Goal: Task Accomplishment & Management: Manage account settings

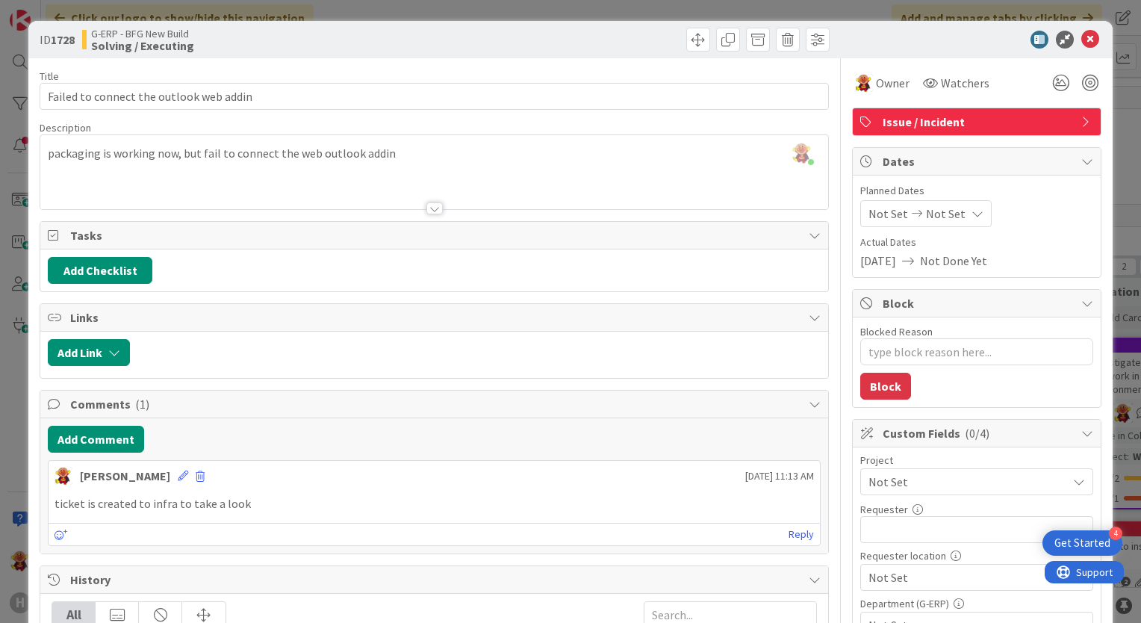
type textarea "x"
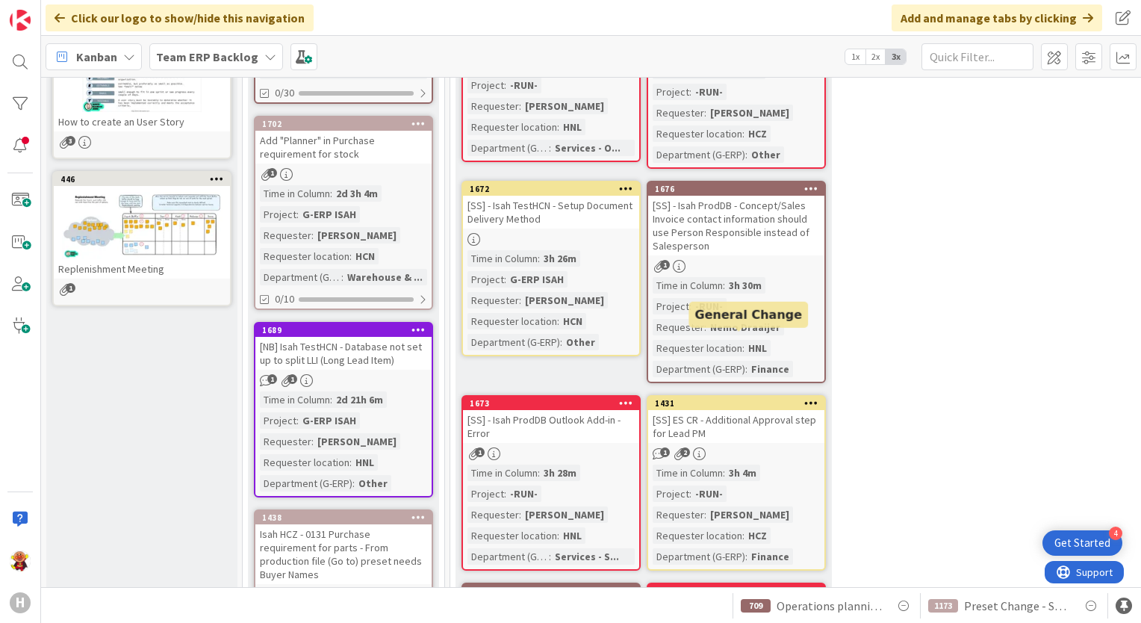
scroll to position [598, 0]
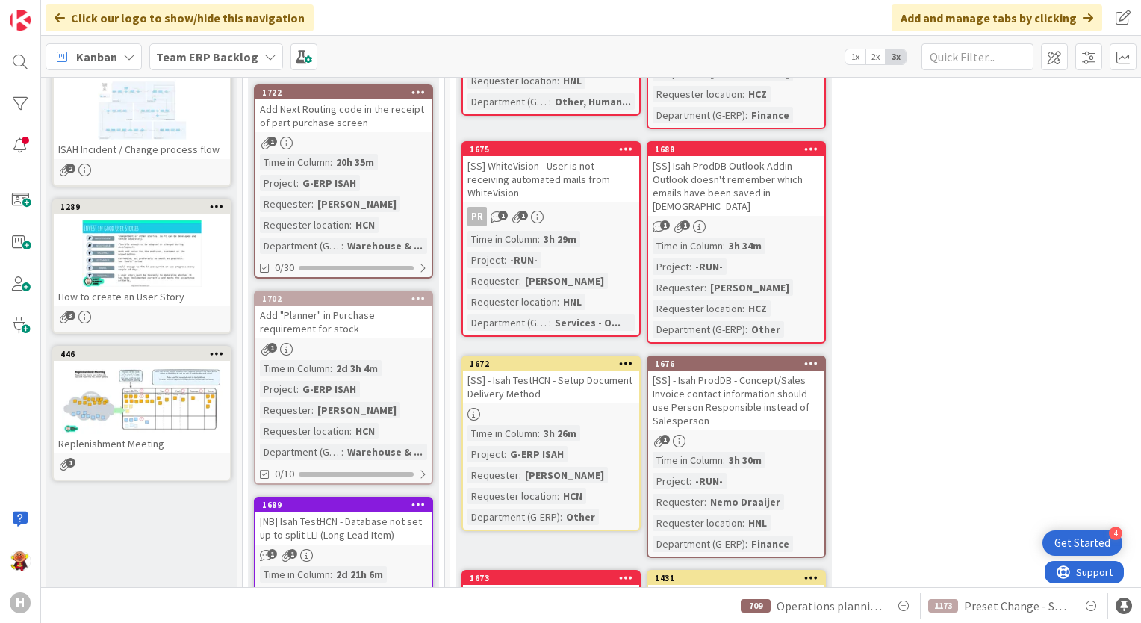
click at [211, 58] on b "Team ERP Backlog" at bounding box center [207, 56] width 102 height 15
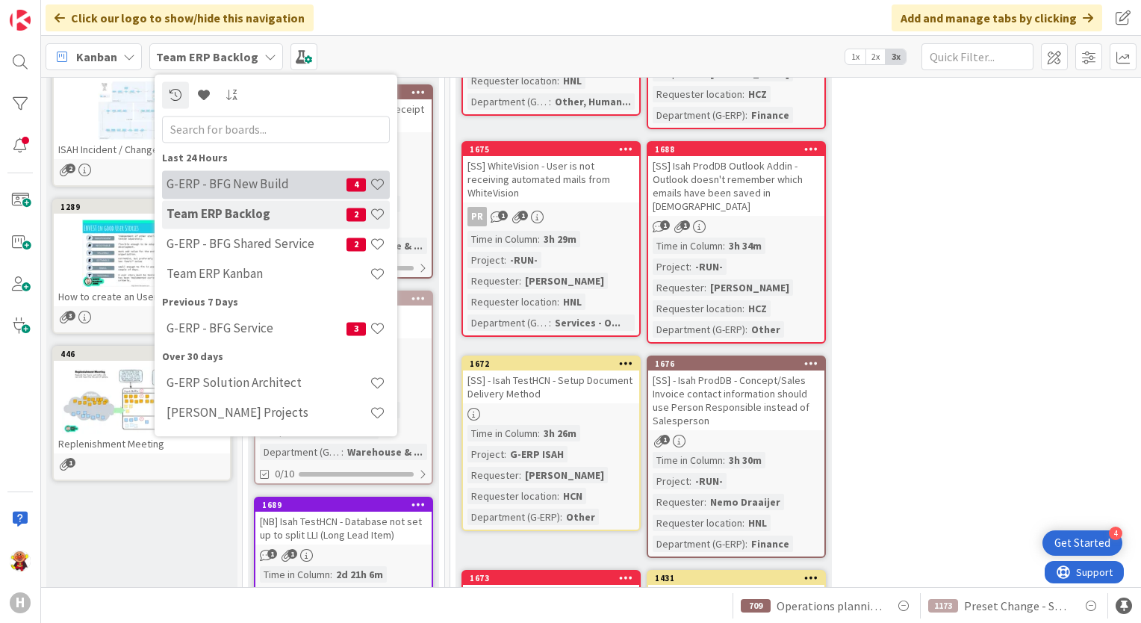
click at [242, 196] on div "G-ERP - BFG New Build 4" at bounding box center [276, 184] width 228 height 28
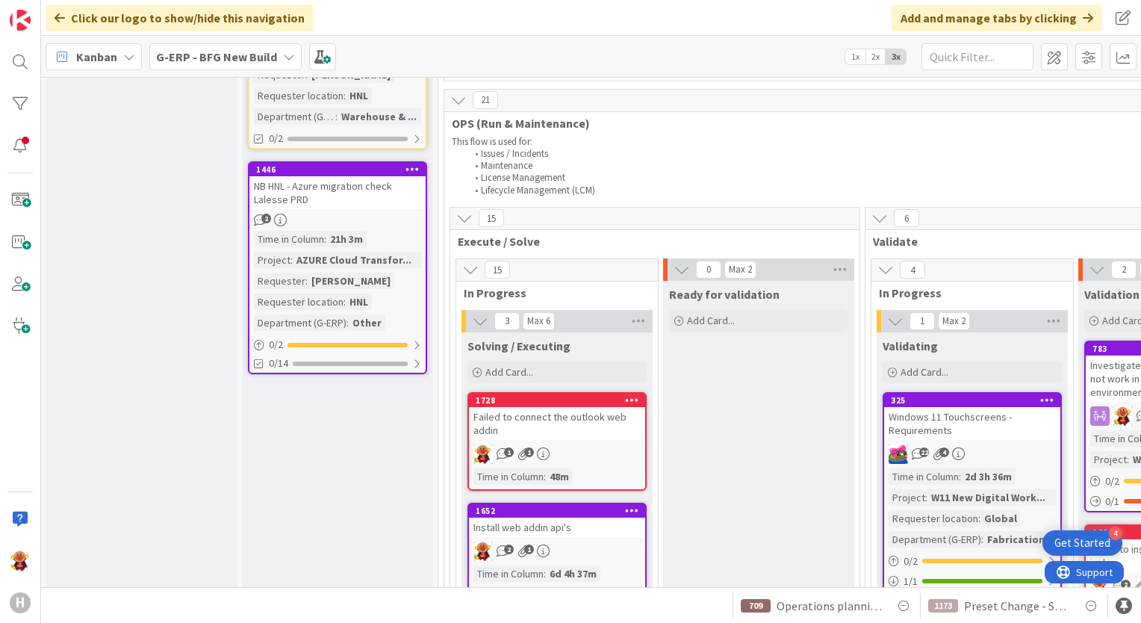
scroll to position [1643, 0]
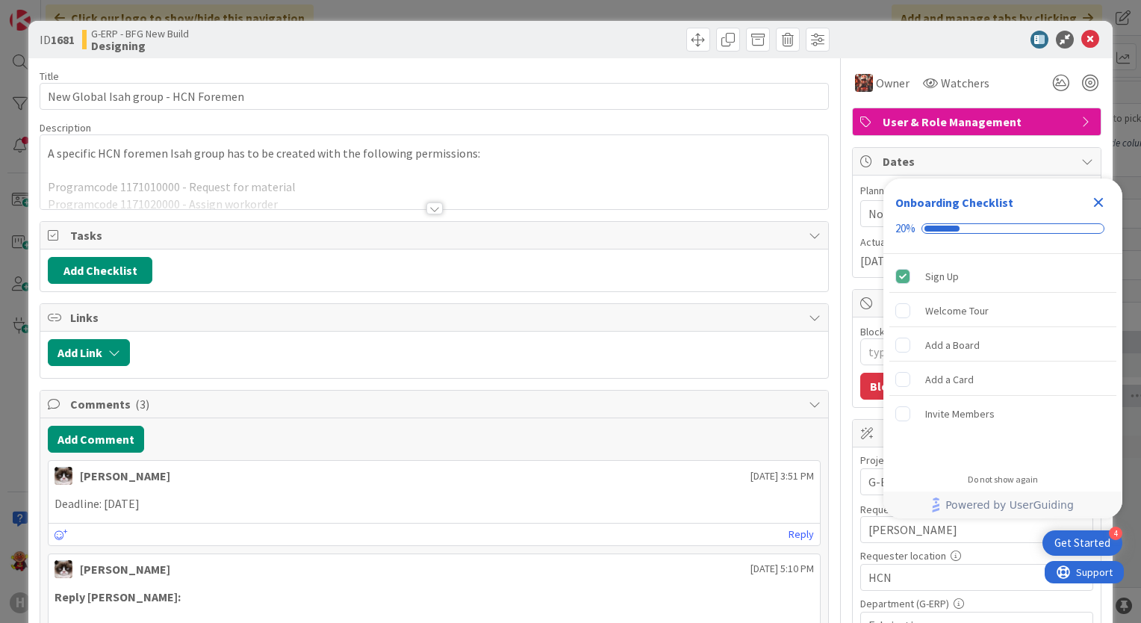
type textarea "x"
click at [427, 209] on div at bounding box center [434, 208] width 16 height 12
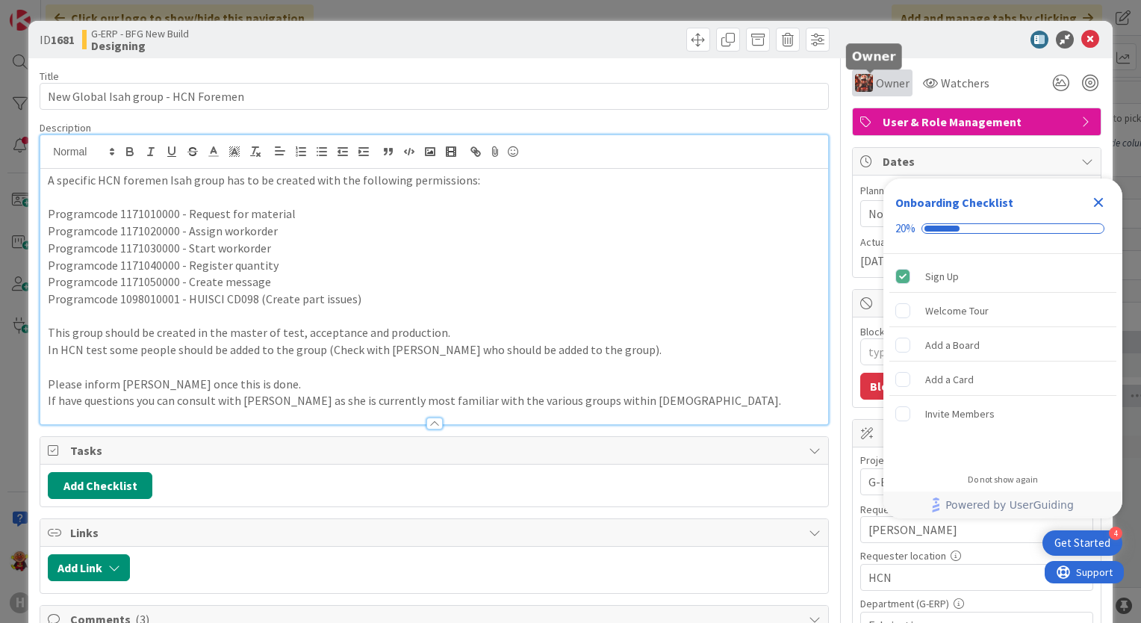
type input "[PERSON_NAME]"
type textarea "x"
type input "[PERSON_NAME] ([PERSON_NAME])"
type textarea "x"
type input "[PERSON_NAME] ("
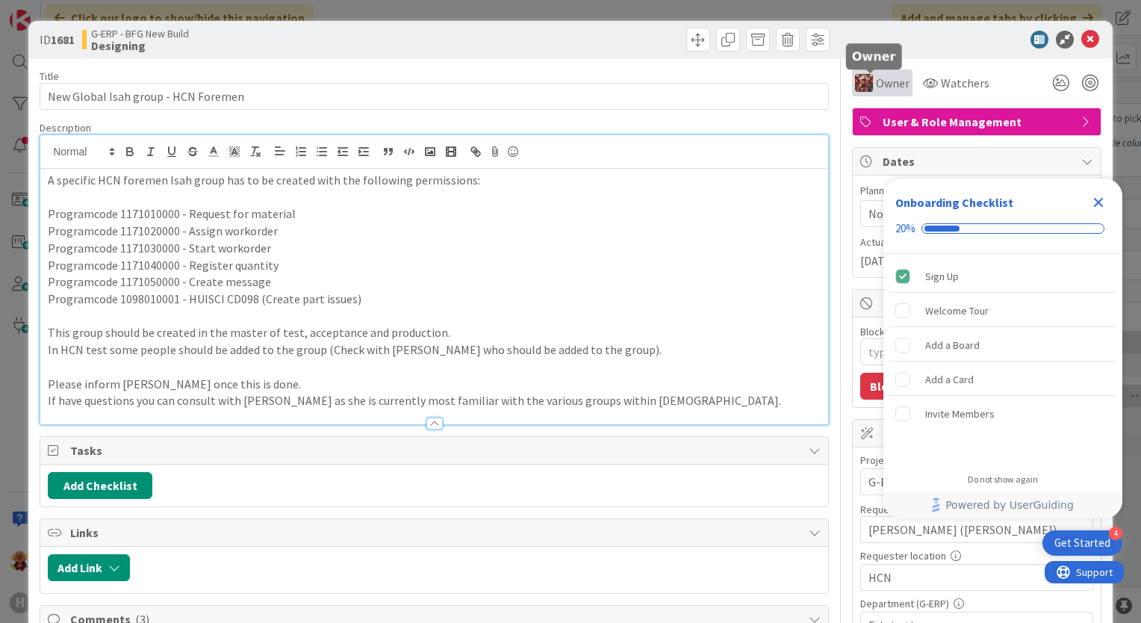
type textarea "x"
type input "[PERSON_NAME] (Isah)"
type textarea "x"
drag, startPoint x: 1077, startPoint y: 39, endPoint x: 1022, endPoint y: 4, distance: 65.1
click at [1082, 40] on icon at bounding box center [1091, 40] width 18 height 18
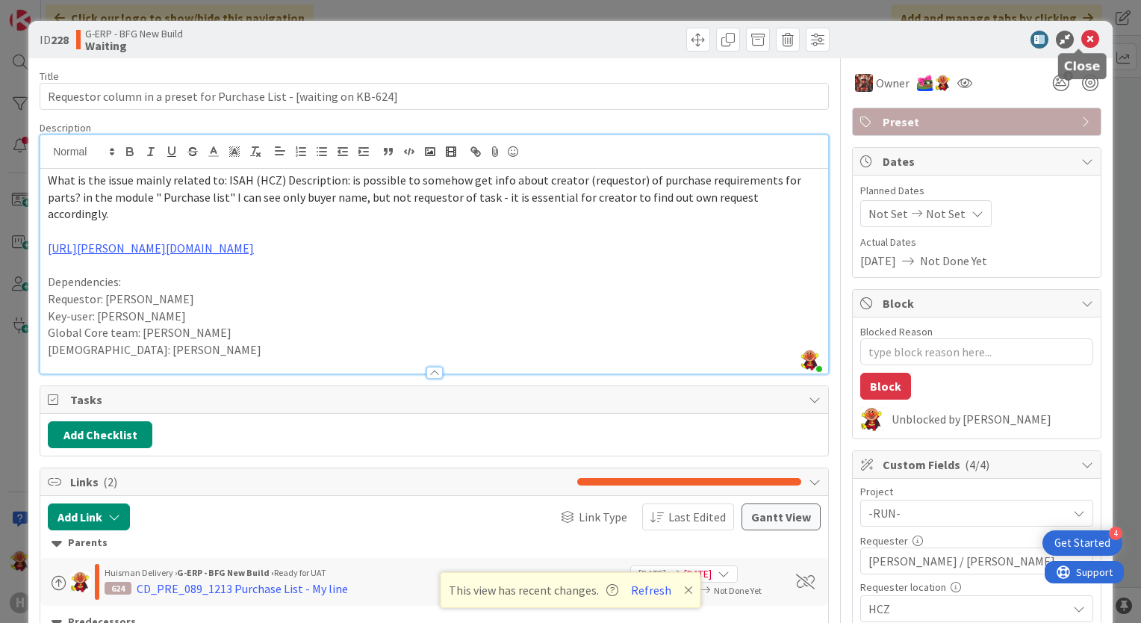
click at [1085, 36] on icon at bounding box center [1091, 40] width 18 height 18
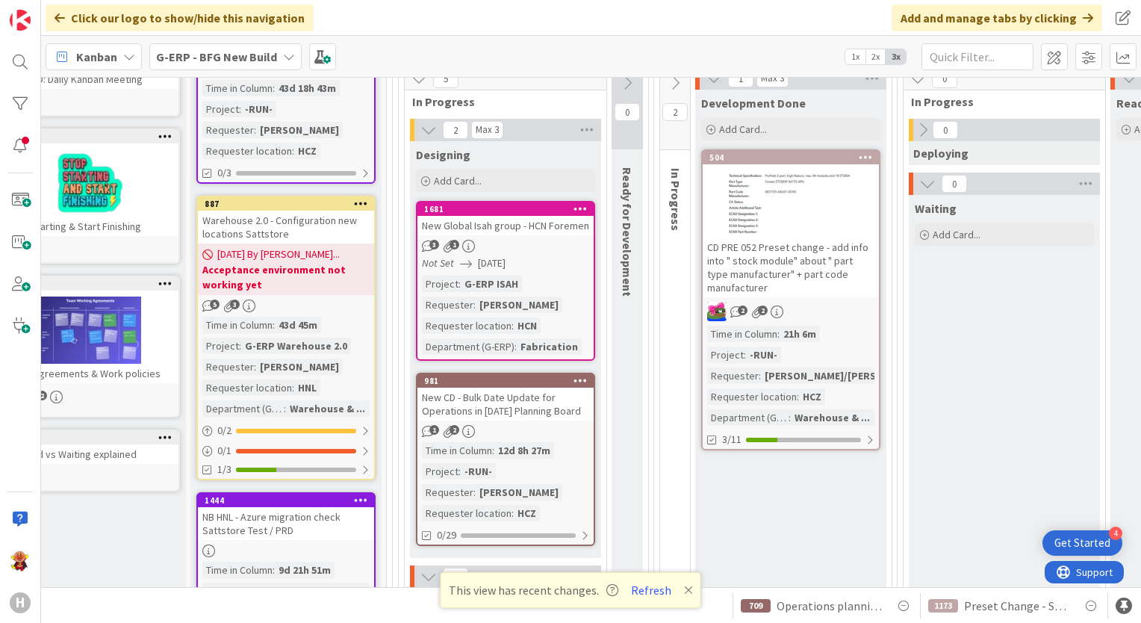
click at [230, 54] on b "G-ERP - BFG New Build" at bounding box center [216, 56] width 121 height 15
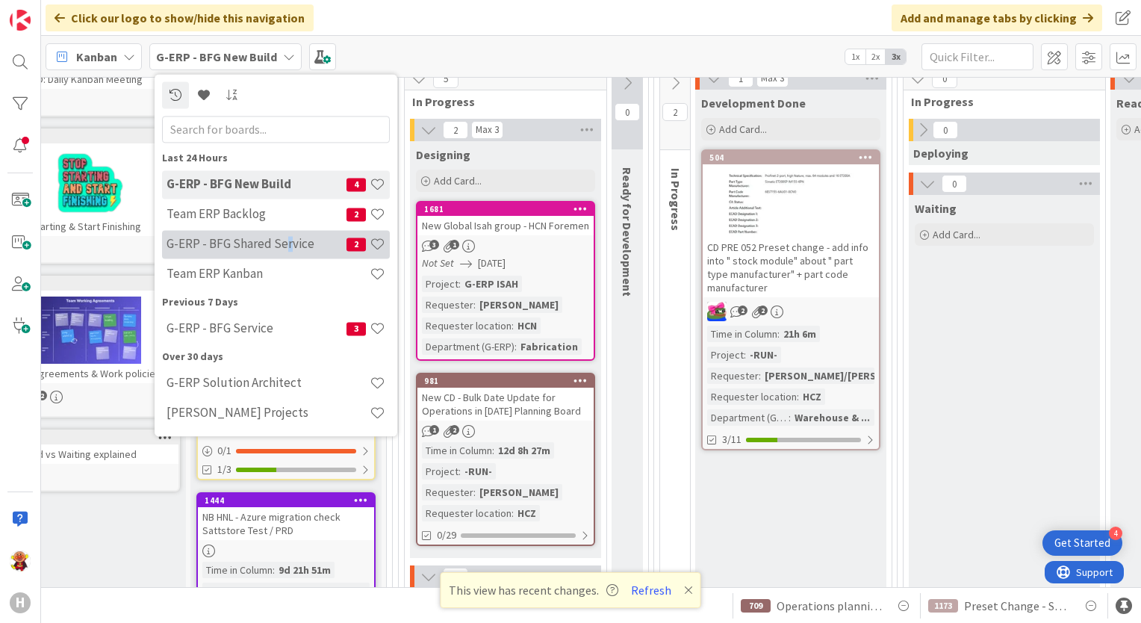
drag, startPoint x: 288, startPoint y: 235, endPoint x: 285, endPoint y: 250, distance: 15.1
click at [285, 250] on div "G-ERP - BFG Shared Service 2" at bounding box center [276, 244] width 228 height 28
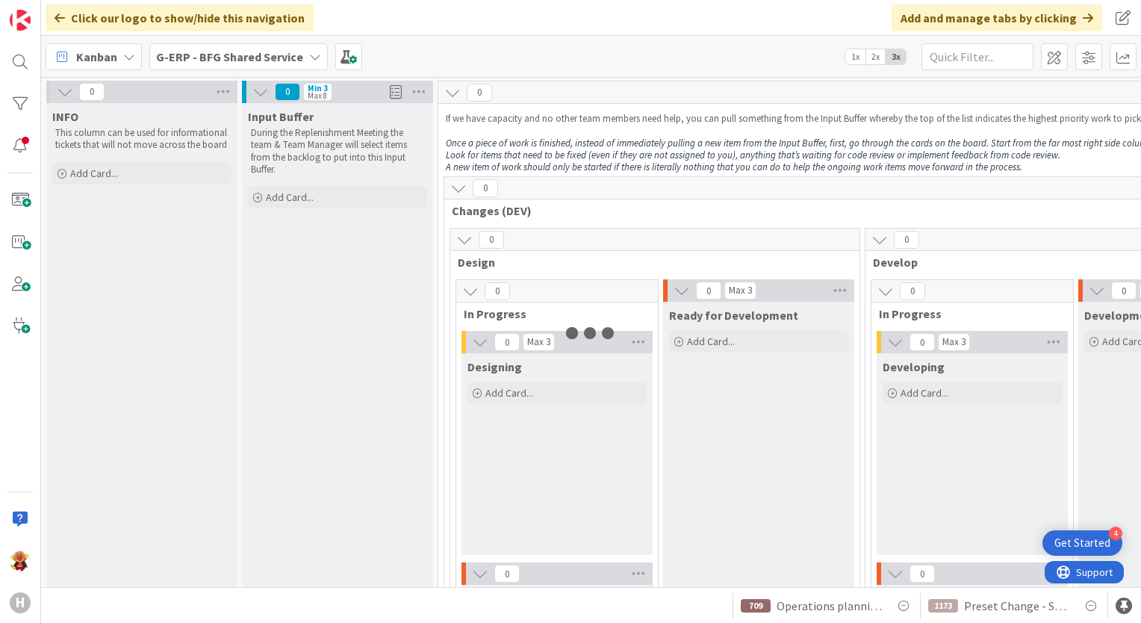
click at [215, 58] on b "G-ERP - BFG Shared Service" at bounding box center [229, 56] width 147 height 15
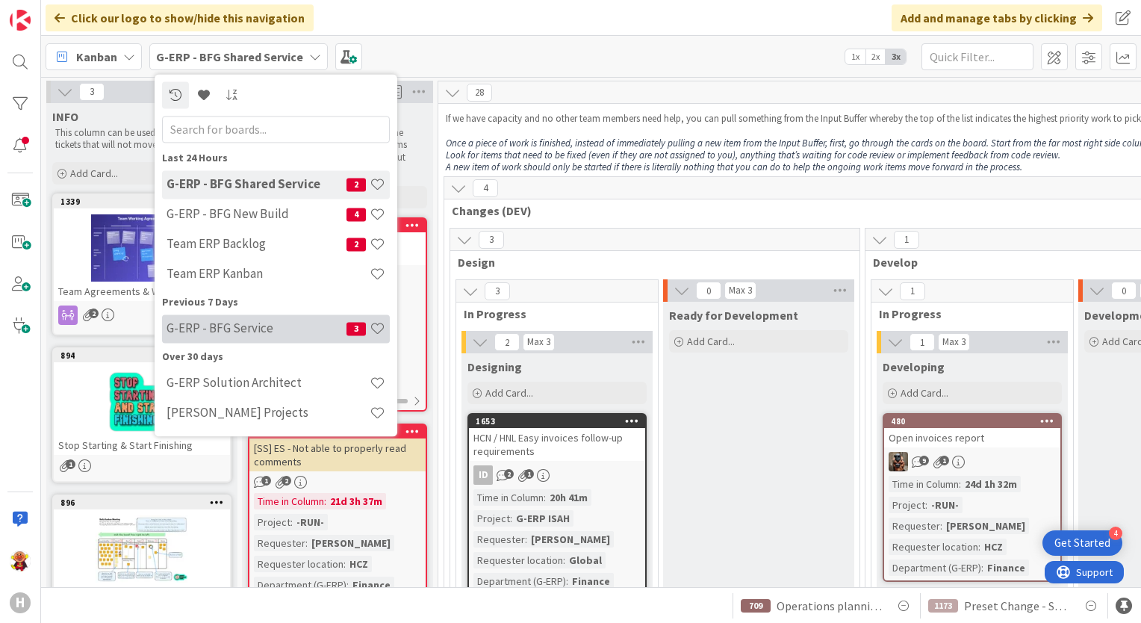
click at [266, 329] on h4 "G-ERP - BFG Service" at bounding box center [257, 328] width 180 height 15
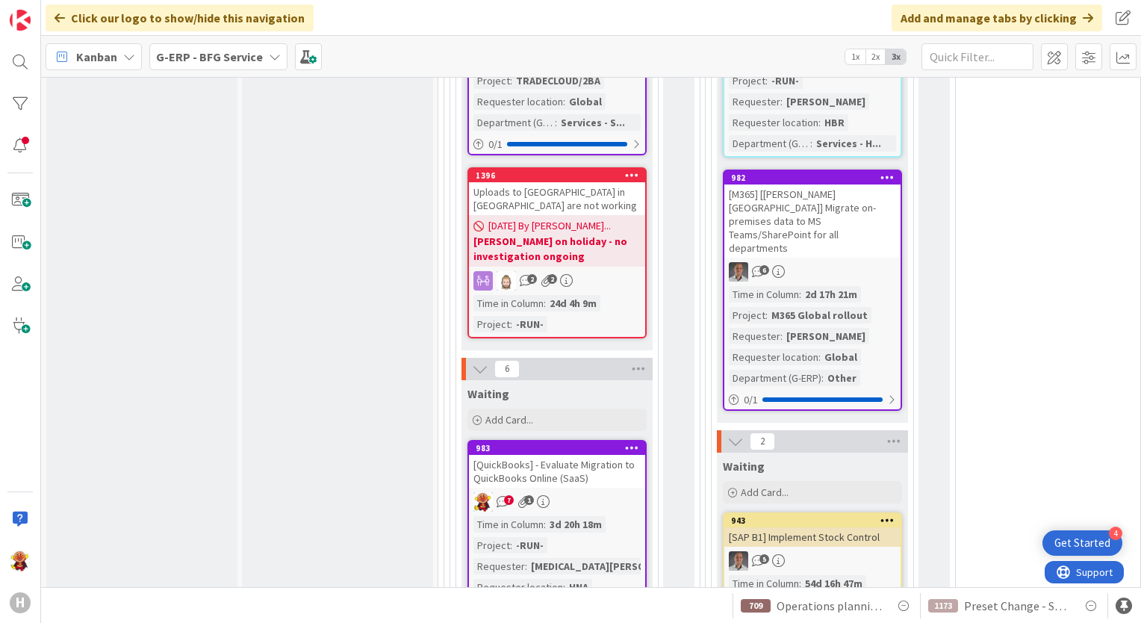
scroll to position [1494, 0]
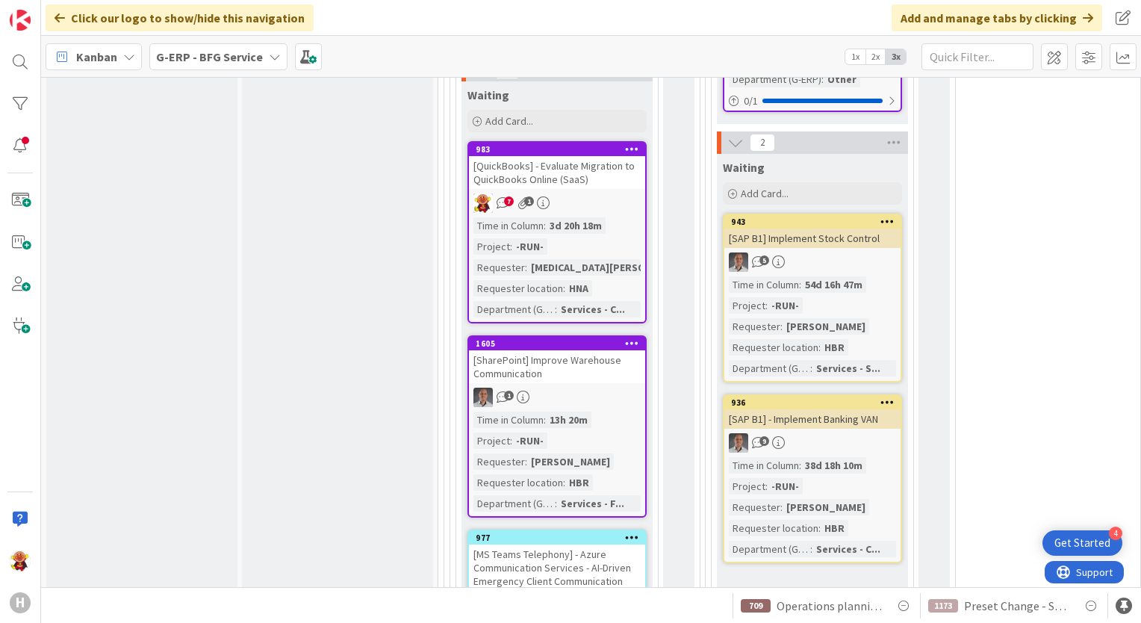
click at [632, 172] on div "[QuickBooks] - Evaluate Migration to QuickBooks Online (SaaS)" at bounding box center [557, 172] width 176 height 33
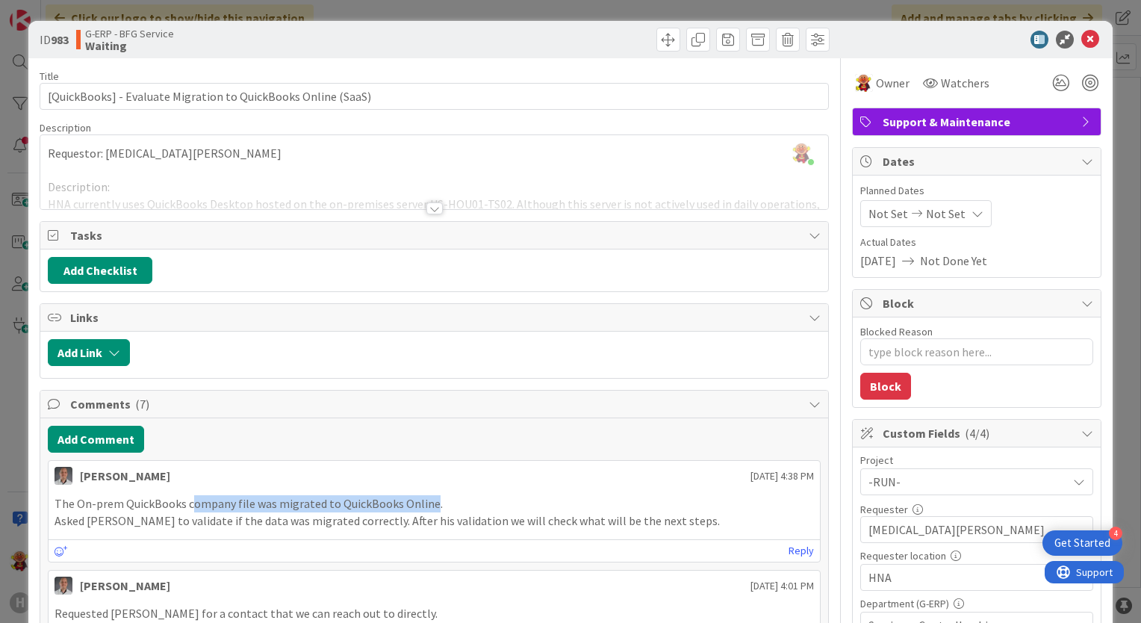
drag, startPoint x: 190, startPoint y: 503, endPoint x: 426, endPoint y: 503, distance: 236.8
click at [426, 503] on p "The On-prem QuickBooks company file was migrated to QuickBooks Online." at bounding box center [435, 503] width 760 height 17
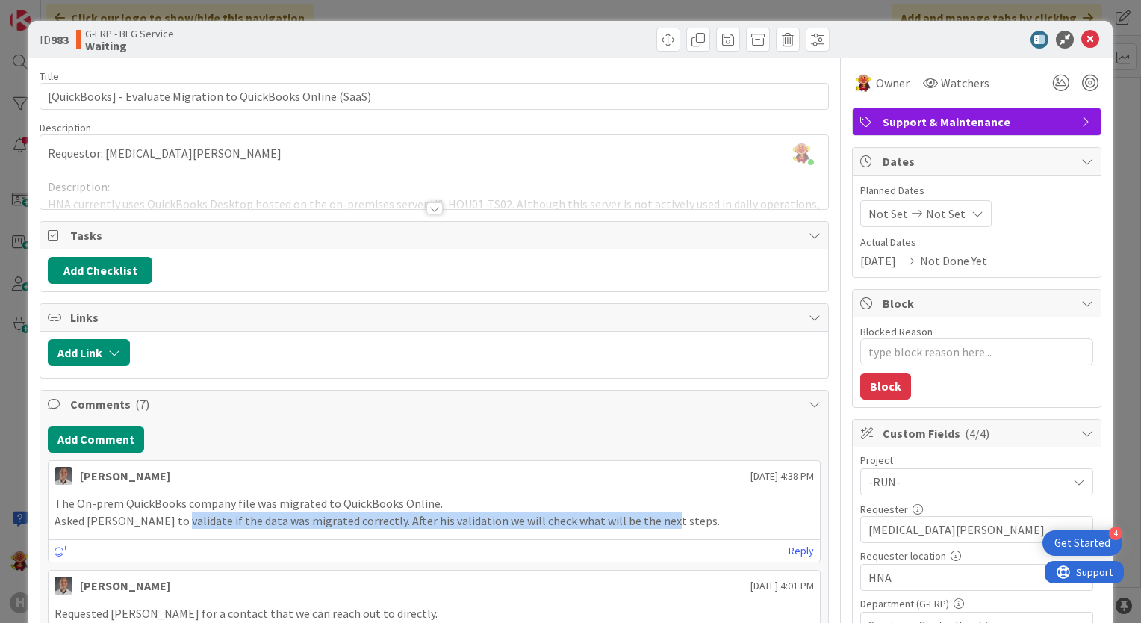
drag, startPoint x: 167, startPoint y: 518, endPoint x: 639, endPoint y: 528, distance: 471.4
click at [639, 528] on div "The On-prem QuickBooks company file was migrated to QuickBooks Online. Asked Ni…" at bounding box center [435, 512] width 772 height 46
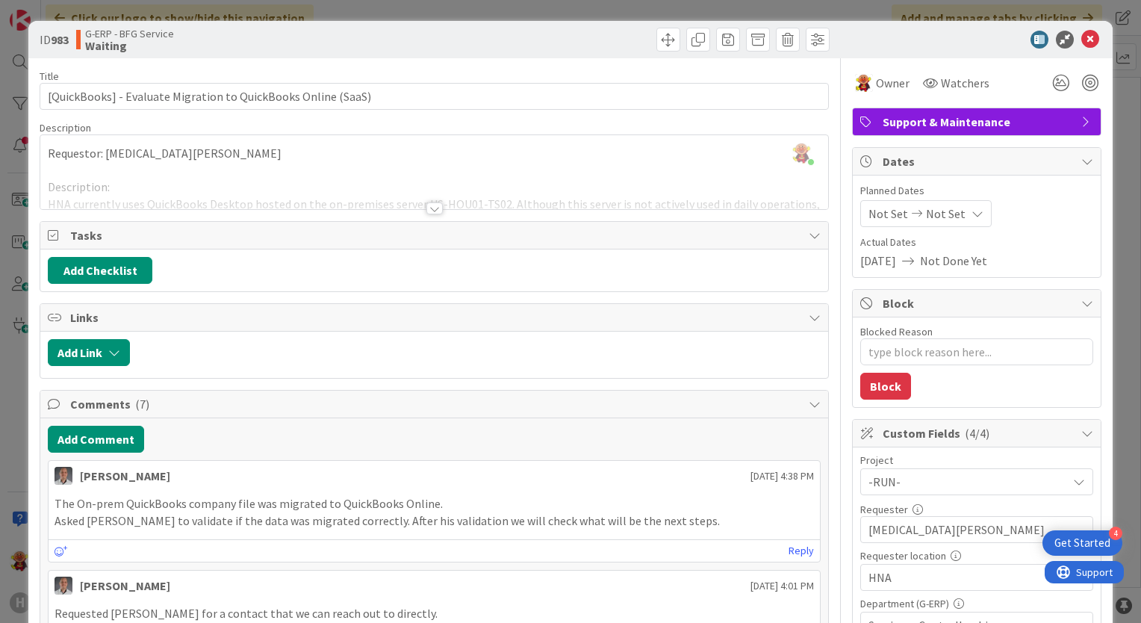
click at [641, 518] on p "Asked Nikita to validate if the data was migrated correctly. After his validati…" at bounding box center [435, 520] width 760 height 17
click at [1082, 40] on icon at bounding box center [1091, 40] width 18 height 18
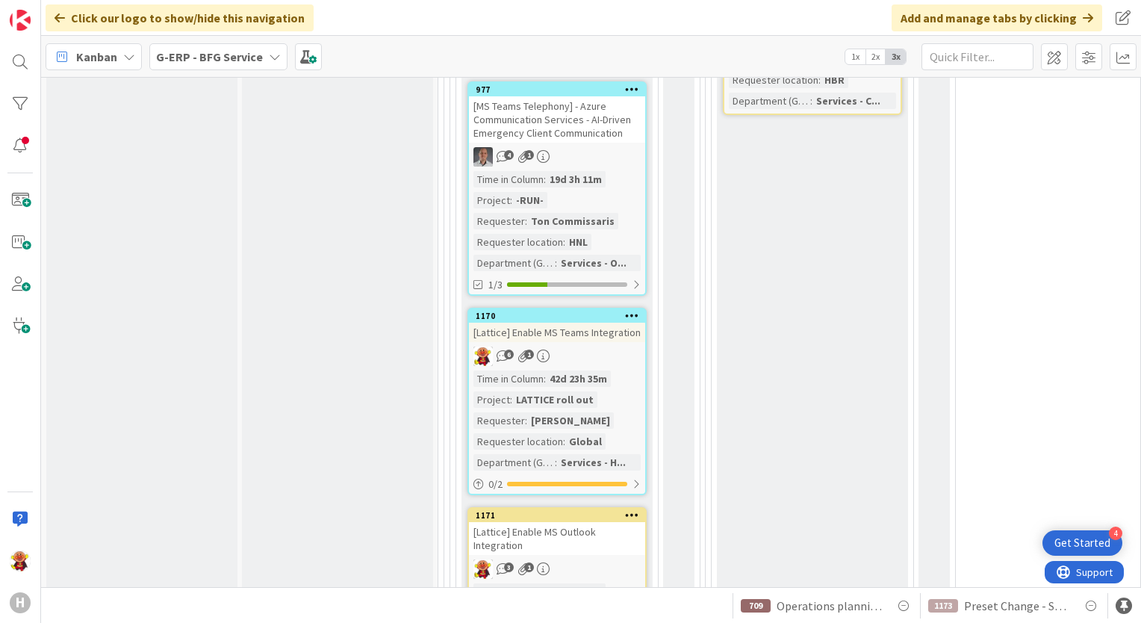
click at [598, 147] on div "4 1" at bounding box center [557, 156] width 176 height 19
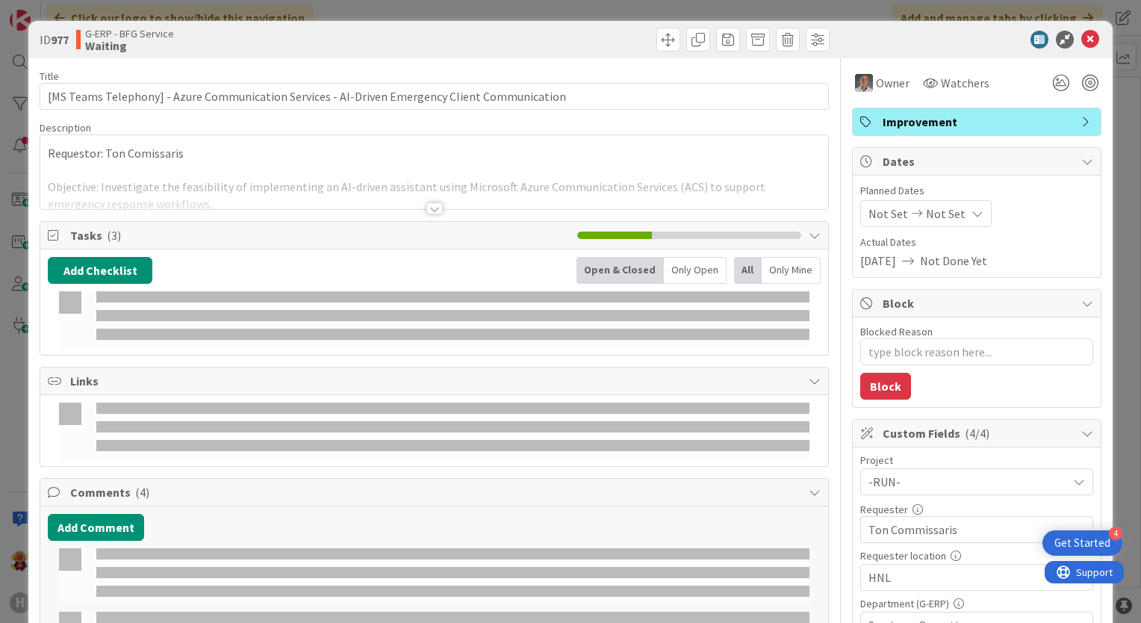
type textarea "x"
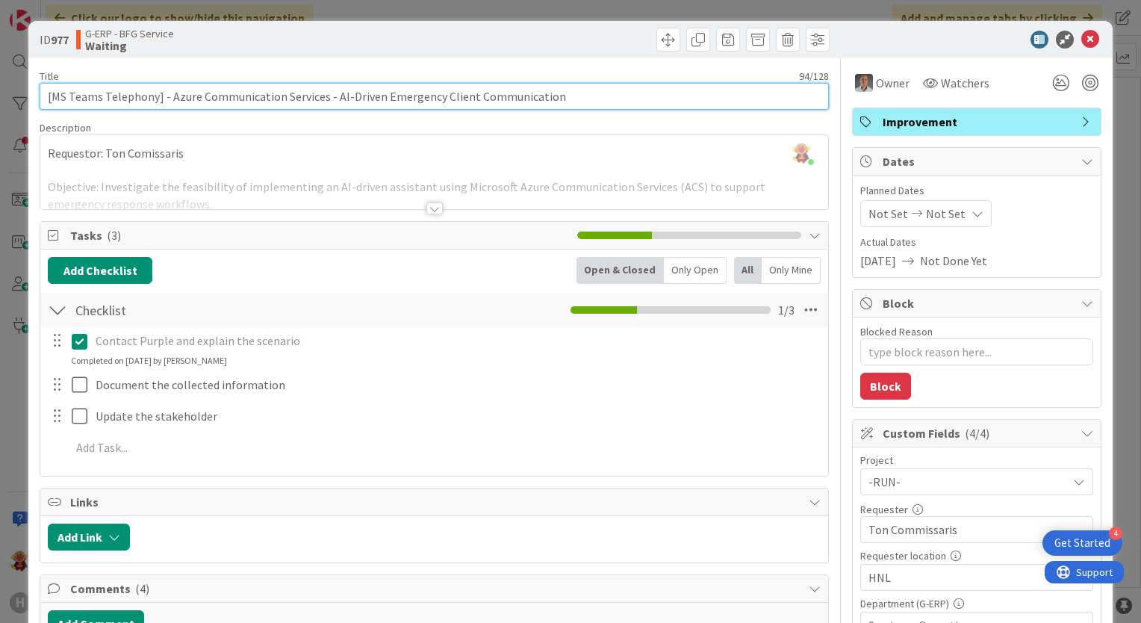
click at [41, 97] on input "[MS Teams Telephony] - Azure Communication Services - AI-Driven Emergency Clien…" at bounding box center [434, 96] width 789 height 27
type input "10-0[MS Teams Telephony] - Azure Communication Services - AI-Driven Emergency C…"
type textarea "x"
type input "10-09 [MS Teams Telephony] - Azure Communication Services - AI-Driven Emergency…"
type textarea "x"
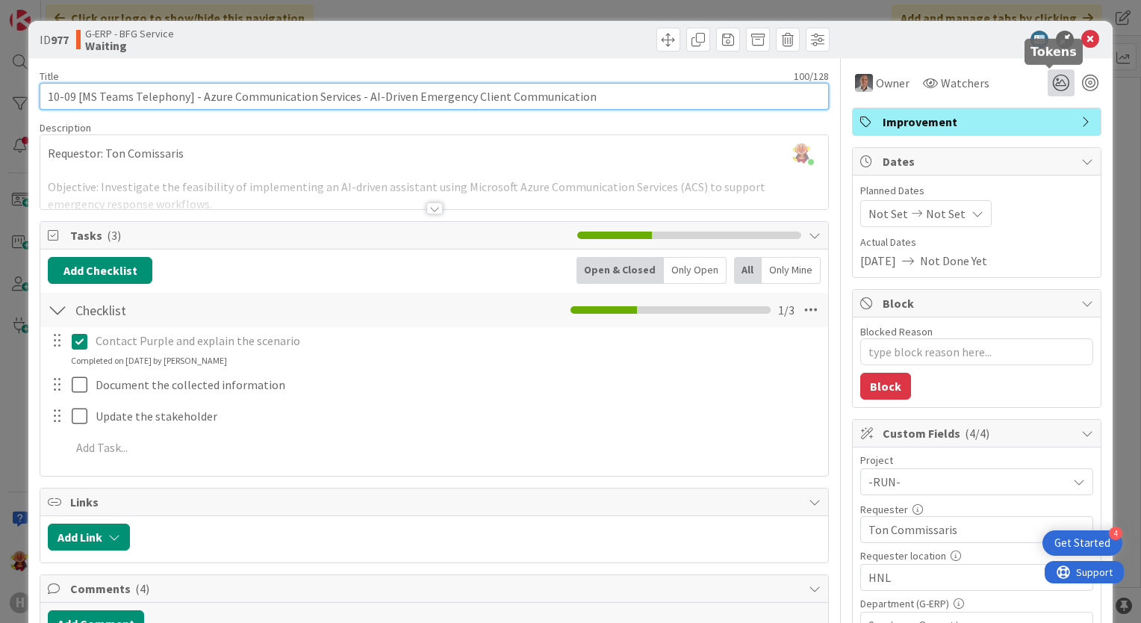
type input "10-09 [MS Teams Telephony] - Azure Communication Services - AI-Driven Emergency…"
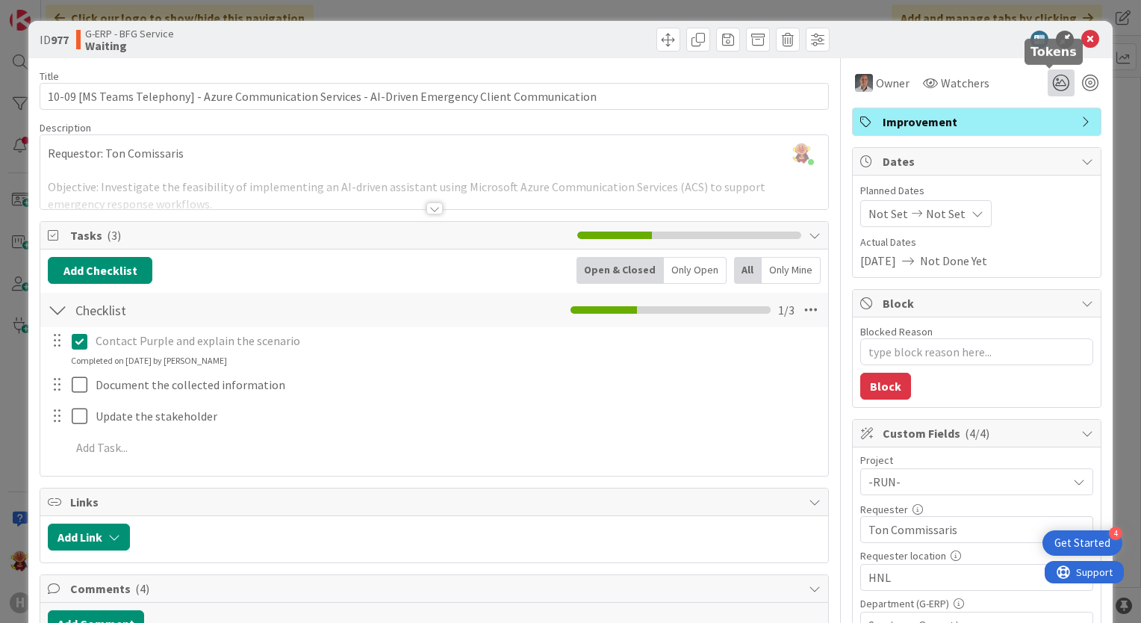
click at [1048, 90] on icon at bounding box center [1061, 82] width 27 height 27
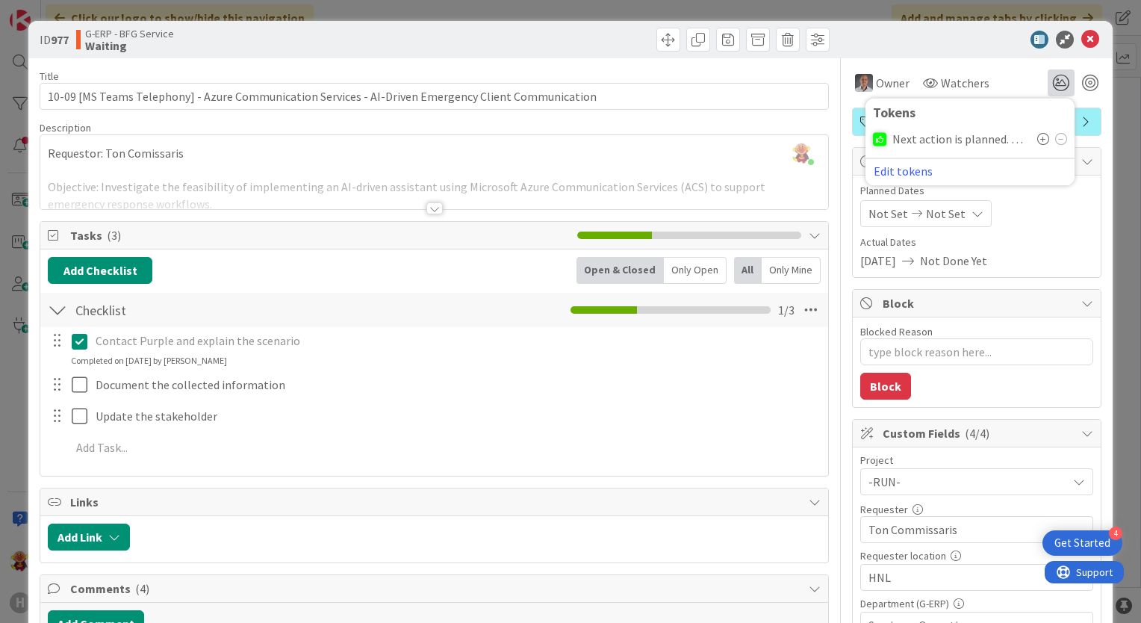
click at [1037, 136] on icon at bounding box center [1043, 139] width 12 height 12
click at [1082, 44] on icon at bounding box center [1091, 40] width 18 height 18
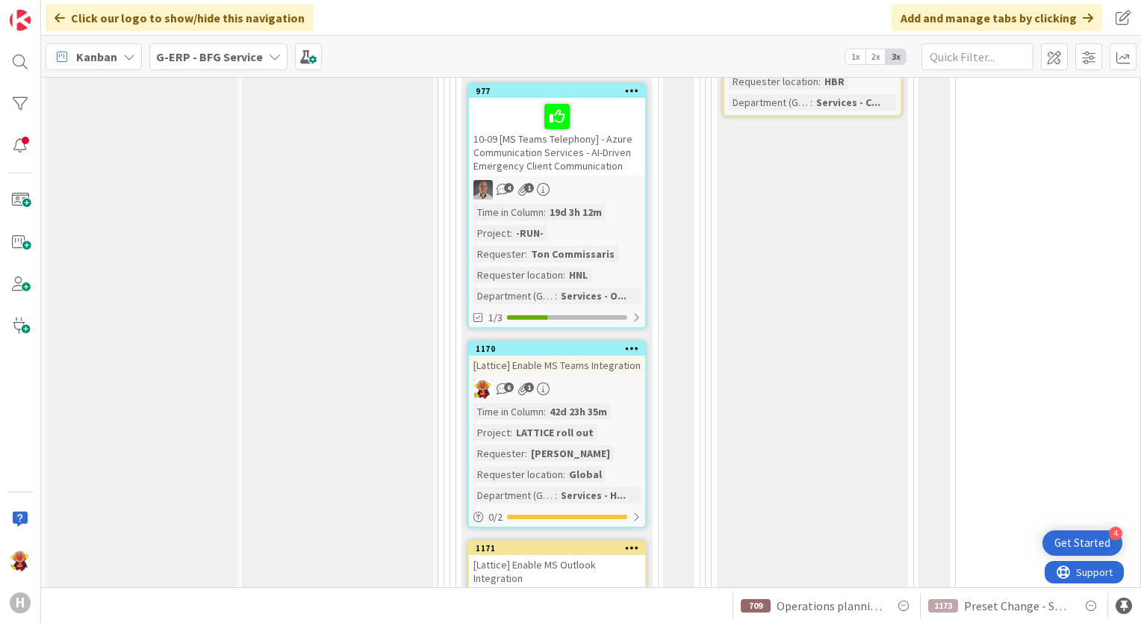
click at [630, 379] on div "6 1" at bounding box center [557, 388] width 176 height 19
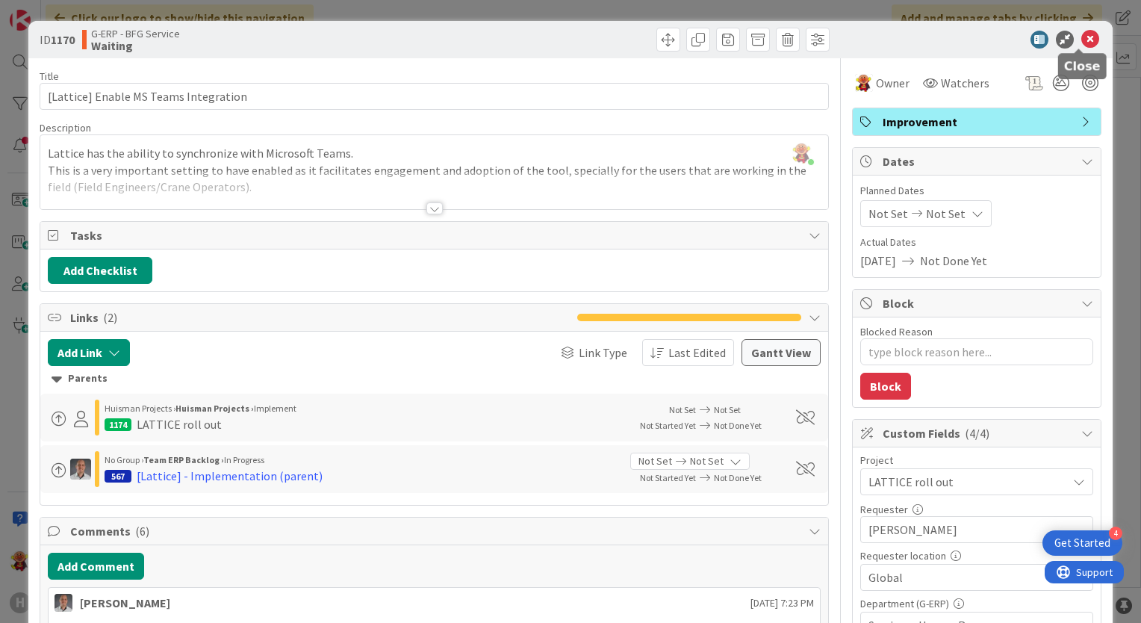
click at [1082, 38] on icon at bounding box center [1091, 40] width 18 height 18
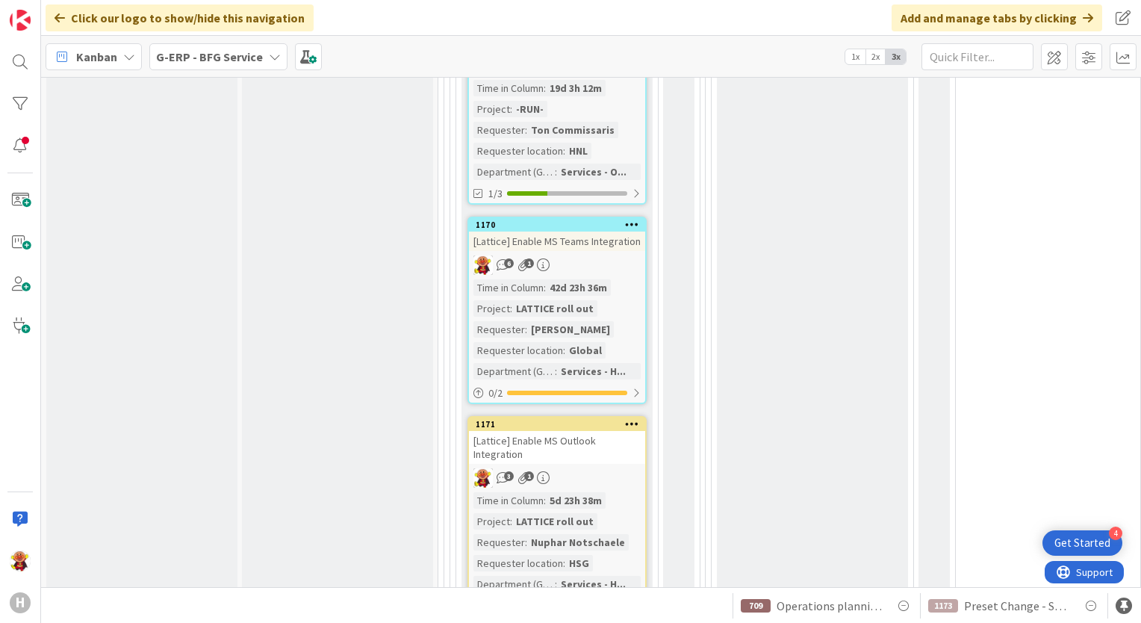
scroll to position [2165, 0]
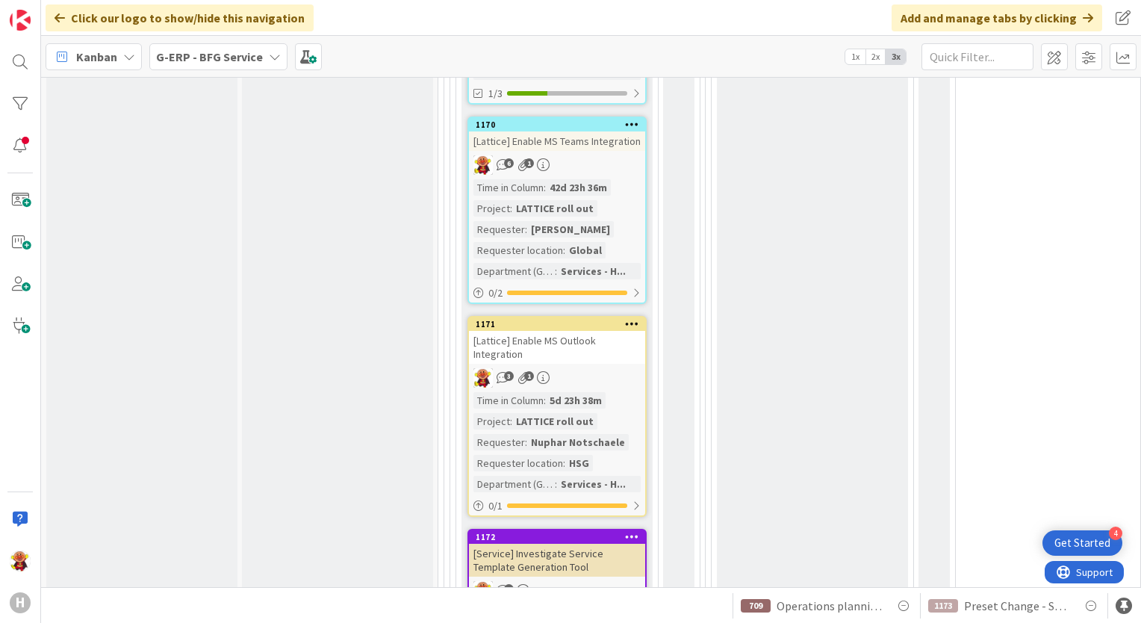
click at [624, 374] on div "3 1" at bounding box center [557, 377] width 176 height 19
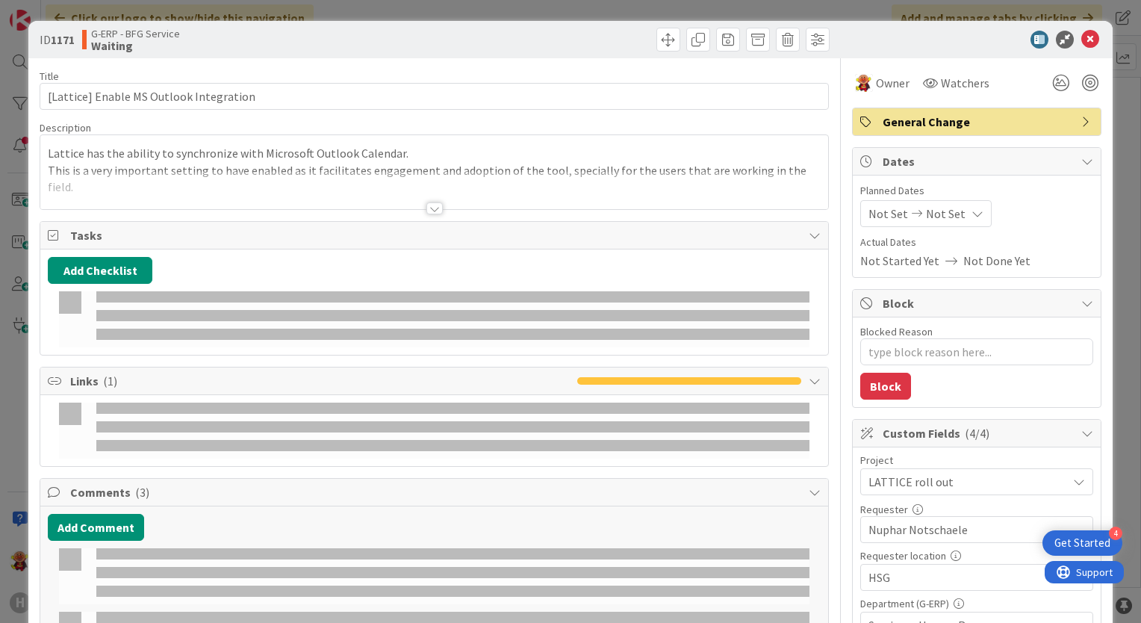
type textarea "x"
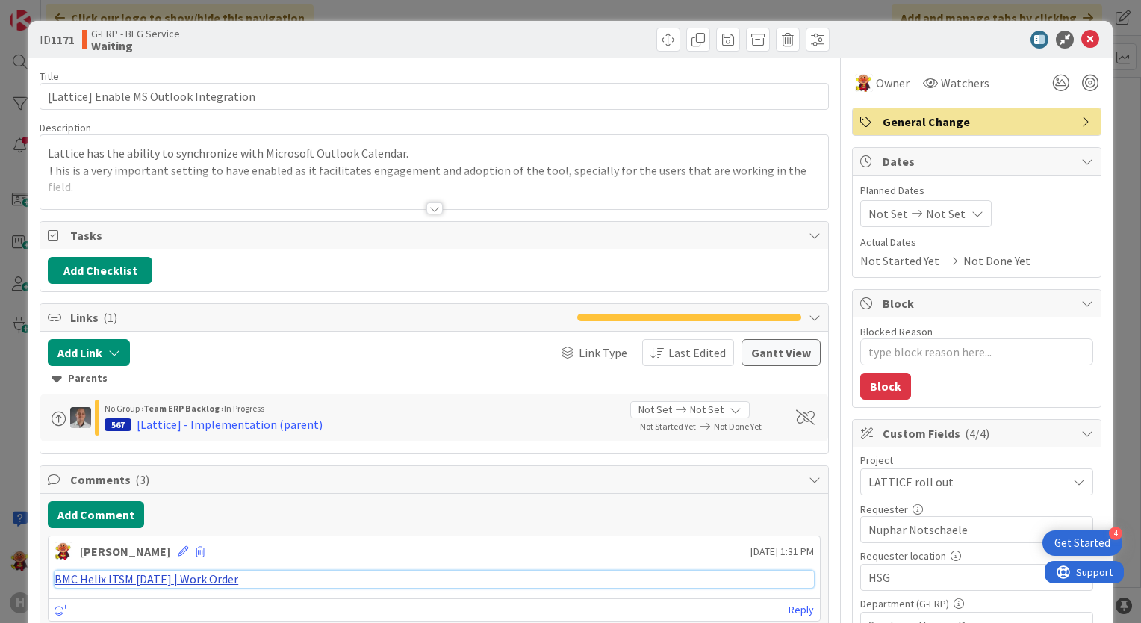
click at [161, 575] on link "BMC Helix ITSM 23.3.02 | Work Order" at bounding box center [147, 578] width 184 height 15
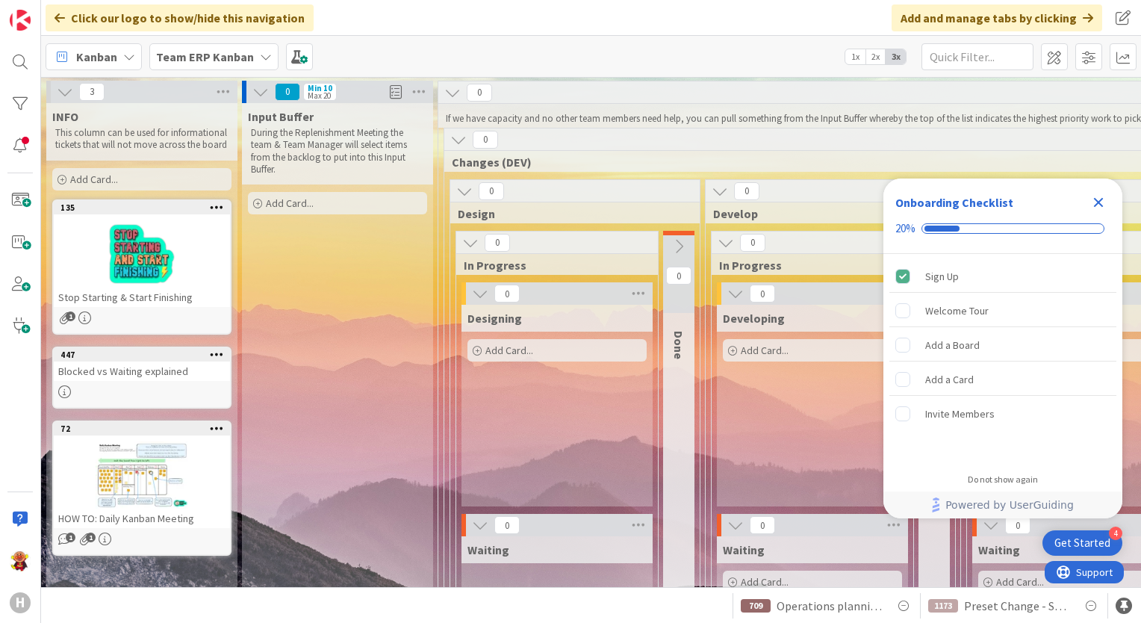
click at [1099, 196] on icon "Close Checklist" at bounding box center [1099, 202] width 18 height 18
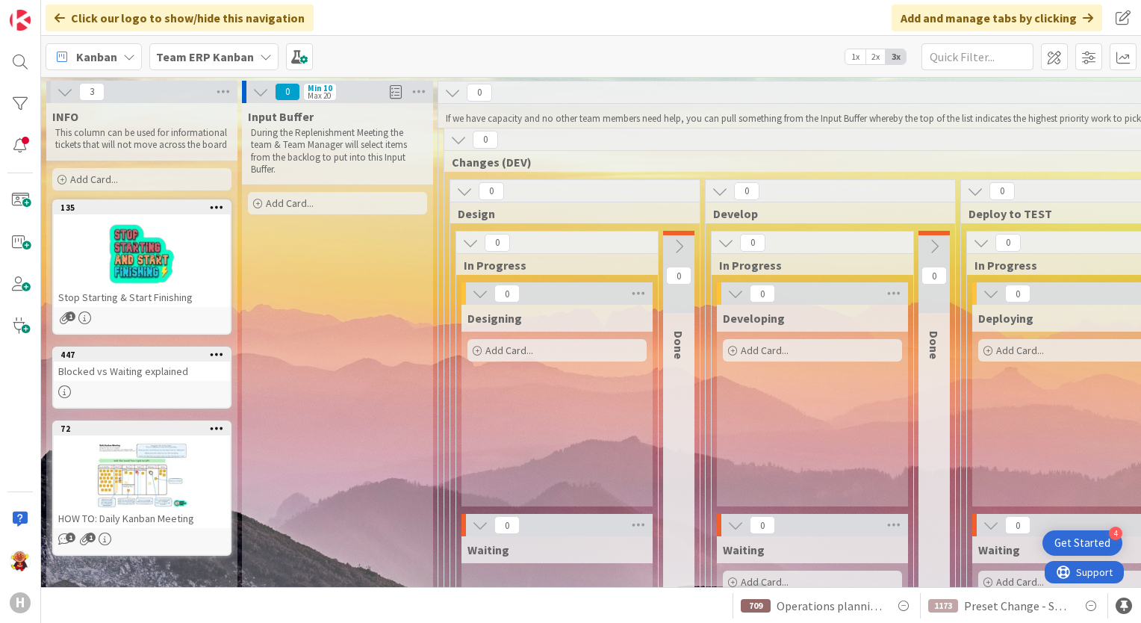
click at [245, 54] on b "Team ERP Kanban" at bounding box center [205, 56] width 98 height 15
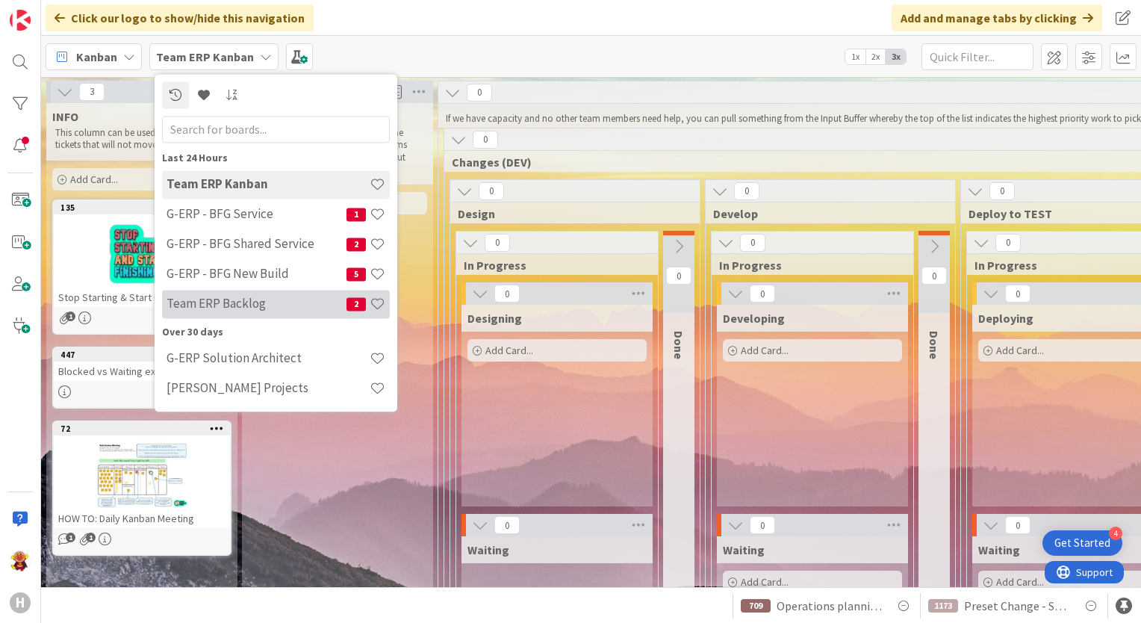
click at [274, 297] on h4 "Team ERP Backlog" at bounding box center [257, 304] width 180 height 15
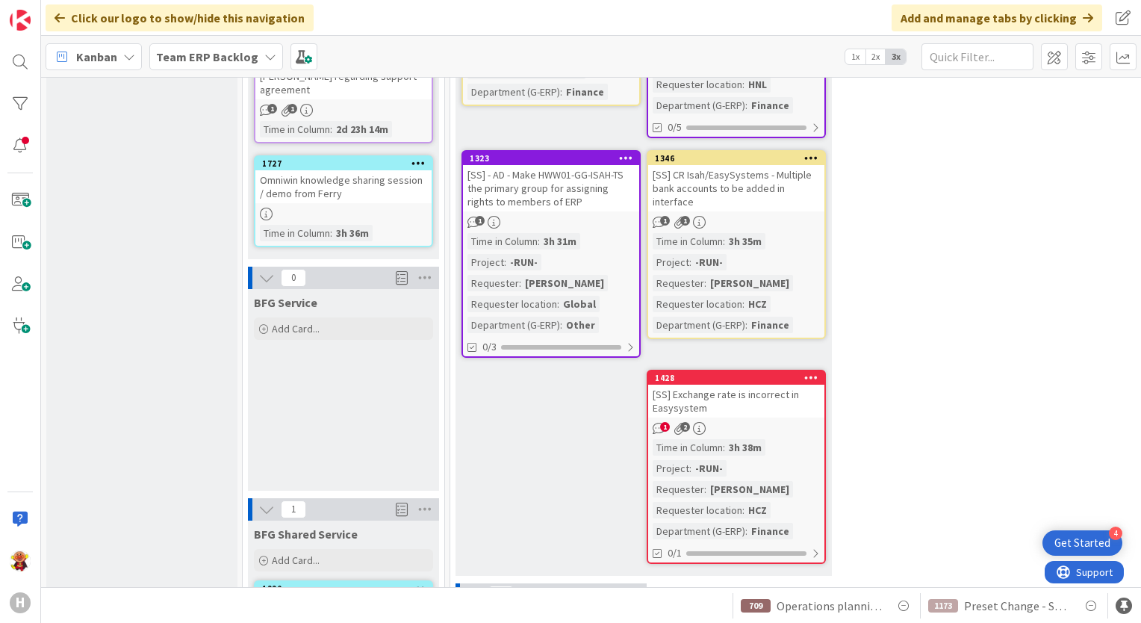
scroll to position [1643, 0]
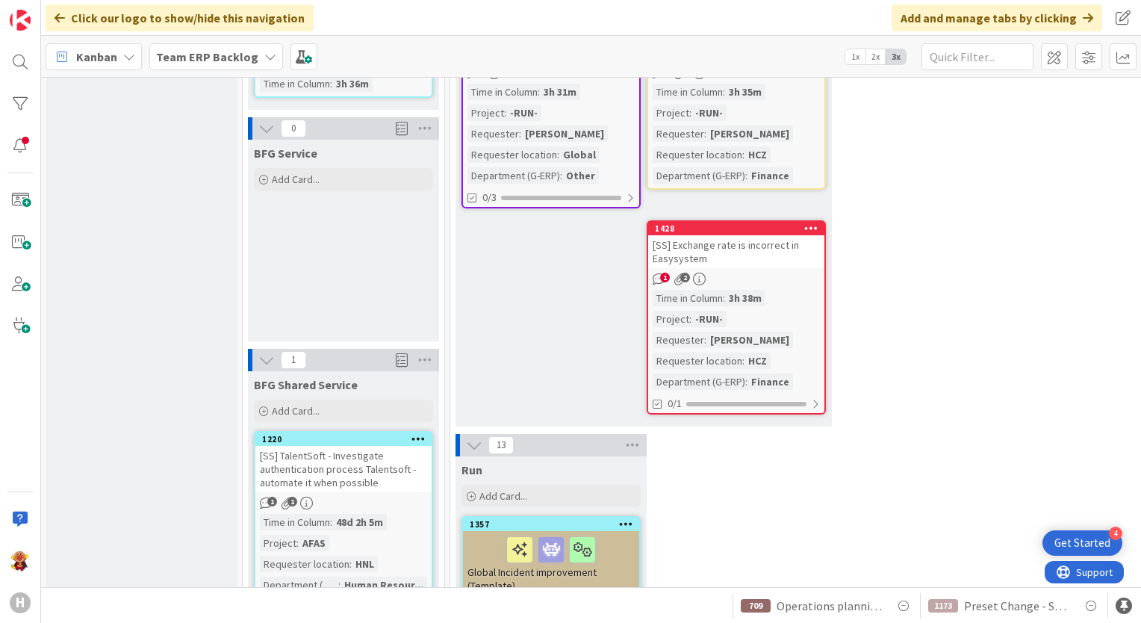
click at [786, 273] on div "1 2" at bounding box center [736, 279] width 176 height 13
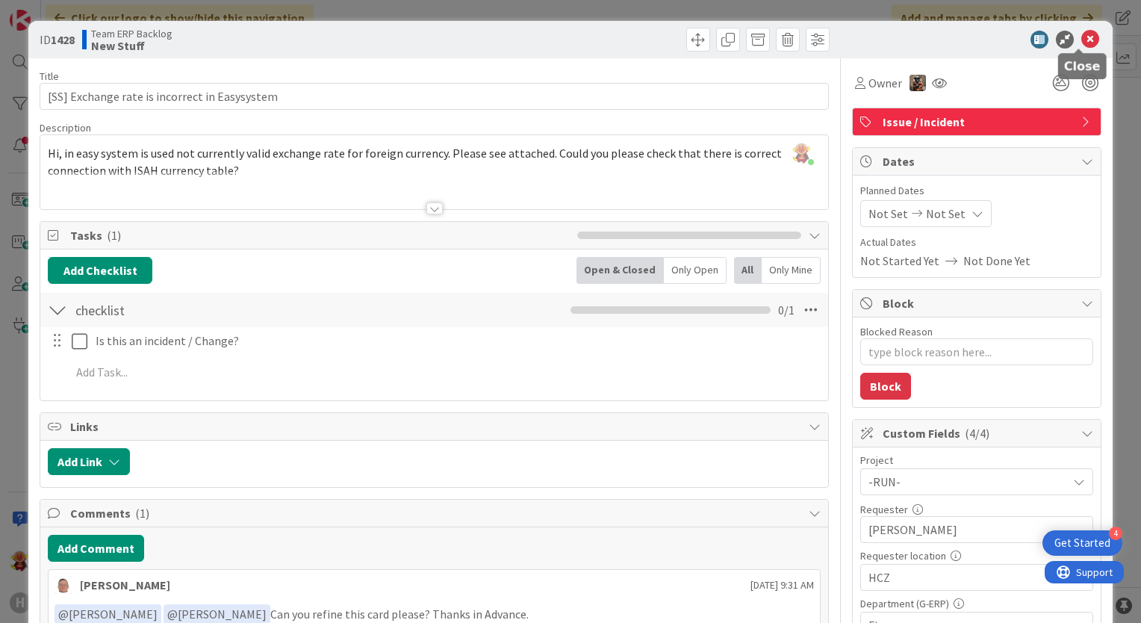
click at [1082, 38] on icon at bounding box center [1091, 40] width 18 height 18
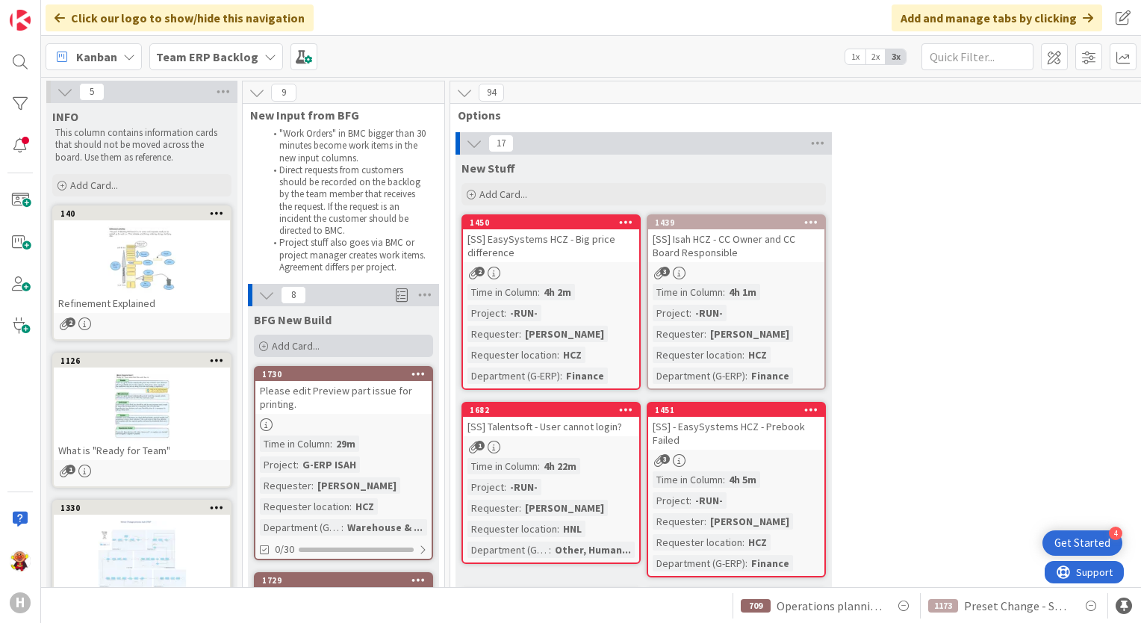
click at [275, 343] on span "Add Card..." at bounding box center [296, 345] width 48 height 13
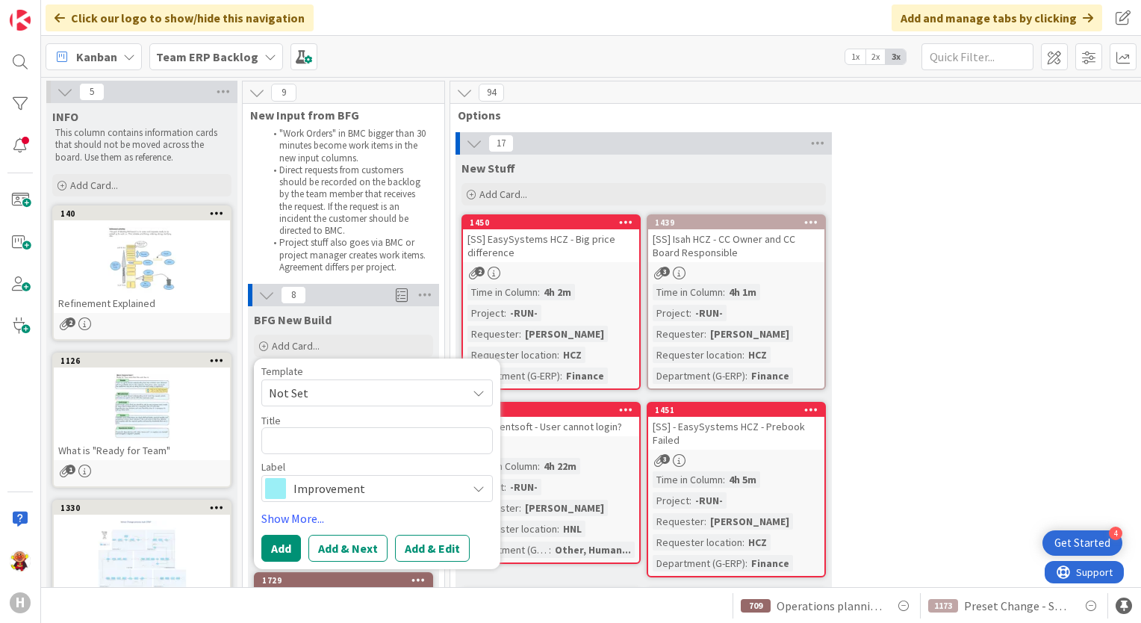
type textarea "x"
type textarea "{"
type textarea "x"
type textarea "["
type textarea "x"
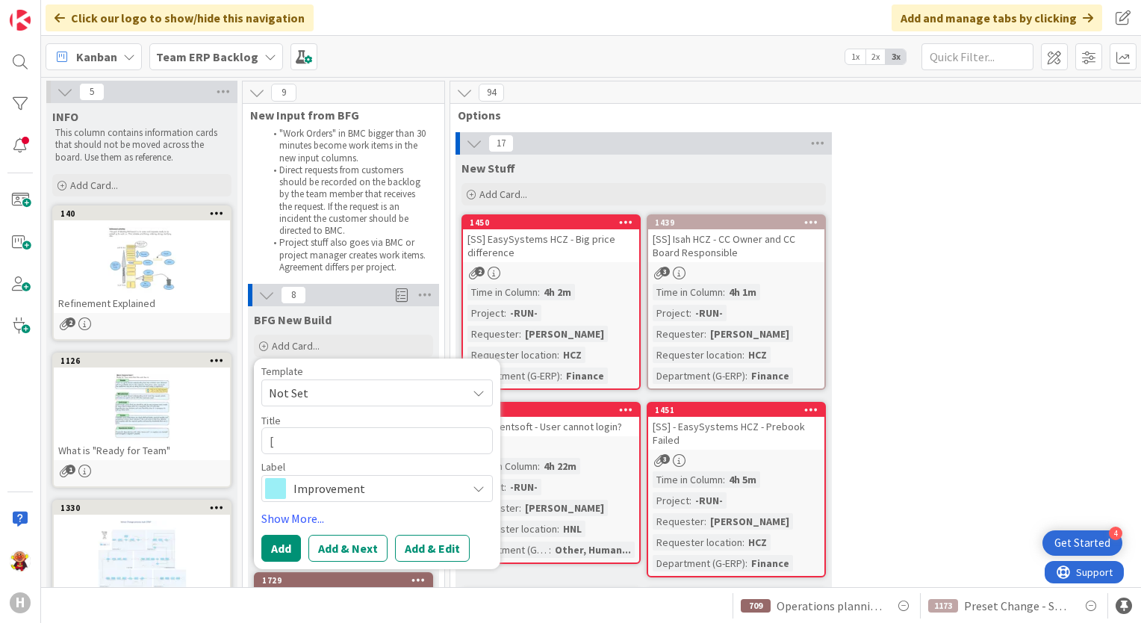
type textarea "[C"
type textarea "x"
type textarea "[Ch"
type textarea "x"
type textarea "[Chi"
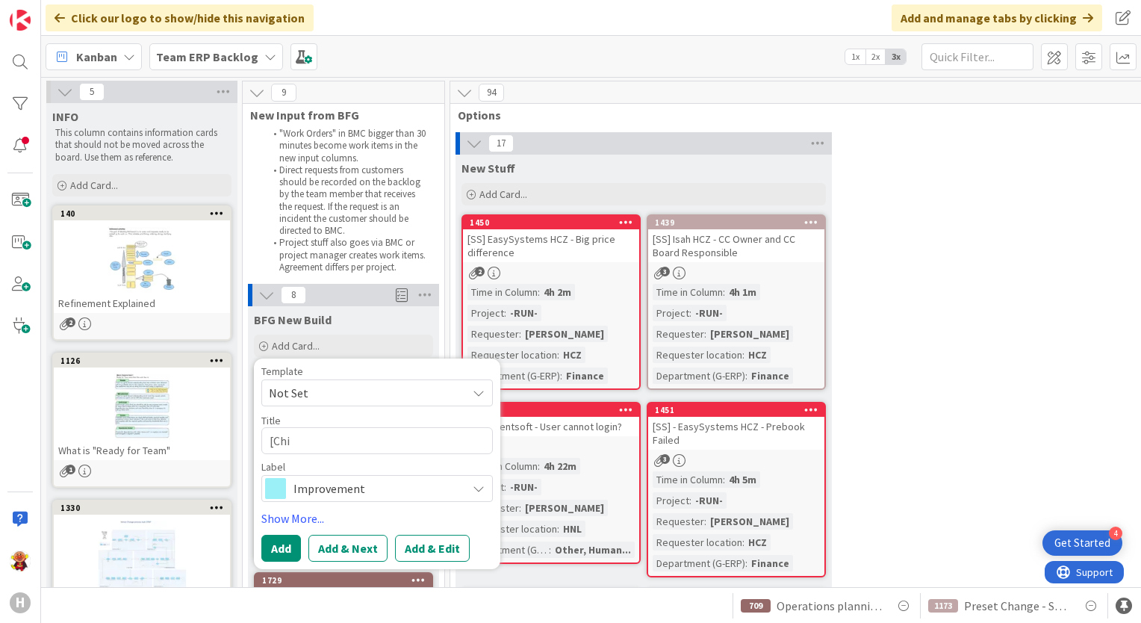
type textarea "x"
type textarea "[Chin"
type textarea "x"
type textarea "[Chine"
type textarea "x"
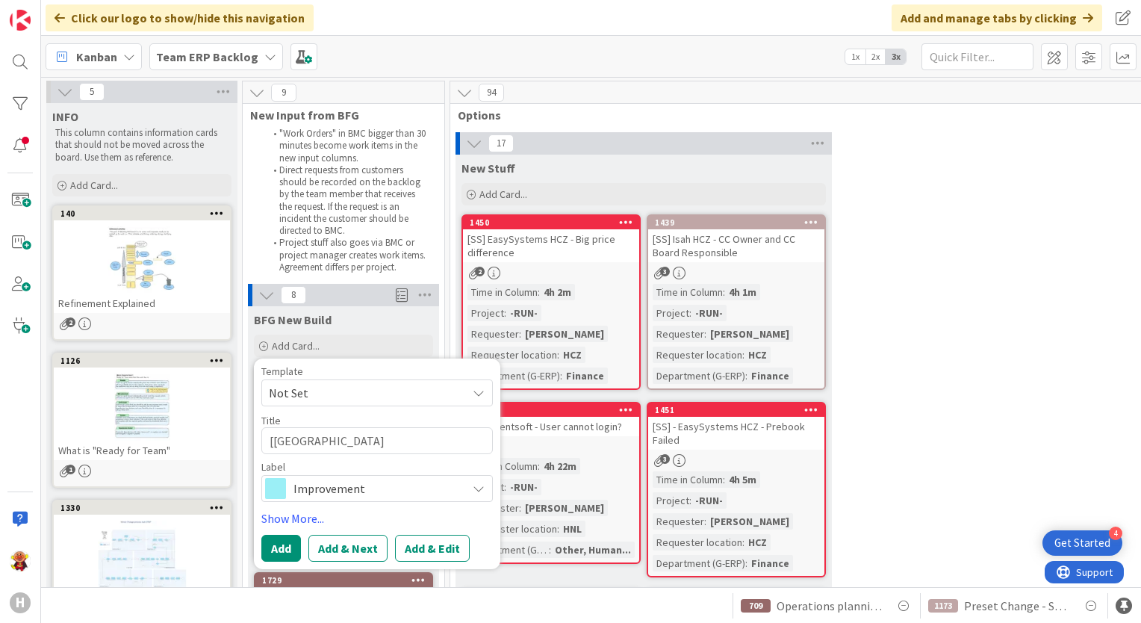
type textarea "[Chines"
type textarea "x"
type textarea "[Chinese"
type textarea "x"
type textarea "[Chinese"
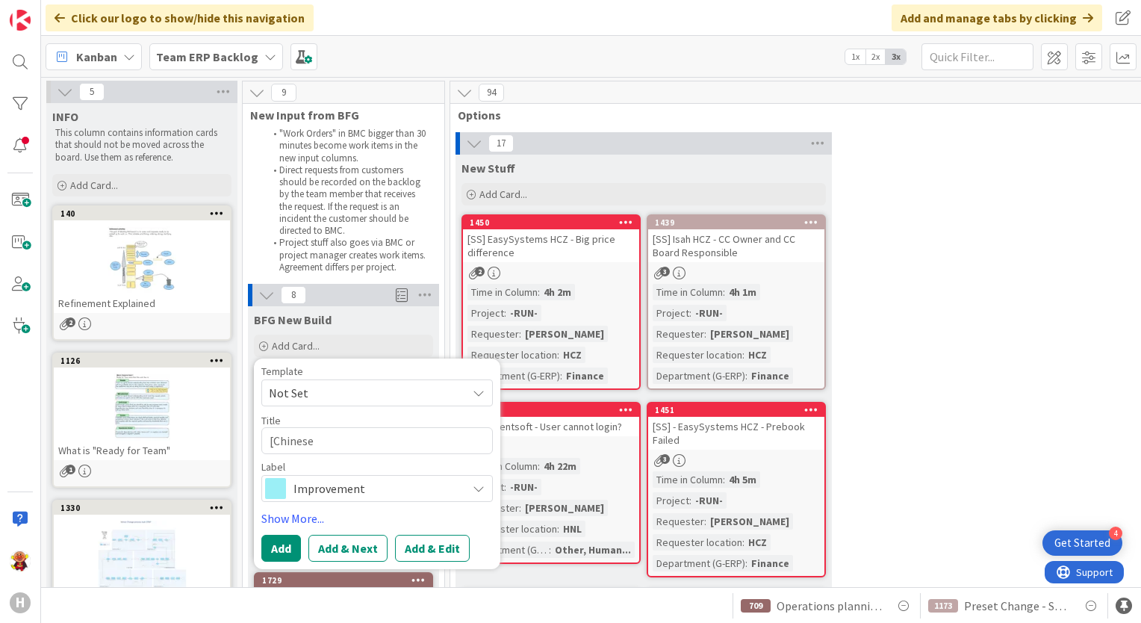
type textarea "x"
type textarea "[Chinese T"
type textarea "x"
type textarea "[Chinese Tr"
type textarea "x"
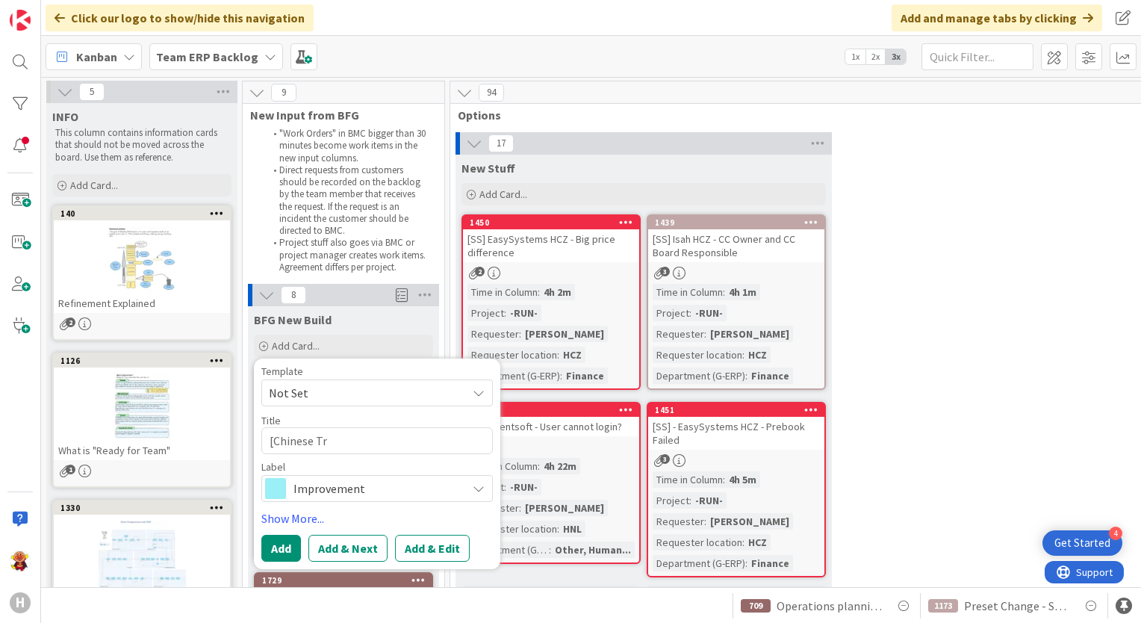
type textarea "[Chinese Tra"
type textarea "x"
type textarea "[Chinese Tran"
type textarea "x"
type textarea "[Chinese Trans"
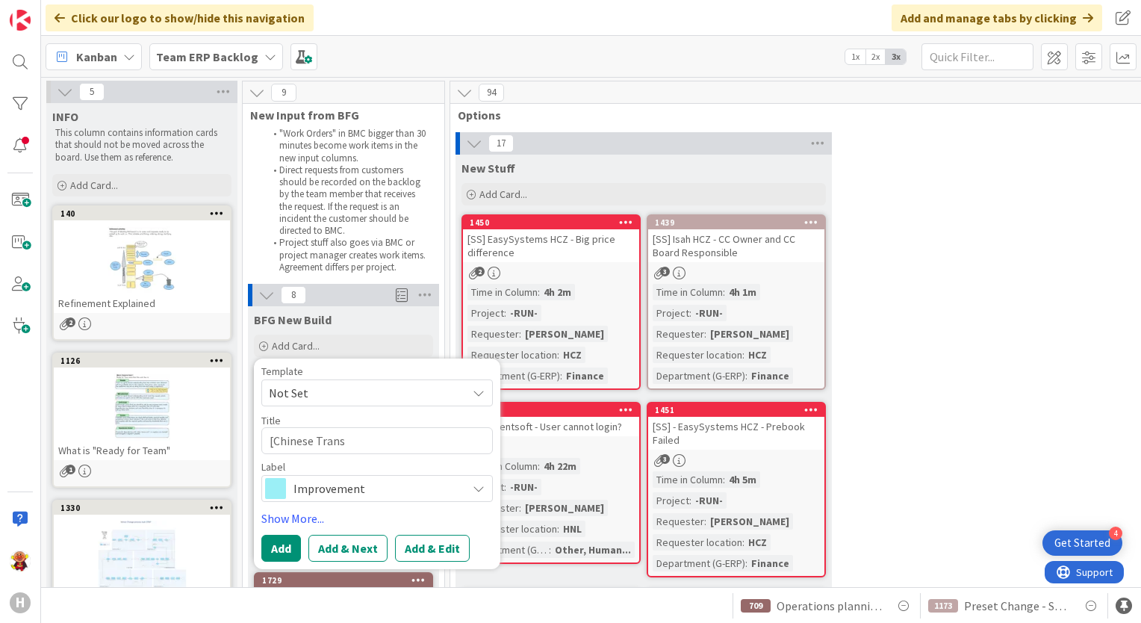
type textarea "x"
type textarea "[Chinese Transl"
type textarea "x"
type textarea "[Chinese Transla"
type textarea "x"
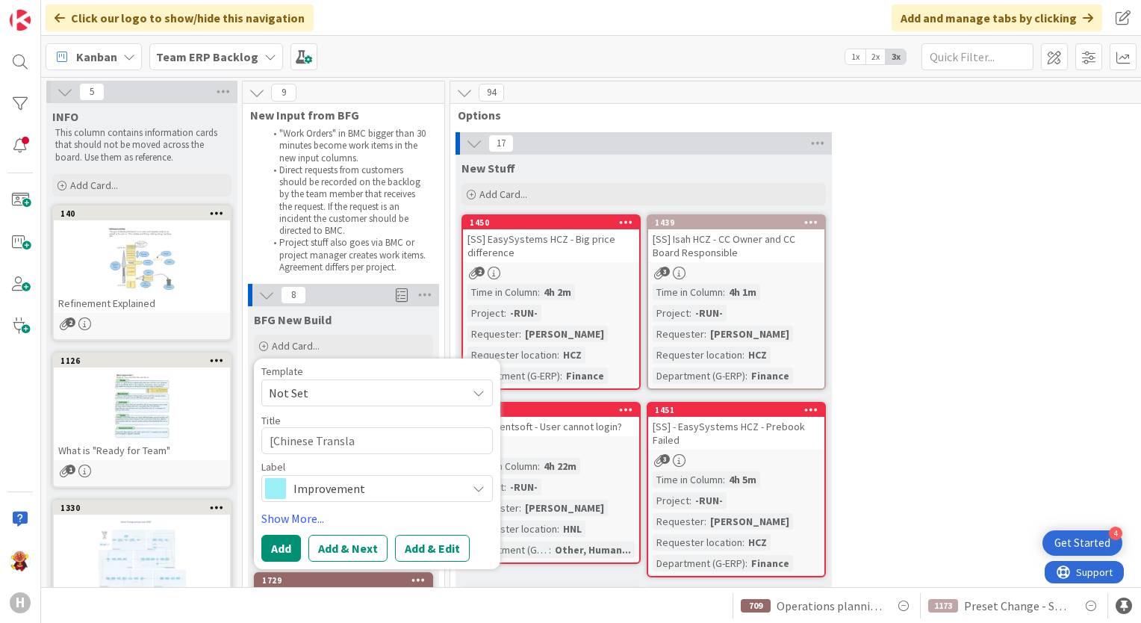
type textarea "[Chinese Translat"
type textarea "x"
type textarea "[Chinese Translati"
type textarea "x"
type textarea "[Chinese Translatio"
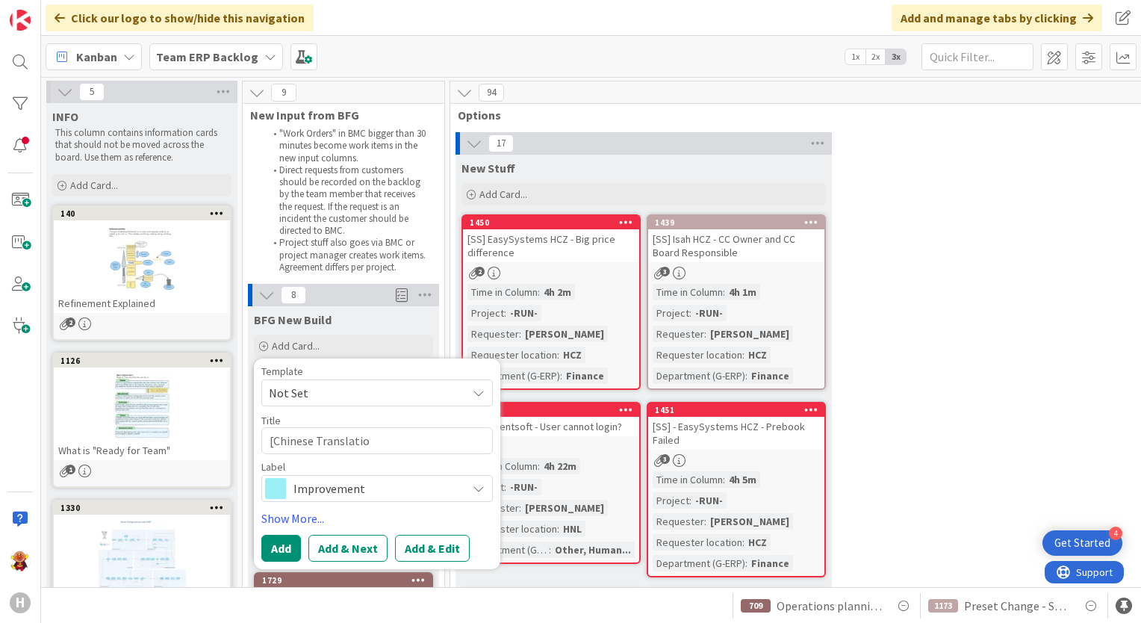
type textarea "x"
type textarea "[Chinese Translation"
type textarea "x"
type textarea "[Chinese Translation"
type textarea "x"
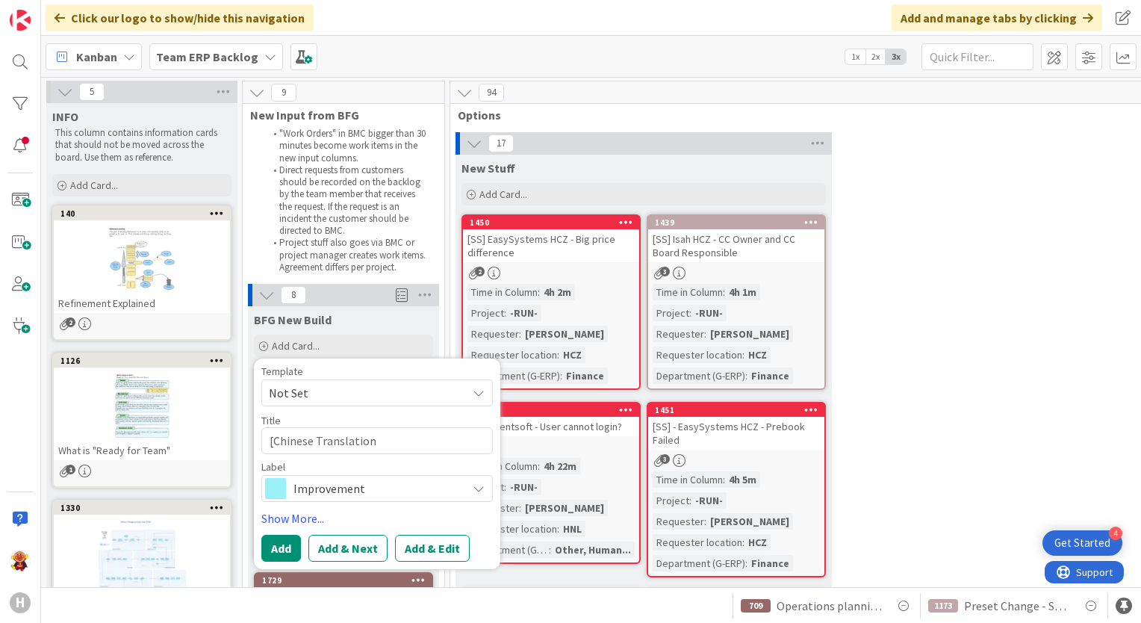
type textarea "[Chinese Translation"
type textarea "x"
type textarea "[Chinese Translation]"
type textarea "x"
type textarea "[Chinese Translation]"
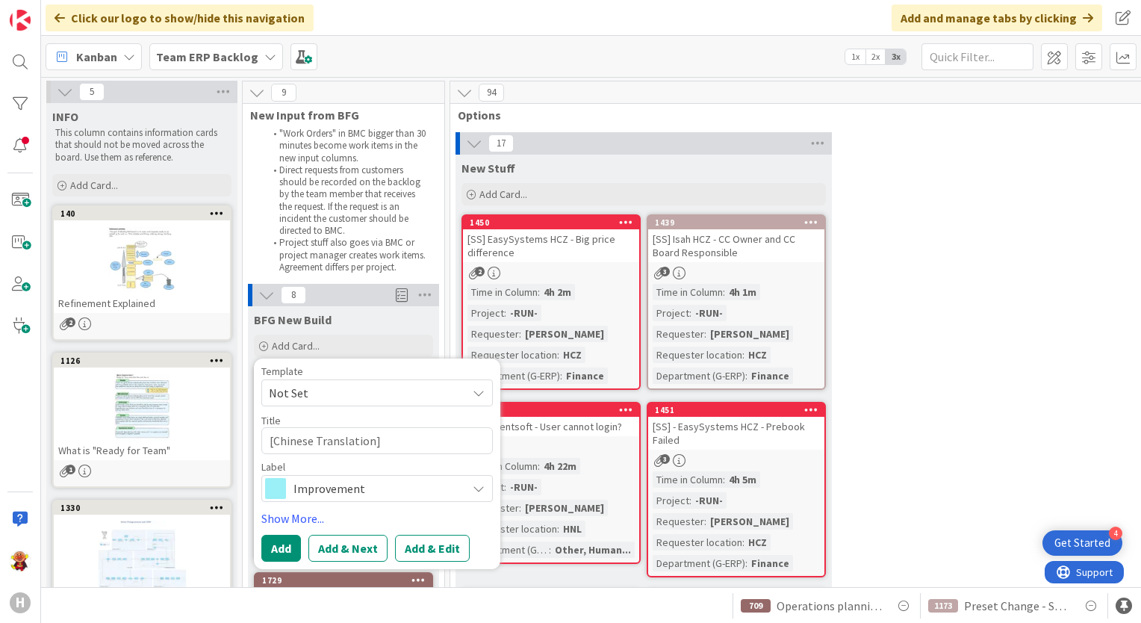
type textarea "x"
type textarea "[Chinese Translation] T"
type textarea "x"
type textarea "[Chinese Translation] To"
type textarea "x"
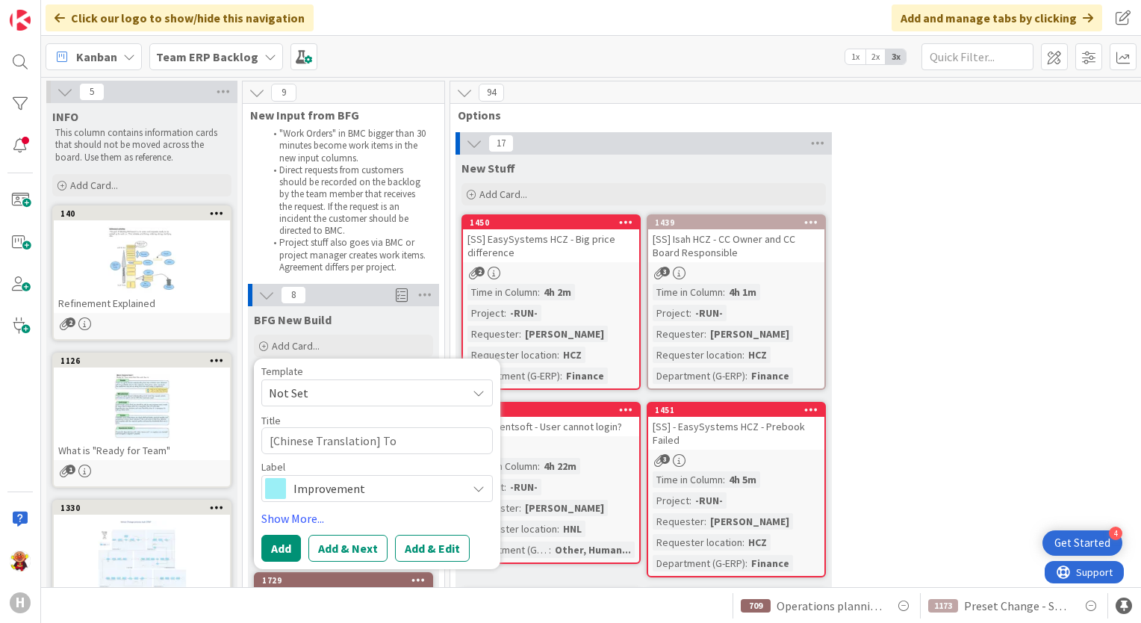
type textarea "[Chinese Translation] Too"
type textarea "x"
type textarea "[Chinese Translation] Tool"
type textarea "x"
type textarea "[Chinese Translation] Tooli"
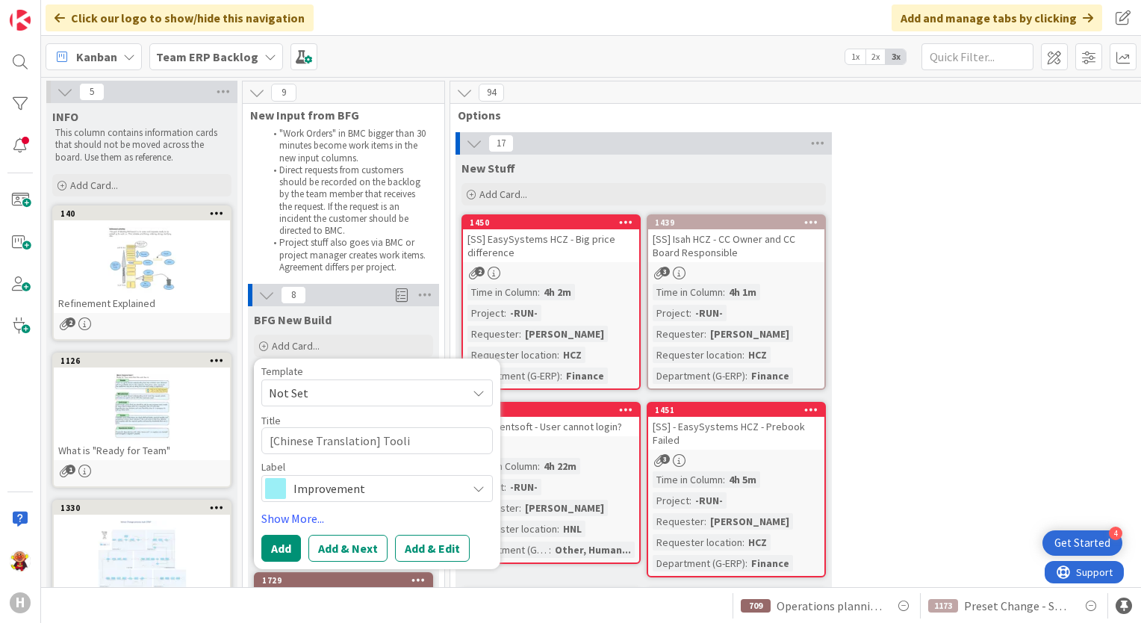
type textarea "x"
type textarea "[Chinese Translation] Toolin"
type textarea "x"
type textarea "[Chinese Translation] Tooling"
type textarea "x"
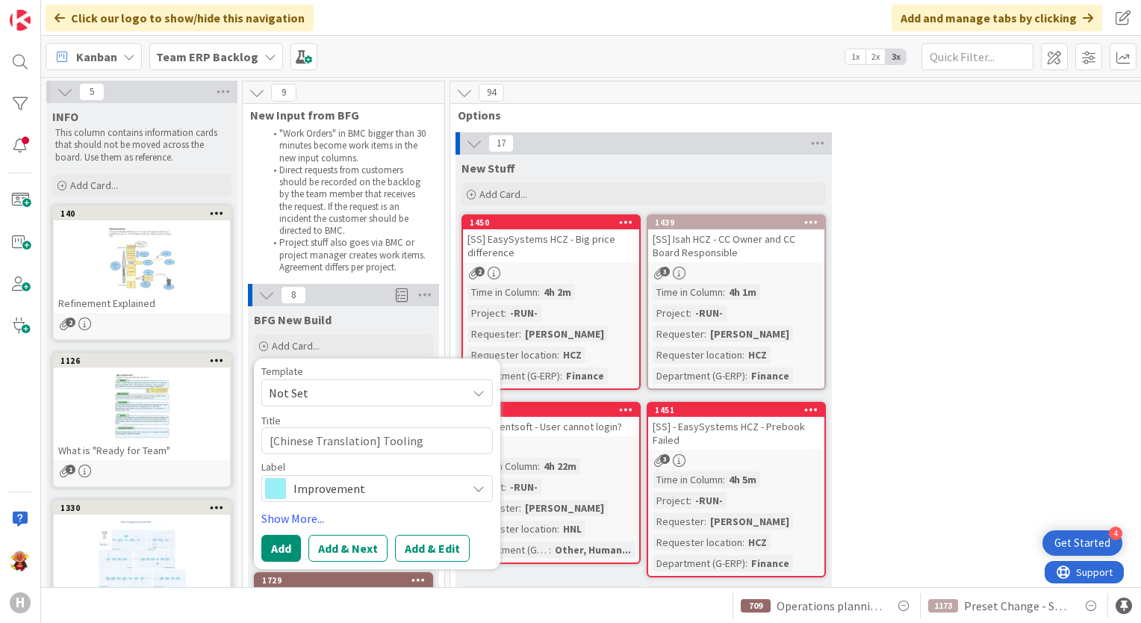
type textarea "[Chinese Translation] Tooling"
type textarea "x"
type textarea "[Chinese Translation] Tooling fo"
type textarea "x"
type textarea "[Chinese Translation] Tooling for"
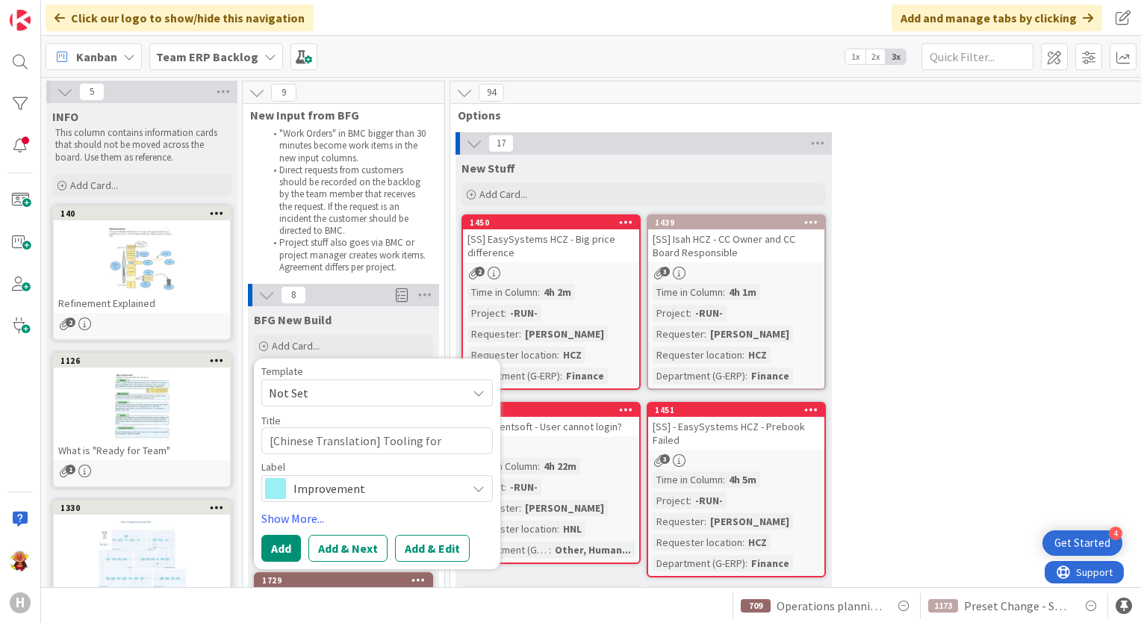
type textarea "x"
type textarea "[Chinese Translation] Tooling for"
type textarea "x"
type textarea "[Chinese Translation] Tooling for o"
type textarea "x"
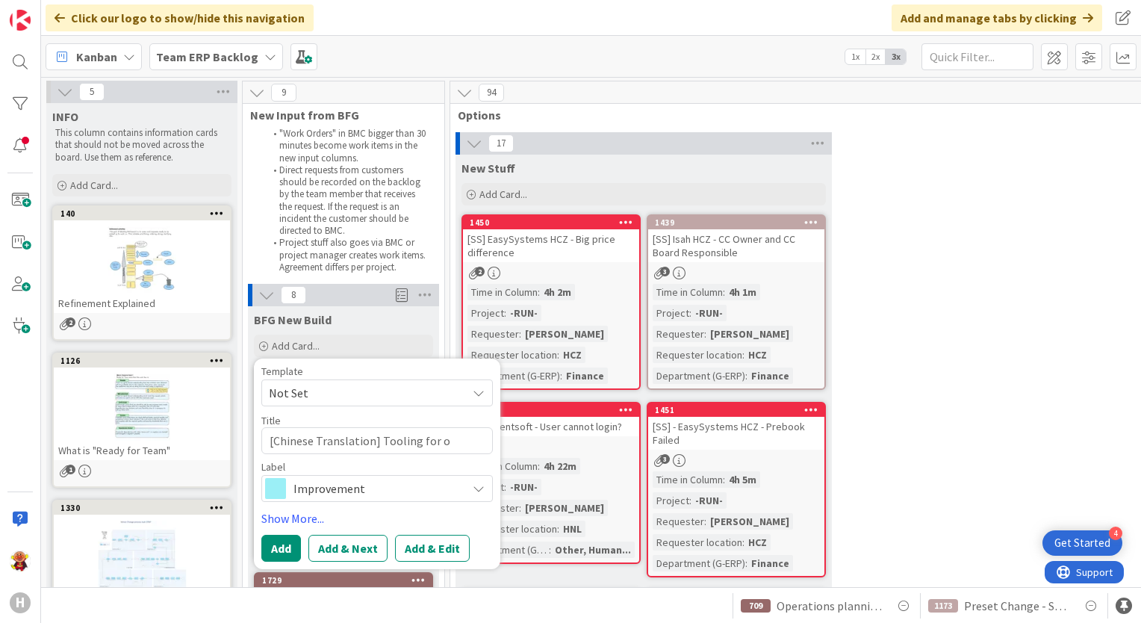
type textarea "[Chinese Translation] Tooling for op"
type textarea "x"
type textarea "[Chinese Translation] Tooling for ope"
type textarea "x"
type textarea "[Chinese Translation] Tooling for open"
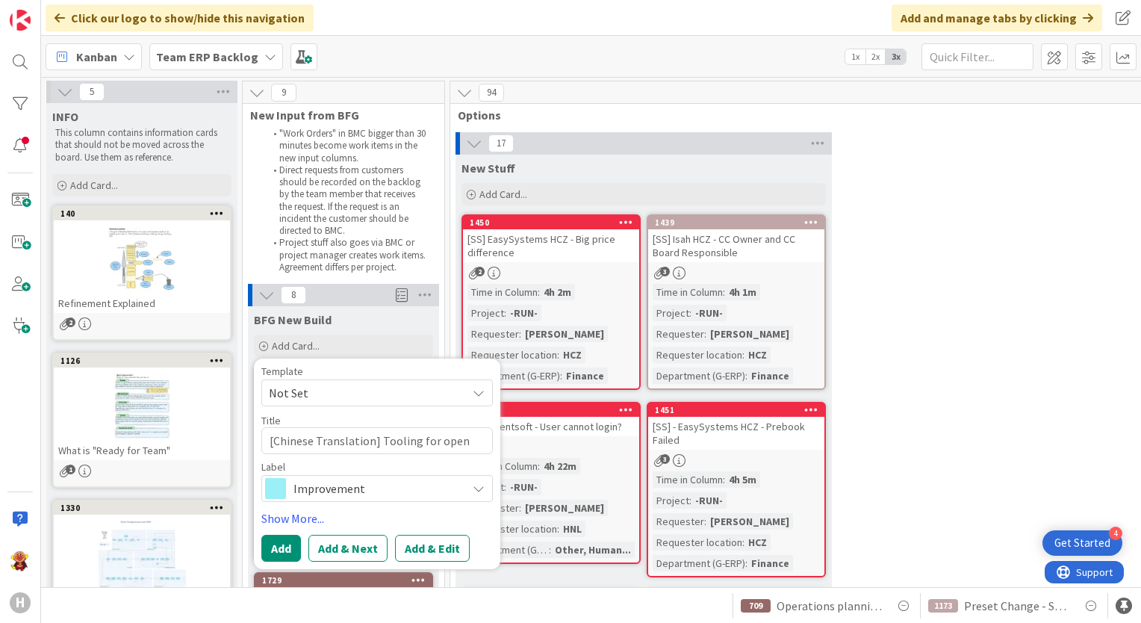
type textarea "x"
type textarea "[Chinese Translation] Tooling for openi"
type textarea "x"
type textarea "[Chinese Translation] Tooling for openin"
type textarea "x"
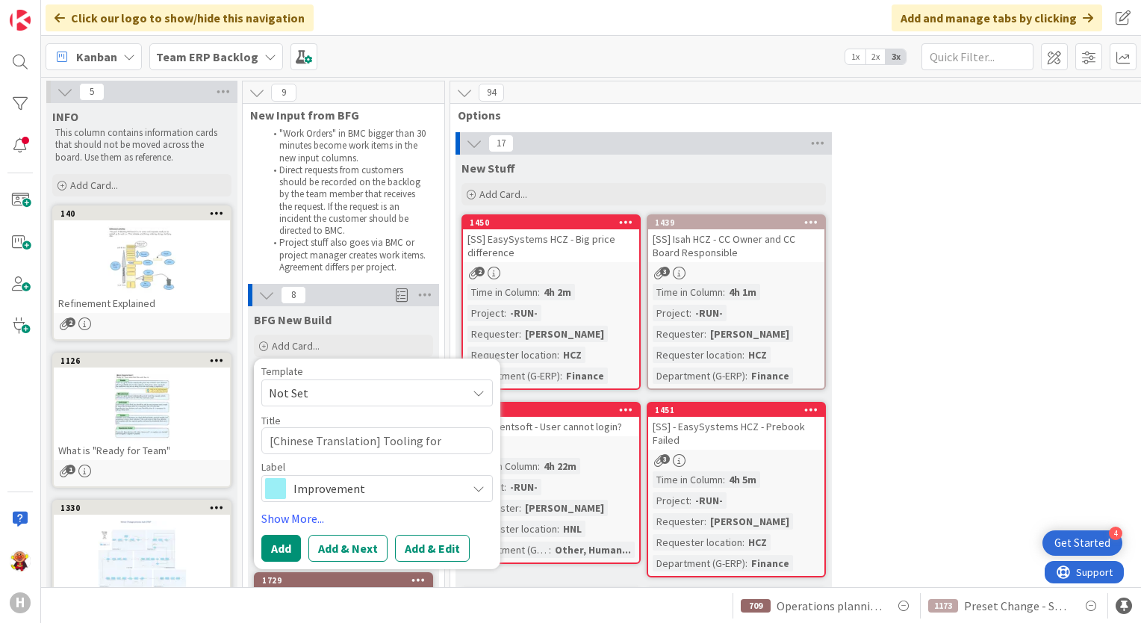
type textarea "[Chinese Translation] Tooling for opening"
type textarea "x"
type textarea "[Chinese Translation] Tooling for opening th"
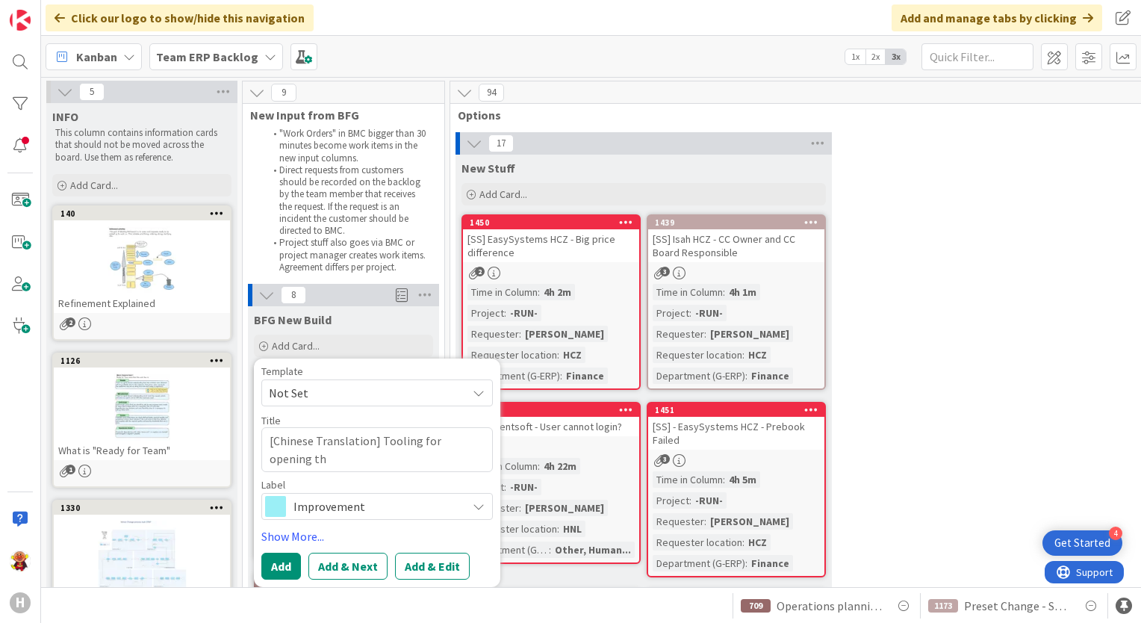
type textarea "x"
type textarea "[Chinese Translation] Tooling for opening the"
type textarea "x"
type textarea "[Chinese Translation] Tooling for opening the"
type textarea "x"
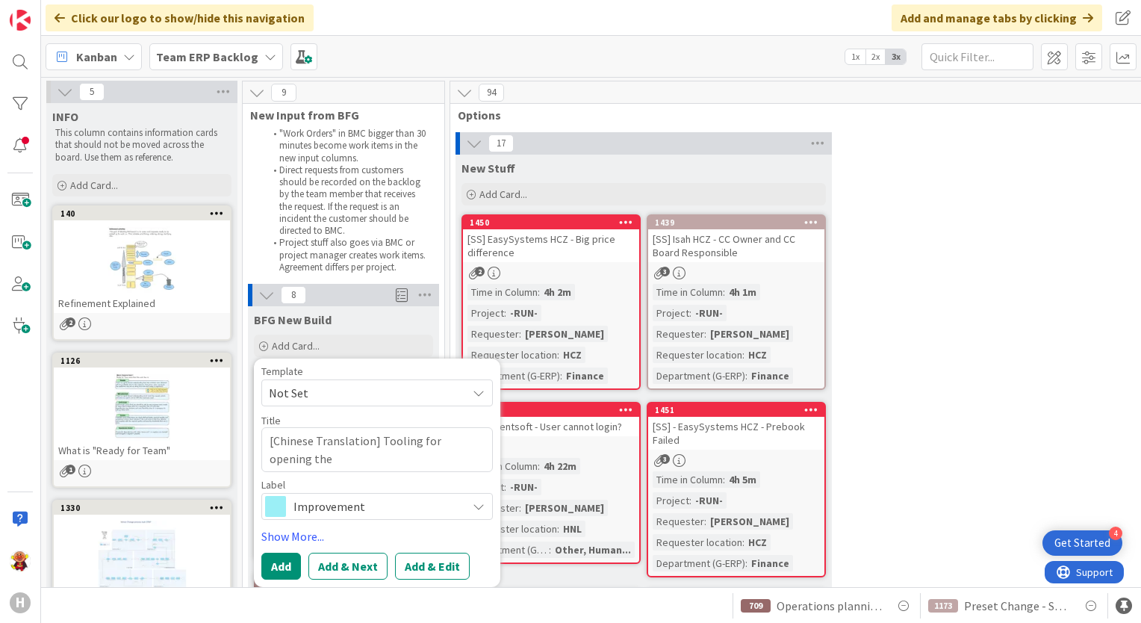
type textarea "[Chinese Translation] Tooling for opening the X"
type textarea "x"
type textarea "[Chinese Translation] Tooling for opening the XL"
type textarea "x"
type textarea "[Chinese Translation] Tooling for opening the XLF"
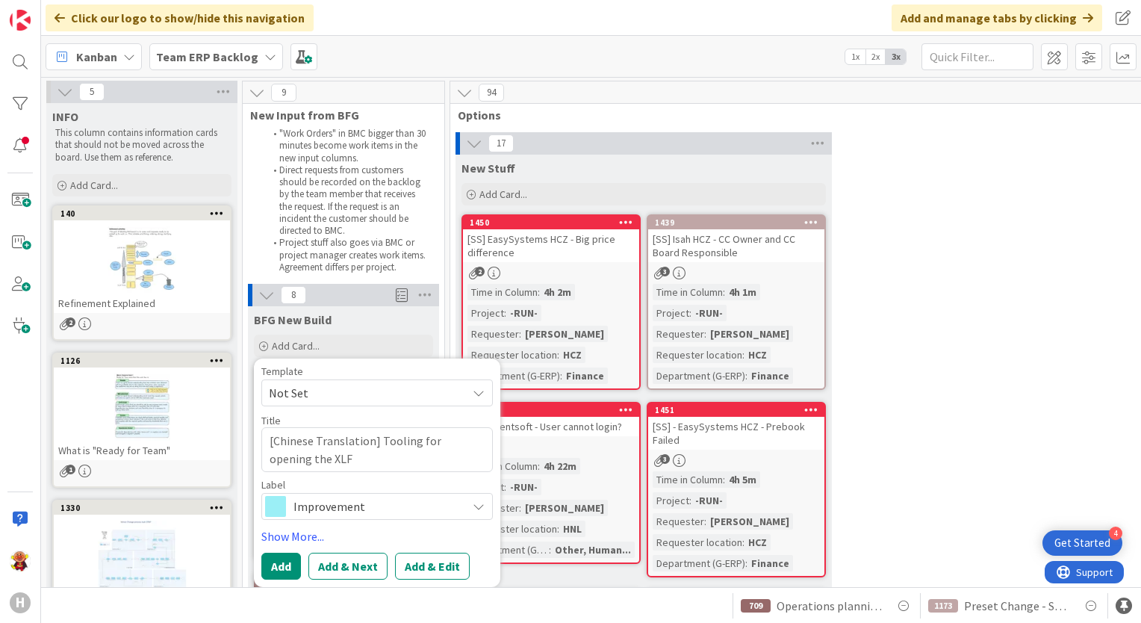
type textarea "x"
type textarea "[Chinese Translation] Tooling for opening the XLF"
type textarea "x"
type textarea "[Chinese Translation] Tooling for opening the XLF f"
type textarea "x"
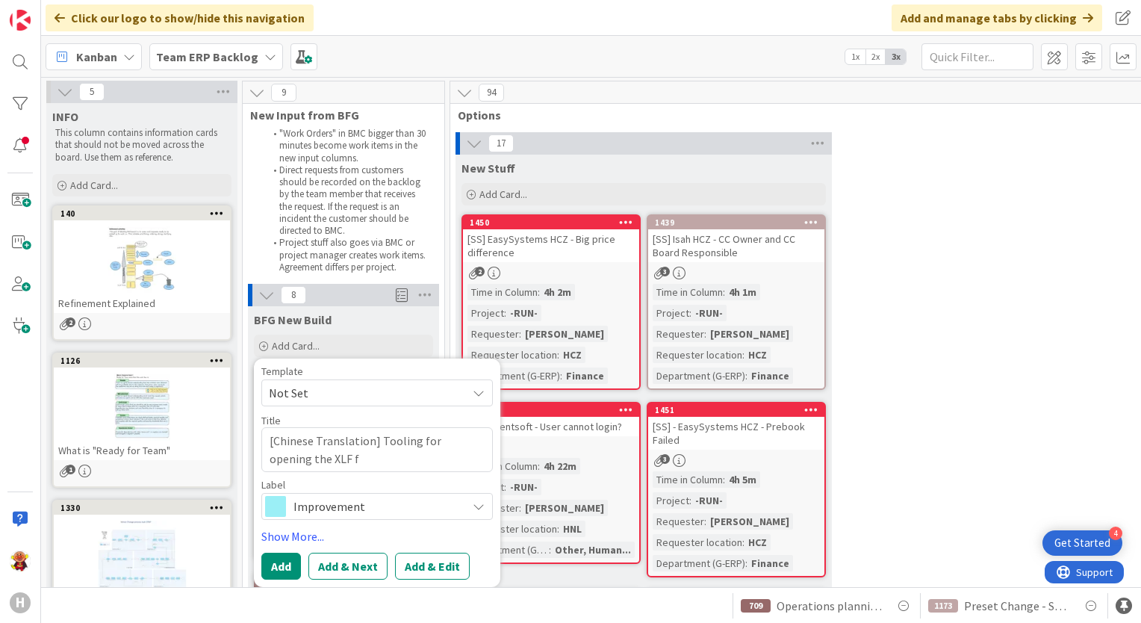
type textarea "[Chinese Translation] Tooling for opening the XLF fo"
type textarea "x"
type textarea "[Chinese Translation] Tooling for opening the XLF f"
type textarea "x"
type textarea "[Chinese Translation] Tooling for opening the XLF fi"
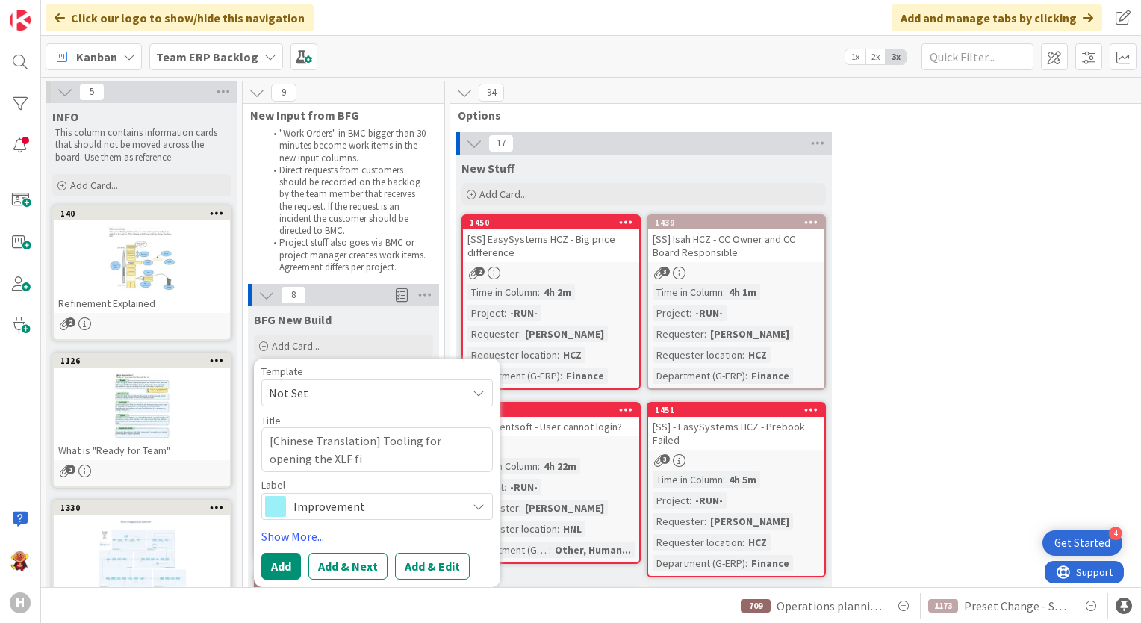
type textarea "x"
type textarea "[Chinese Translation] Tooling for opening the XLF fil"
type textarea "x"
type textarea "[Chinese Translation] Tooling for opening the XLF file"
type textarea "x"
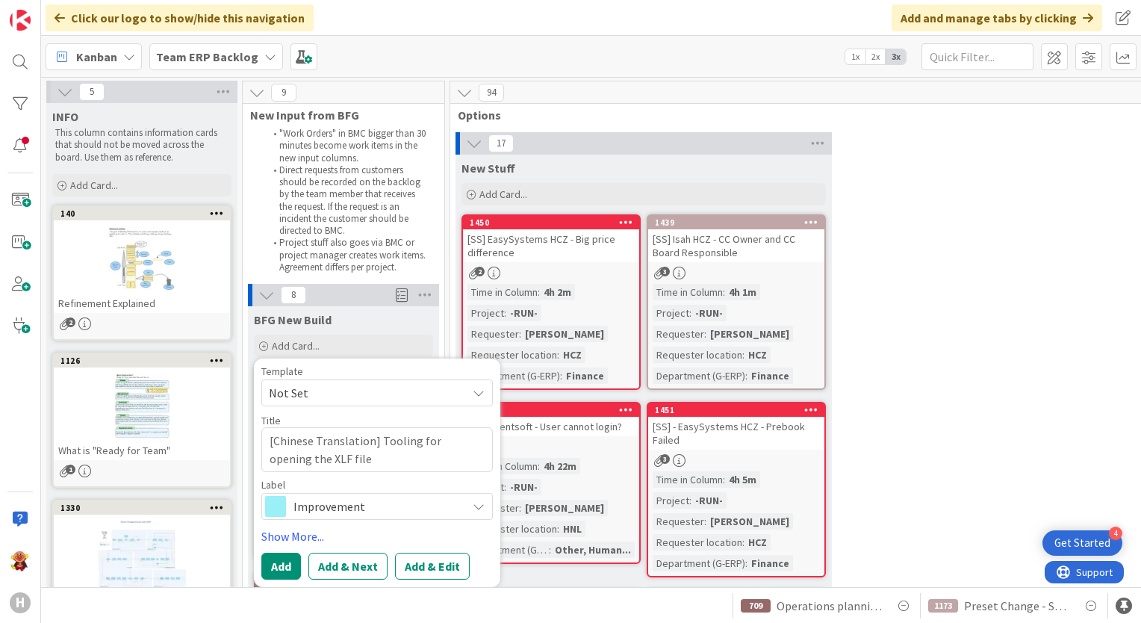
type textarea "[Chinese Translation] Tooling for opening the XLF files"
type textarea "x"
type textarea "[Chinese Translation] Tooling for opening the XLF file"
type textarea "x"
type textarea "[Chinese Translation] Tooling for opening the XLF files"
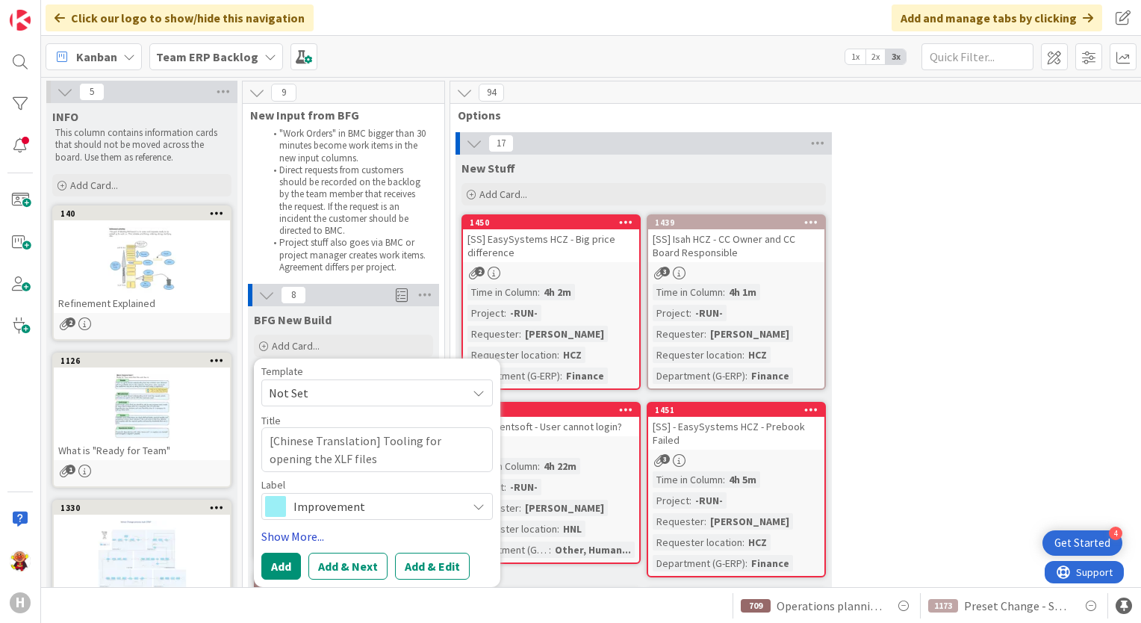
click at [347, 536] on link "Show More..." at bounding box center [377, 536] width 232 height 18
click at [347, 502] on span "Improvement" at bounding box center [377, 506] width 166 height 21
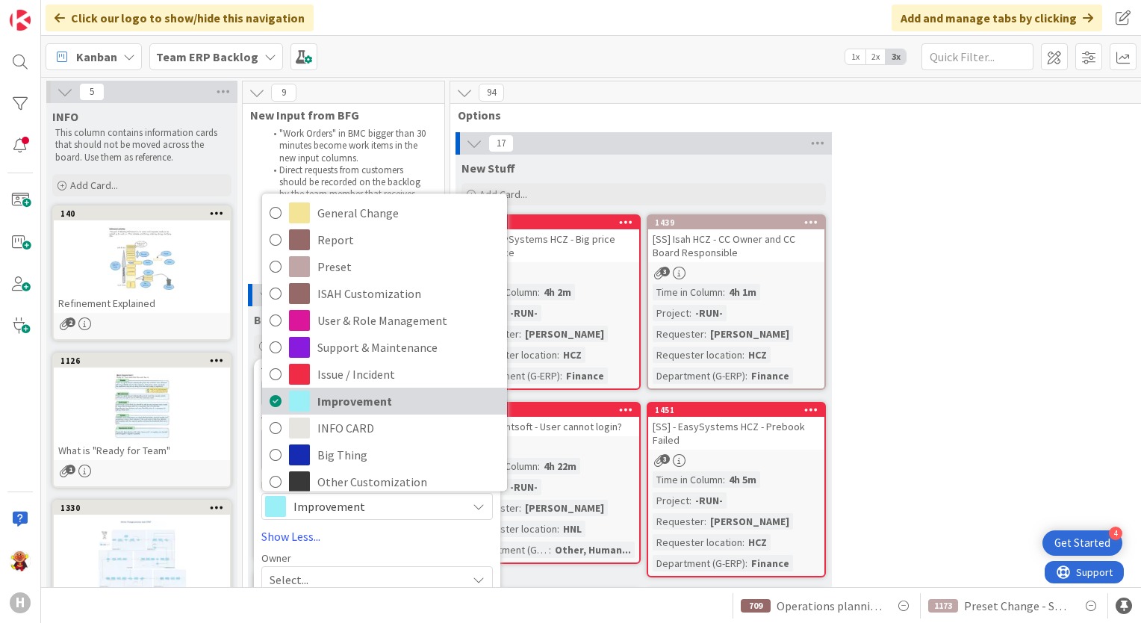
scroll to position [37, 0]
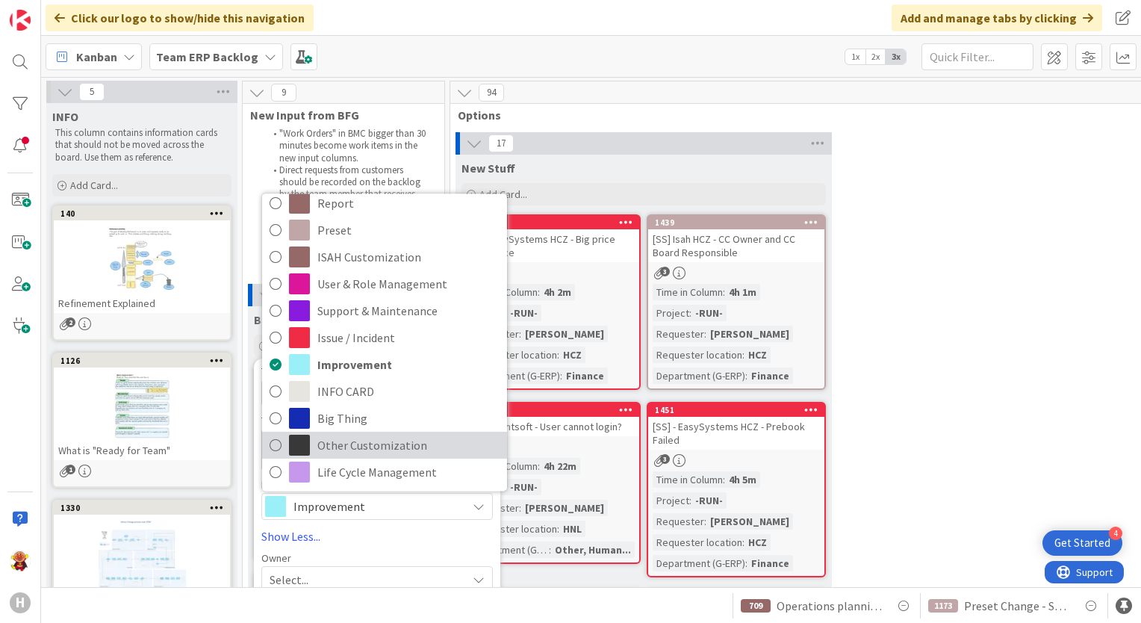
click at [426, 439] on span "Other Customization" at bounding box center [408, 445] width 182 height 22
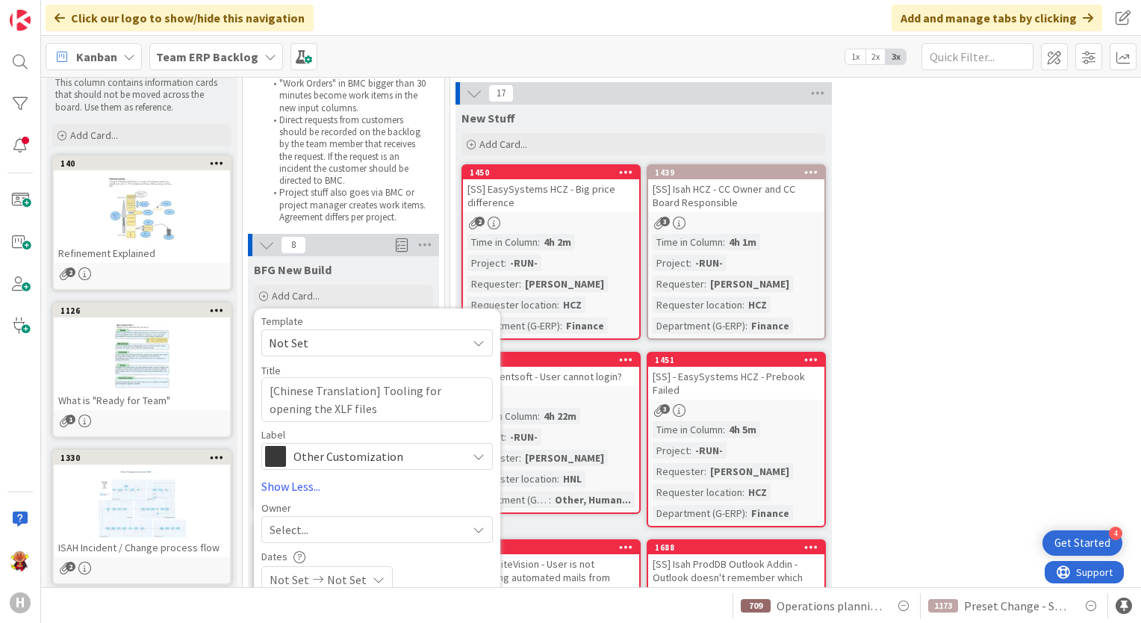
scroll to position [149, 0]
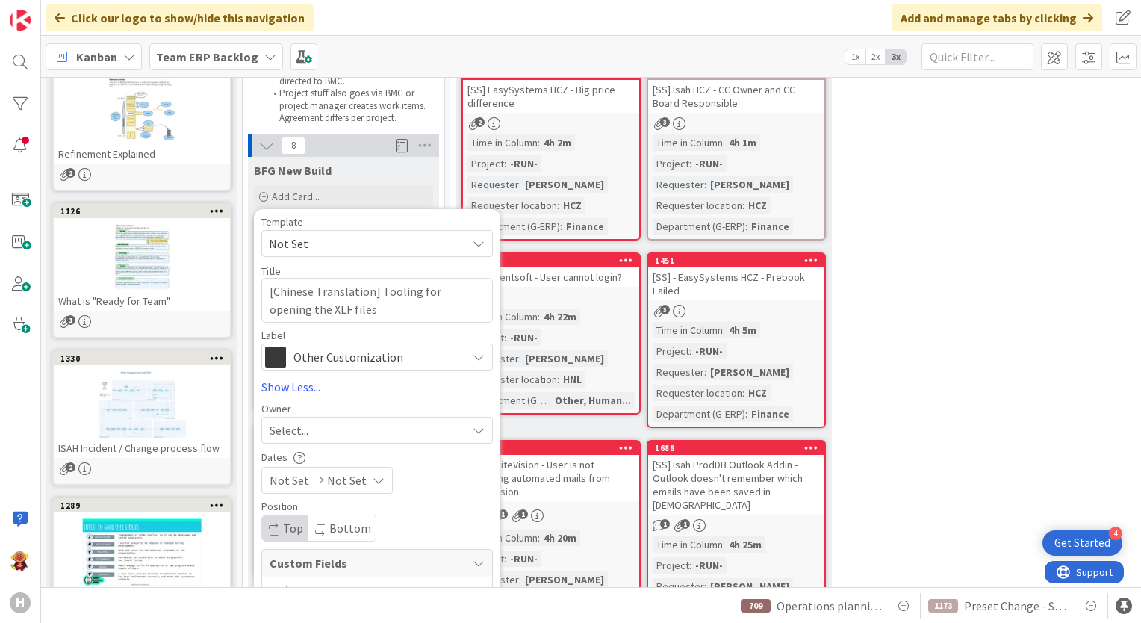
click at [403, 432] on div "Select..." at bounding box center [368, 430] width 197 height 18
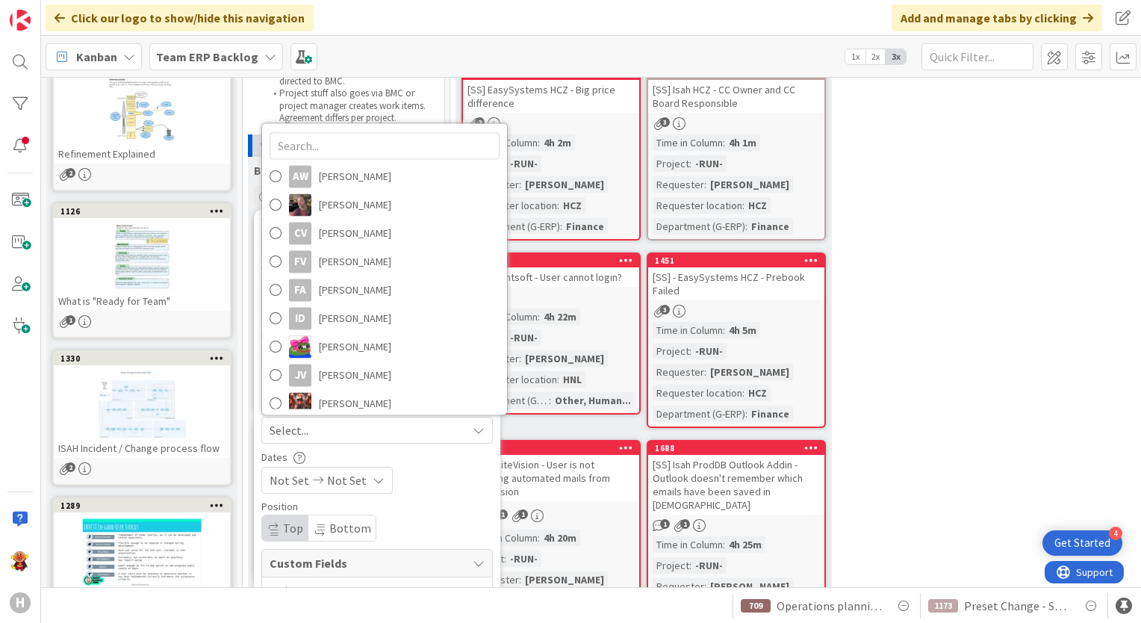
drag, startPoint x: 409, startPoint y: 497, endPoint x: 417, endPoint y: 483, distance: 16.0
click at [410, 497] on div "Template Not Set Title 55 / 128 [Chinese Translation] Tooling for opening the X…" at bounding box center [377, 514] width 232 height 595
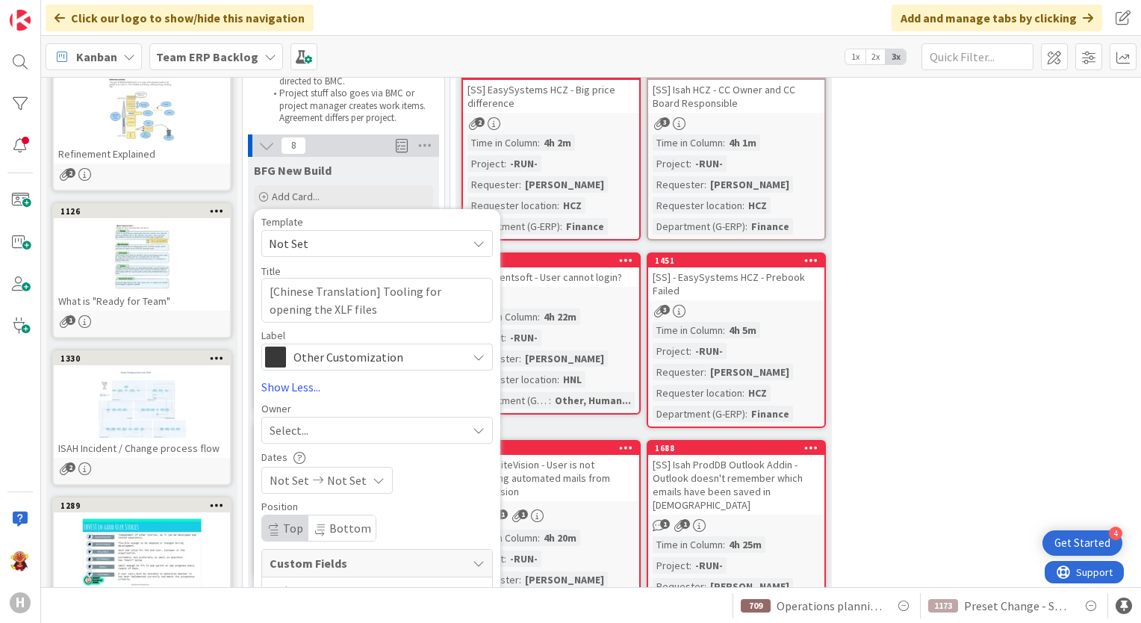
scroll to position [299, 0]
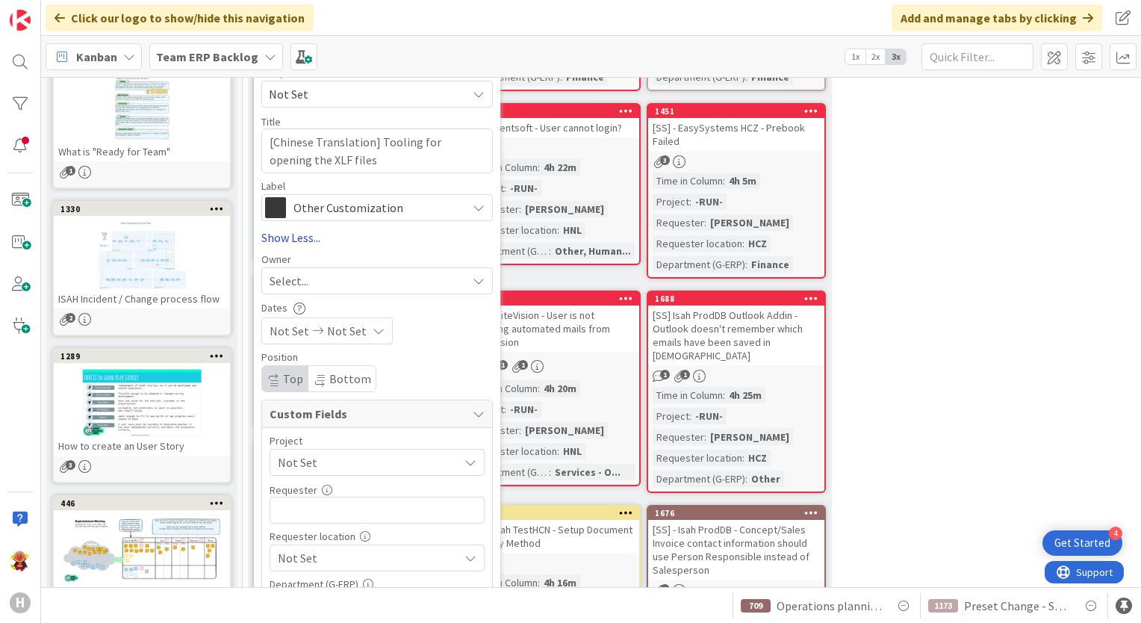
click at [293, 240] on link "Show Less..." at bounding box center [377, 238] width 232 height 18
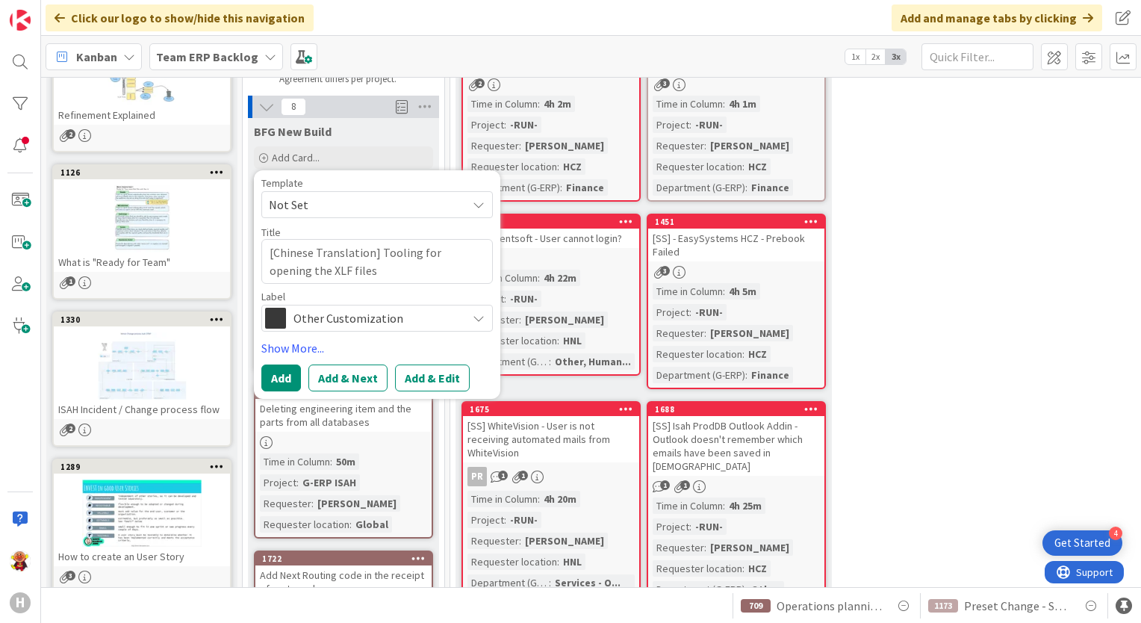
scroll to position [149, 0]
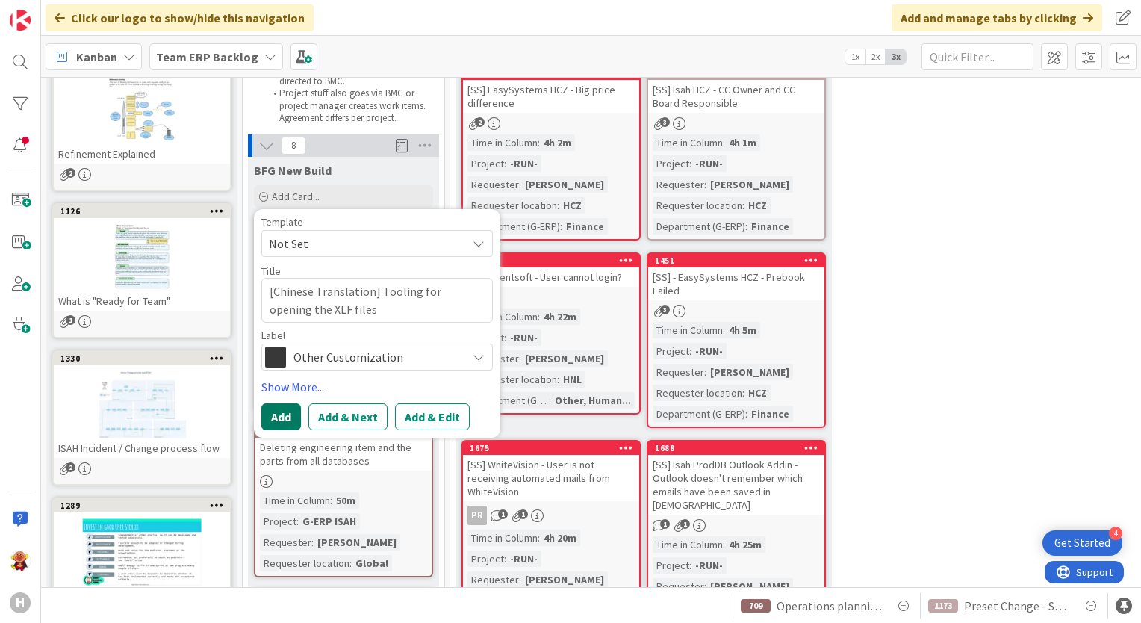
click at [283, 417] on button "Add" at bounding box center [281, 416] width 40 height 27
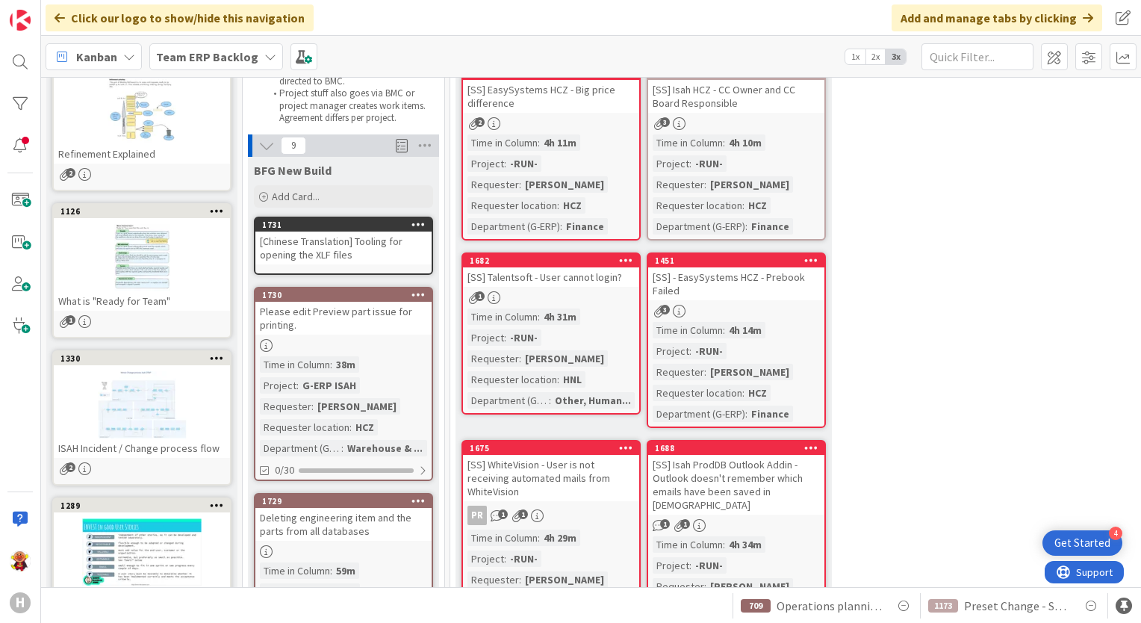
click at [364, 246] on div "[Chinese Translation] Tooling for opening the XLF files" at bounding box center [343, 248] width 176 height 33
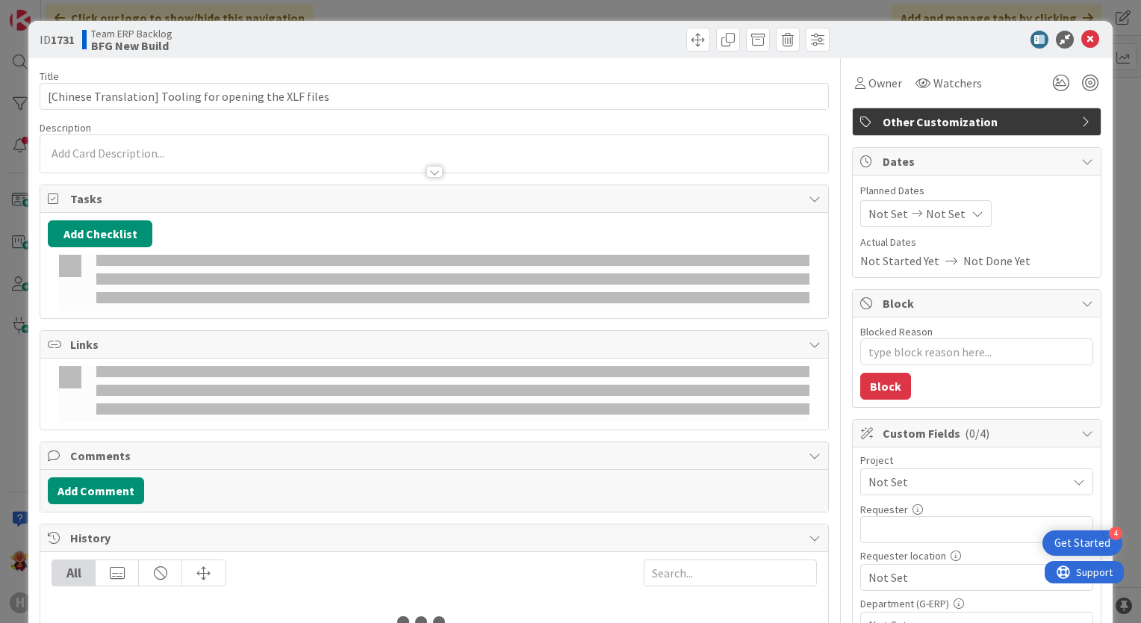
type textarea "x"
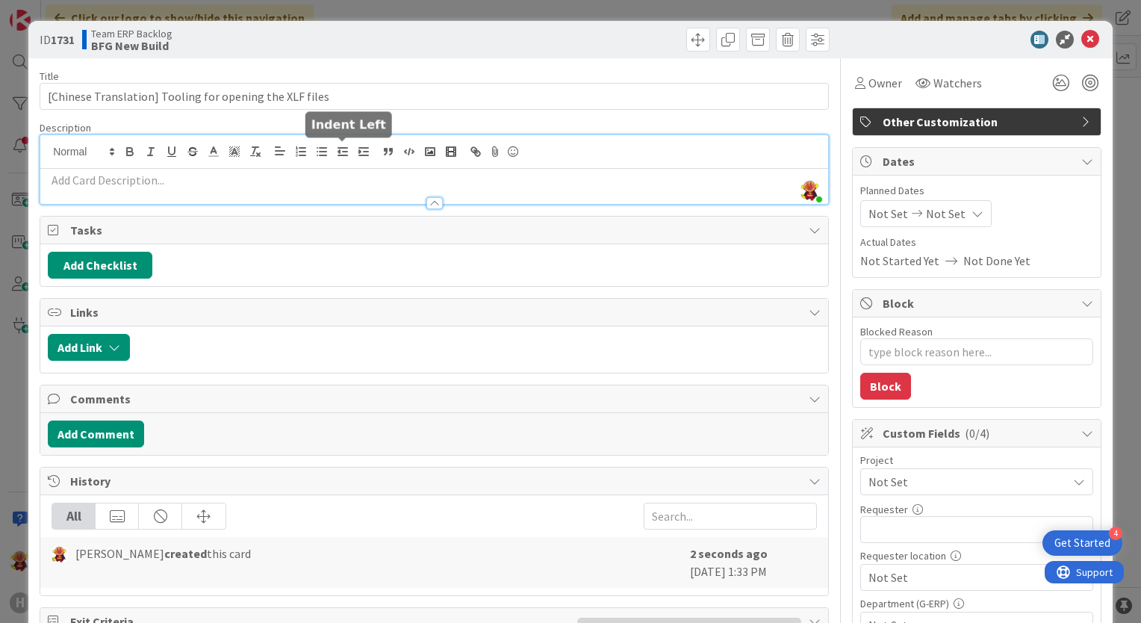
click at [332, 150] on div "Lareina Cheng just joined" at bounding box center [434, 169] width 788 height 69
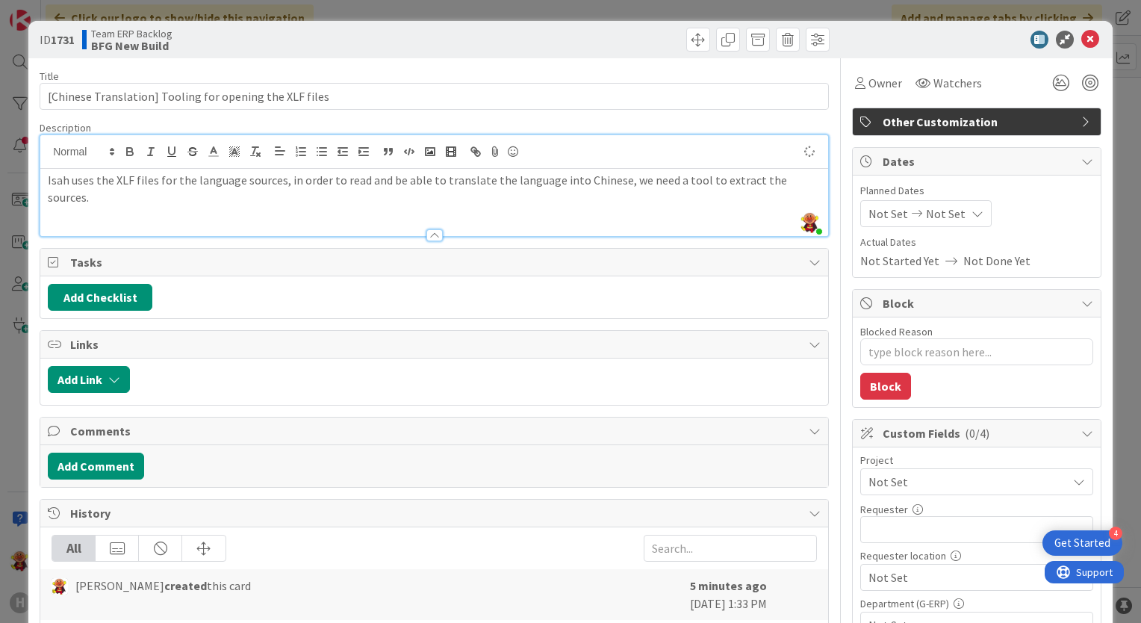
type textarea "x"
click at [129, 300] on button "Add Checklist" at bounding box center [100, 297] width 105 height 27
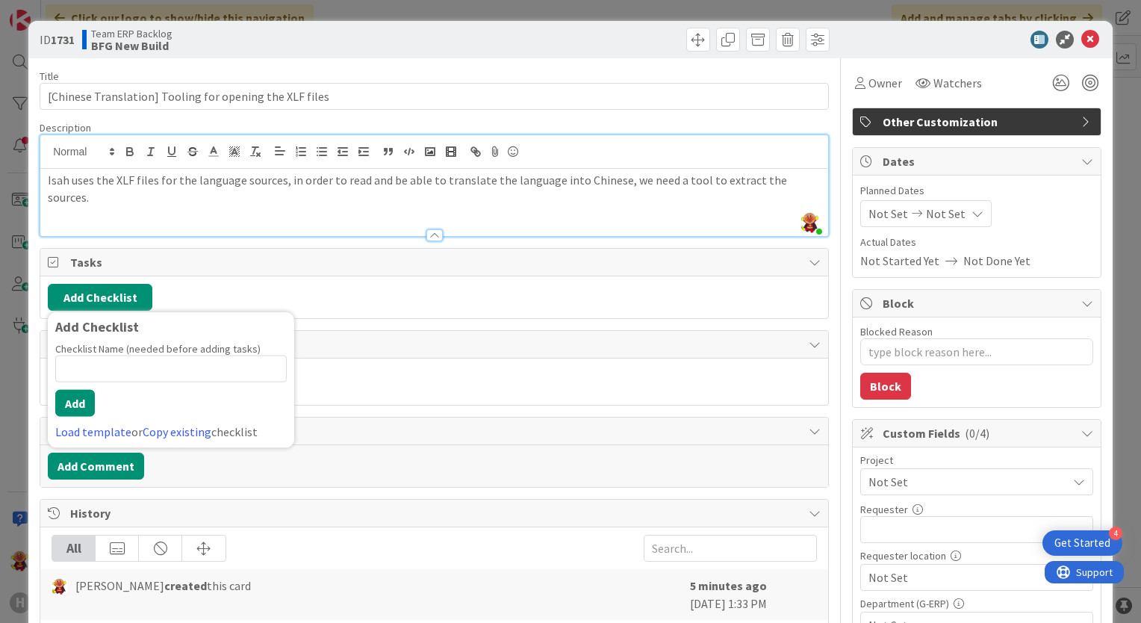
click at [210, 367] on input at bounding box center [171, 369] width 232 height 27
type input "Requirement for the tool"
click at [63, 399] on button "Add" at bounding box center [75, 403] width 40 height 27
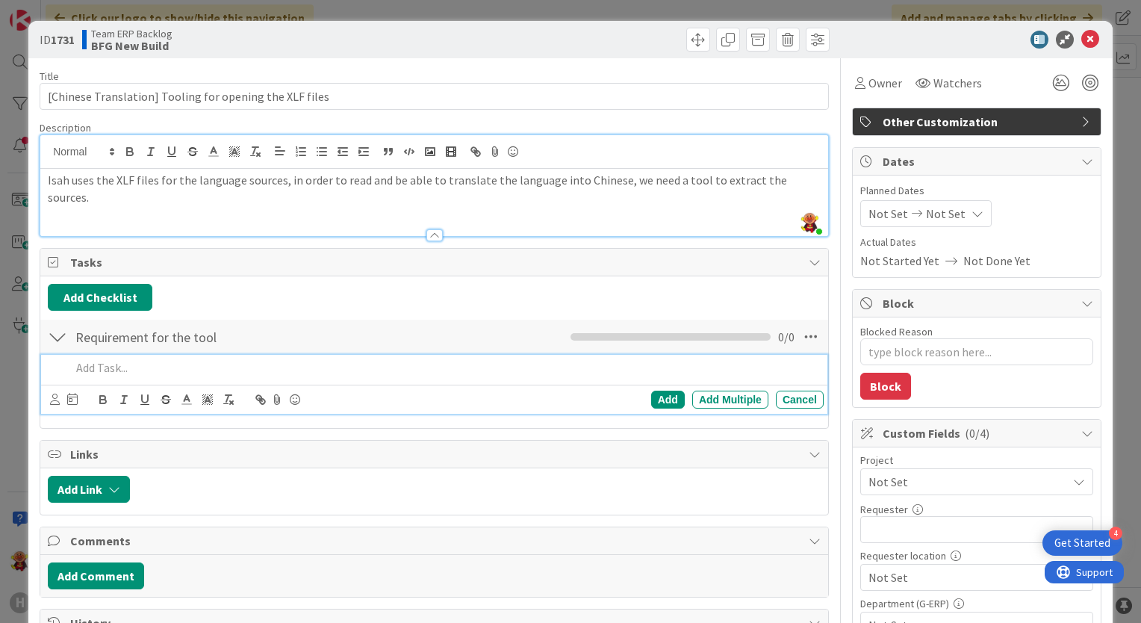
type textarea "x"
drag, startPoint x: 651, startPoint y: 402, endPoint x: 651, endPoint y: 430, distance: 28.4
click at [651, 401] on div "Add" at bounding box center [668, 400] width 34 height 18
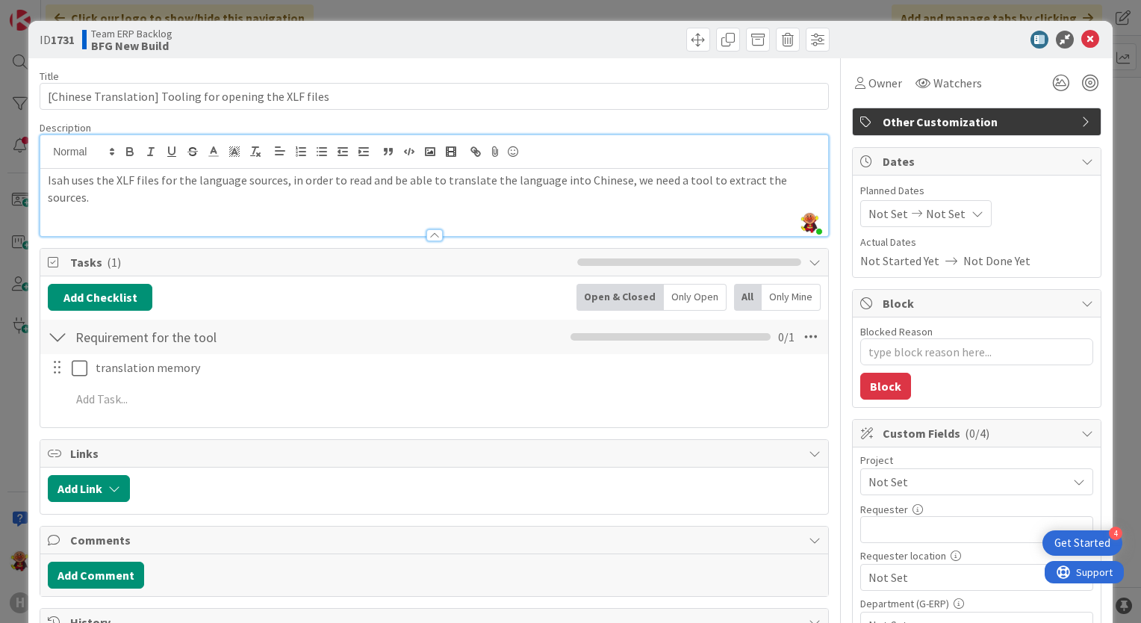
click at [810, 178] on div "Isah uses the XLF files for the language sources, in order to read and be able …" at bounding box center [434, 202] width 788 height 67
click at [798, 331] on icon at bounding box center [811, 336] width 27 height 27
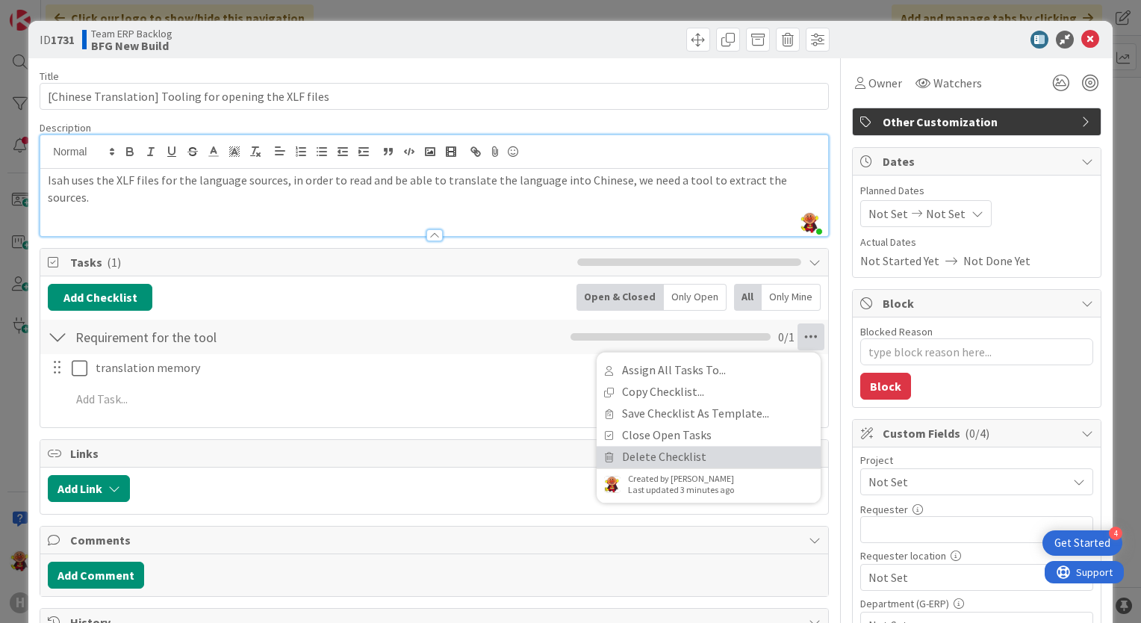
click at [681, 462] on link "Delete Checklist" at bounding box center [709, 457] width 224 height 22
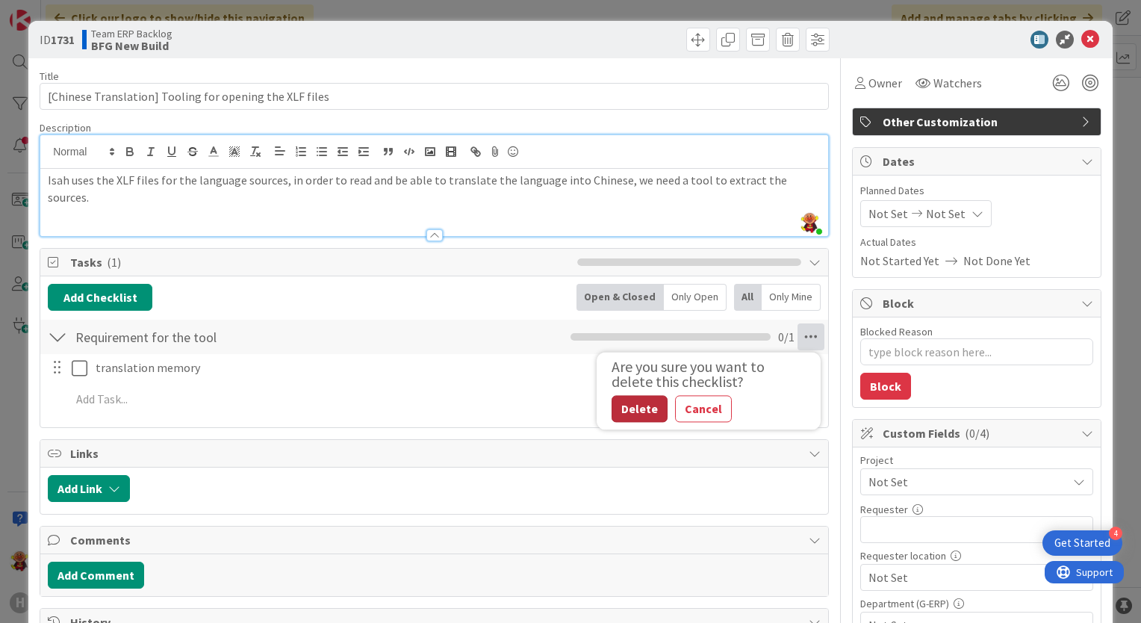
click at [633, 408] on button "Delete" at bounding box center [640, 408] width 56 height 27
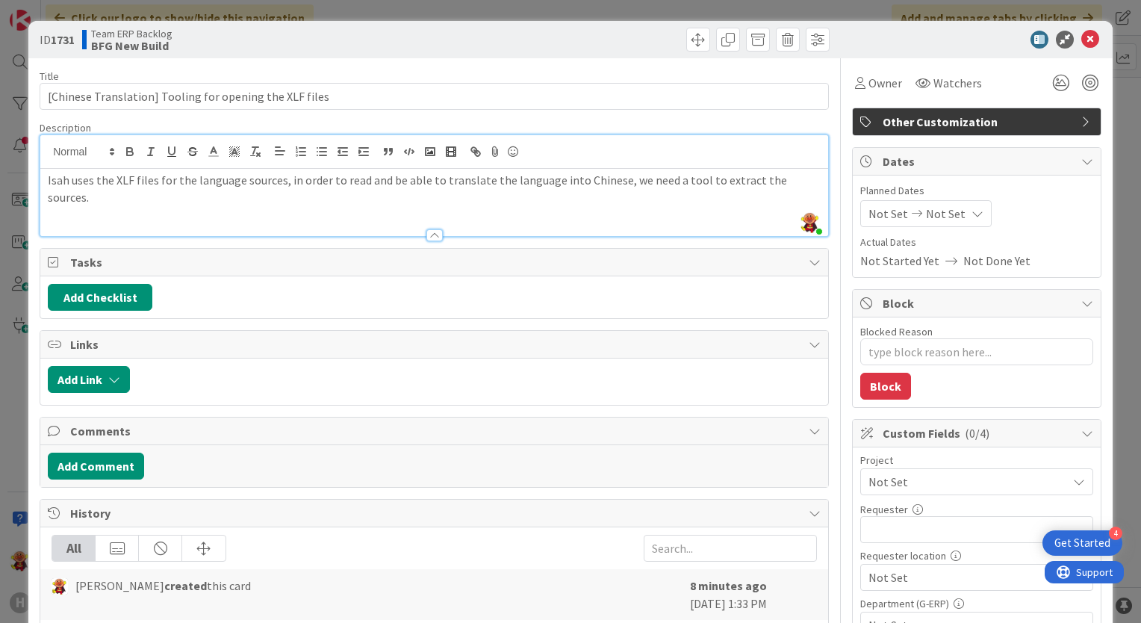
click at [806, 187] on p "Isah uses the XLF files for the language sources, in order to read and be able …" at bounding box center [434, 189] width 773 height 34
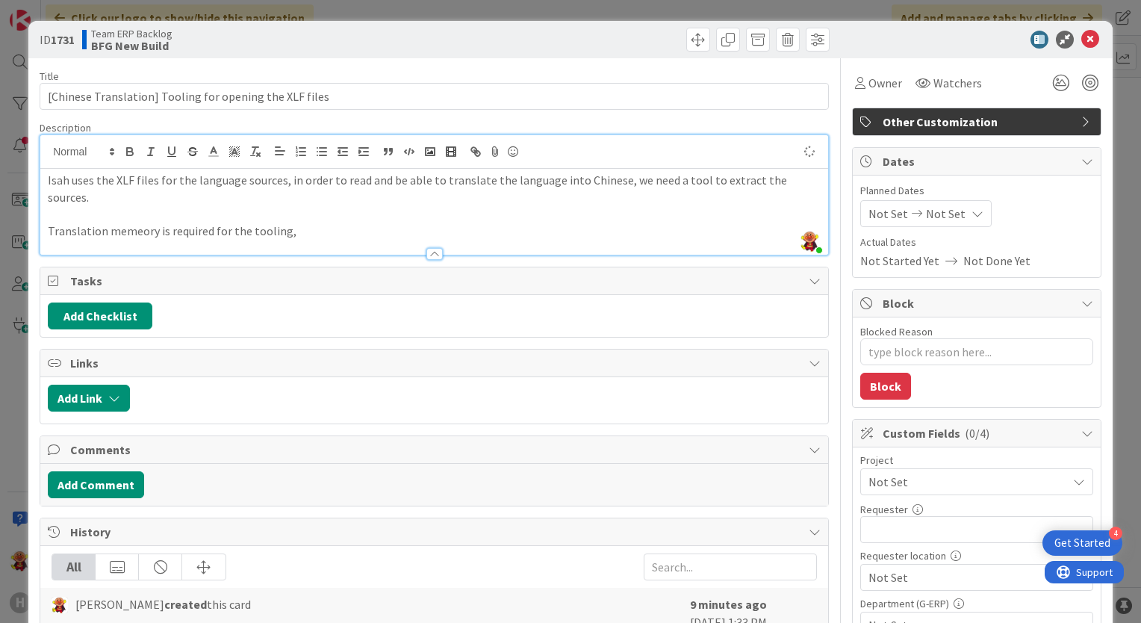
click at [133, 239] on div at bounding box center [434, 247] width 788 height 16
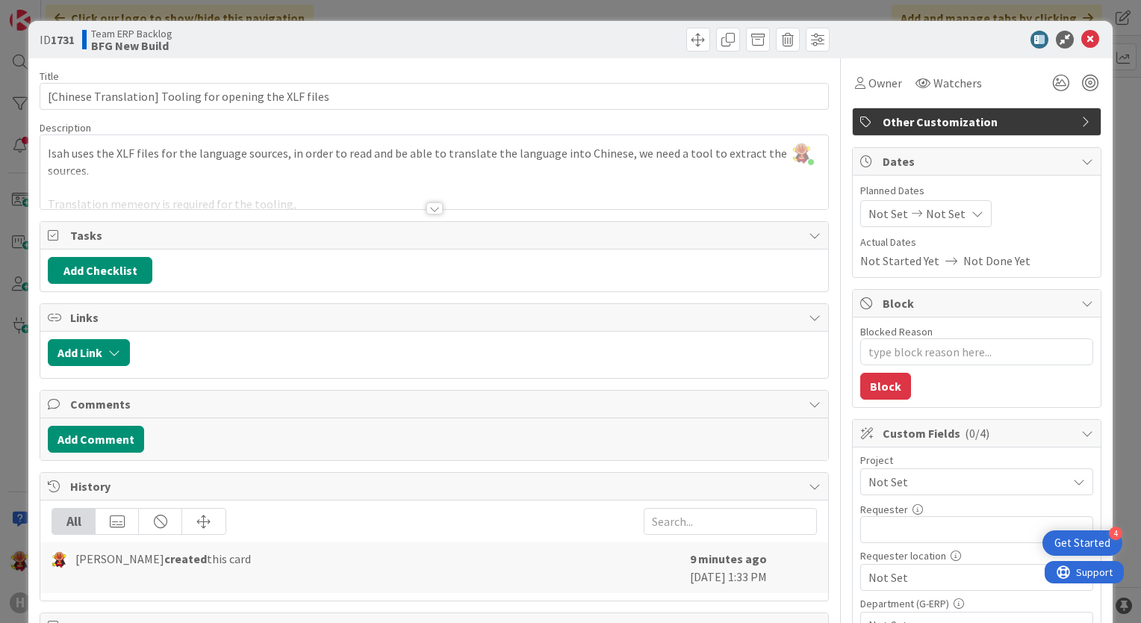
drag, startPoint x: 435, startPoint y: 205, endPoint x: 403, endPoint y: 215, distance: 33.6
click at [435, 205] on div at bounding box center [434, 208] width 16 height 12
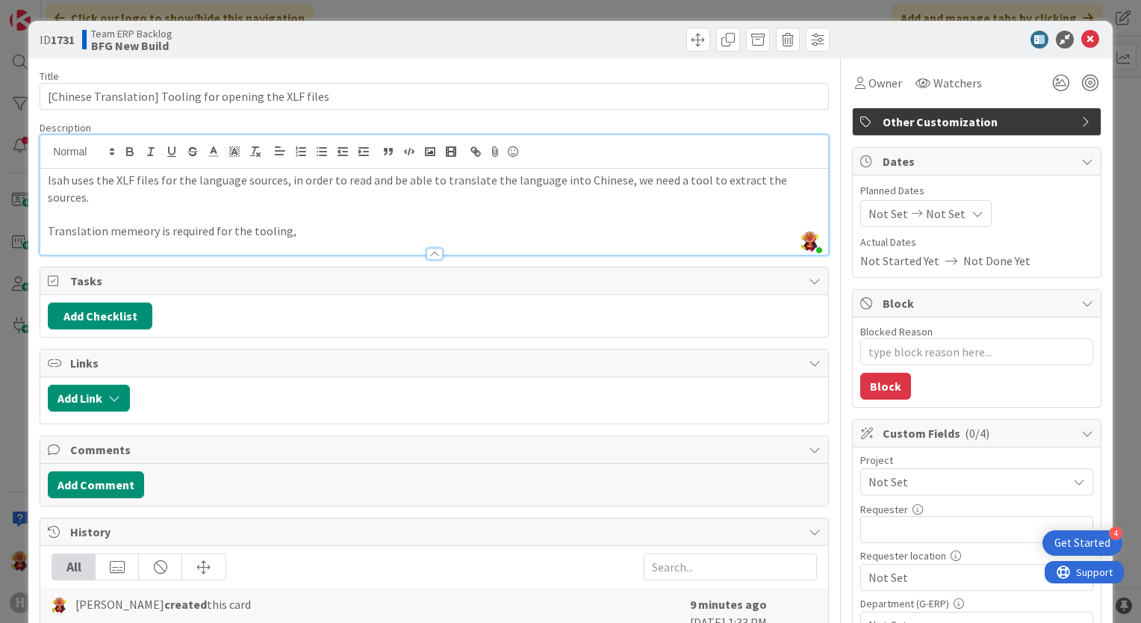
click at [111, 223] on p "Translation memeory is required for the tooling," at bounding box center [434, 231] width 773 height 17
click at [144, 223] on p "Translation memeory is required for the tooling," at bounding box center [434, 231] width 773 height 17
click at [138, 223] on p "Translation memeory is required for the tooling," at bounding box center [434, 231] width 773 height 17
click at [297, 223] on p "Translation memory is required for the tooling," at bounding box center [434, 231] width 773 height 17
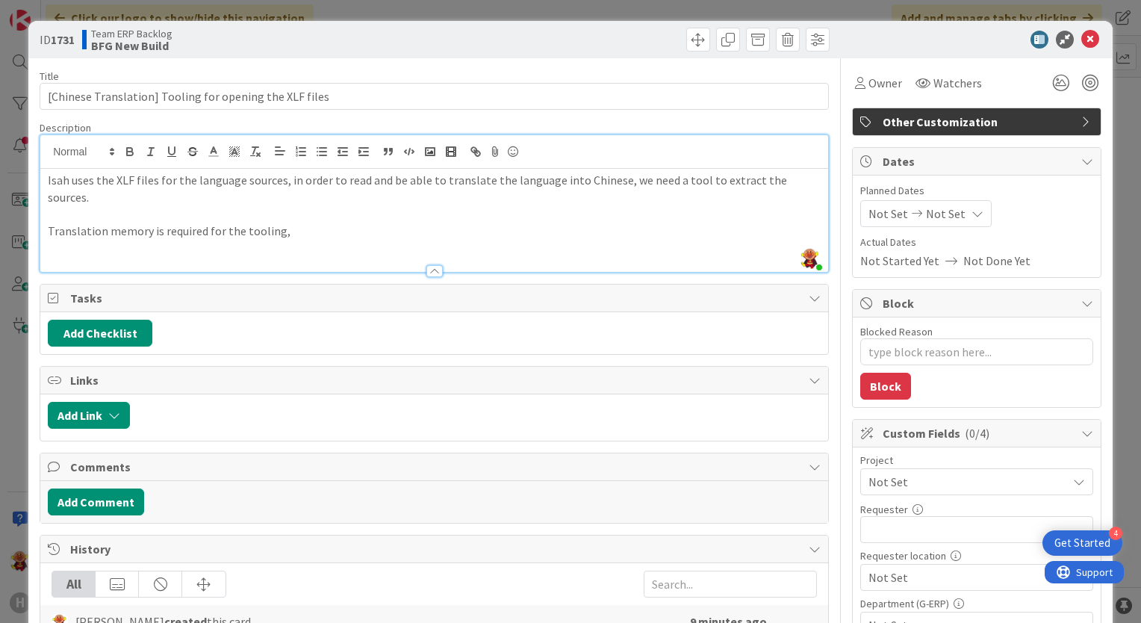
type textarea "x"
click at [134, 488] on button "Add Comment" at bounding box center [96, 501] width 96 height 27
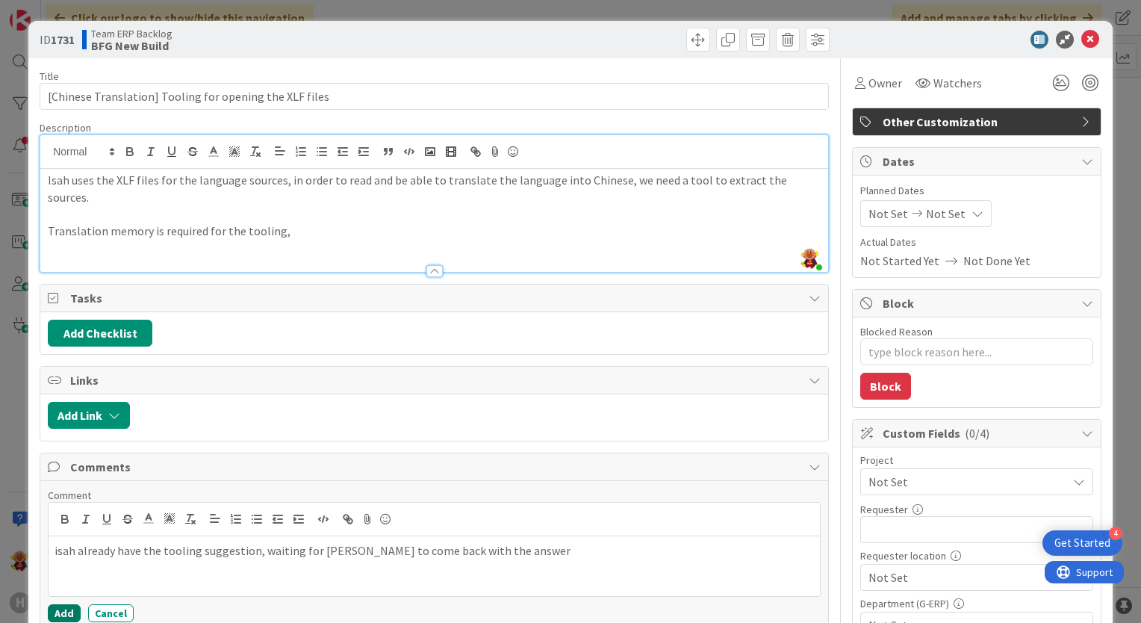
click at [69, 604] on button "Add" at bounding box center [64, 613] width 33 height 18
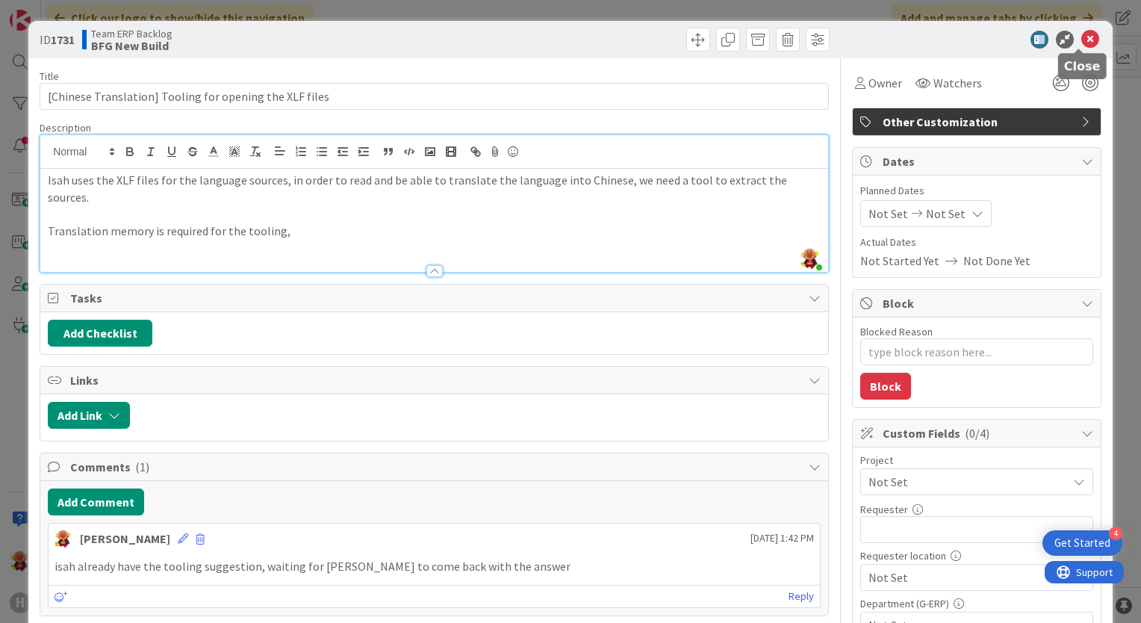
click at [1082, 36] on icon at bounding box center [1091, 40] width 18 height 18
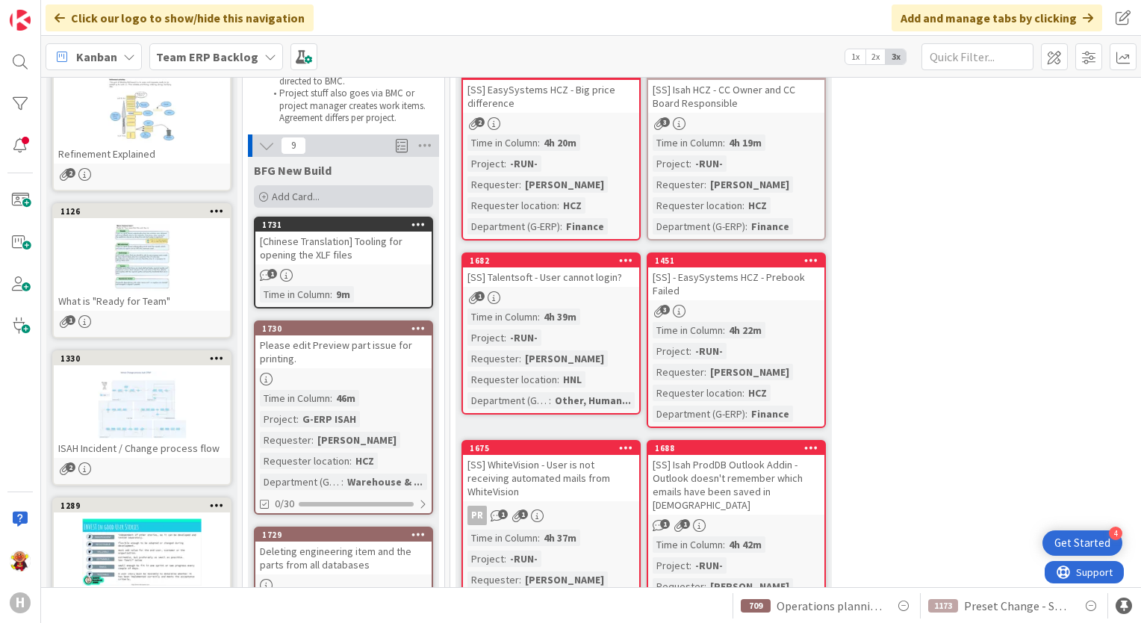
click at [310, 190] on span "Add Card..." at bounding box center [296, 196] width 48 height 13
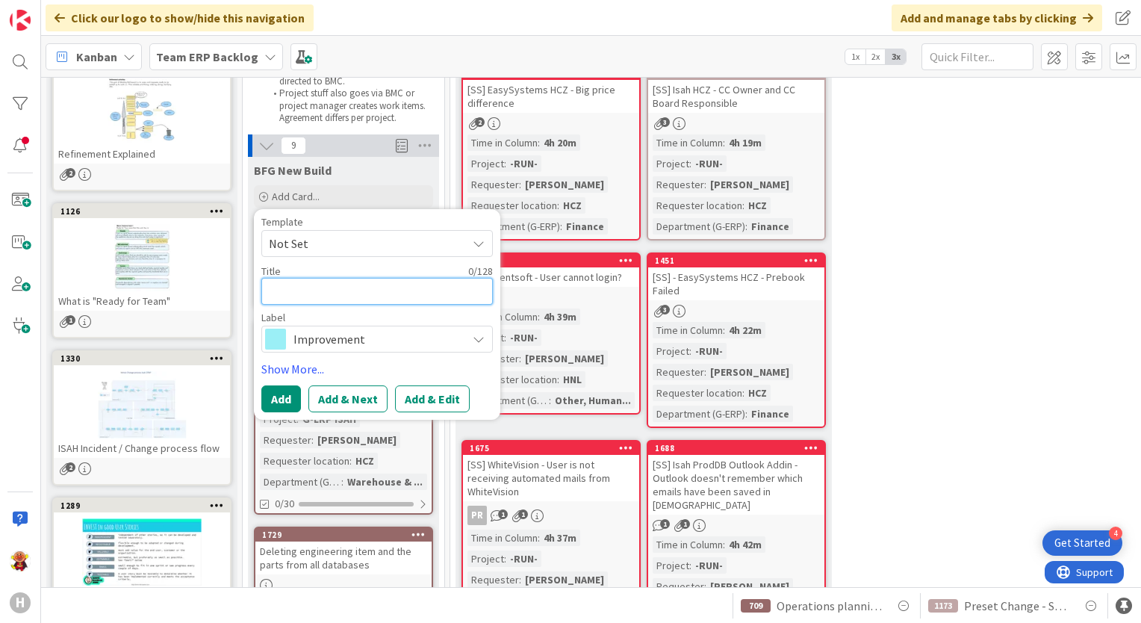
type textarea "x"
type textarea "o"
type textarea "x"
type textarea "on"
type textarea "x"
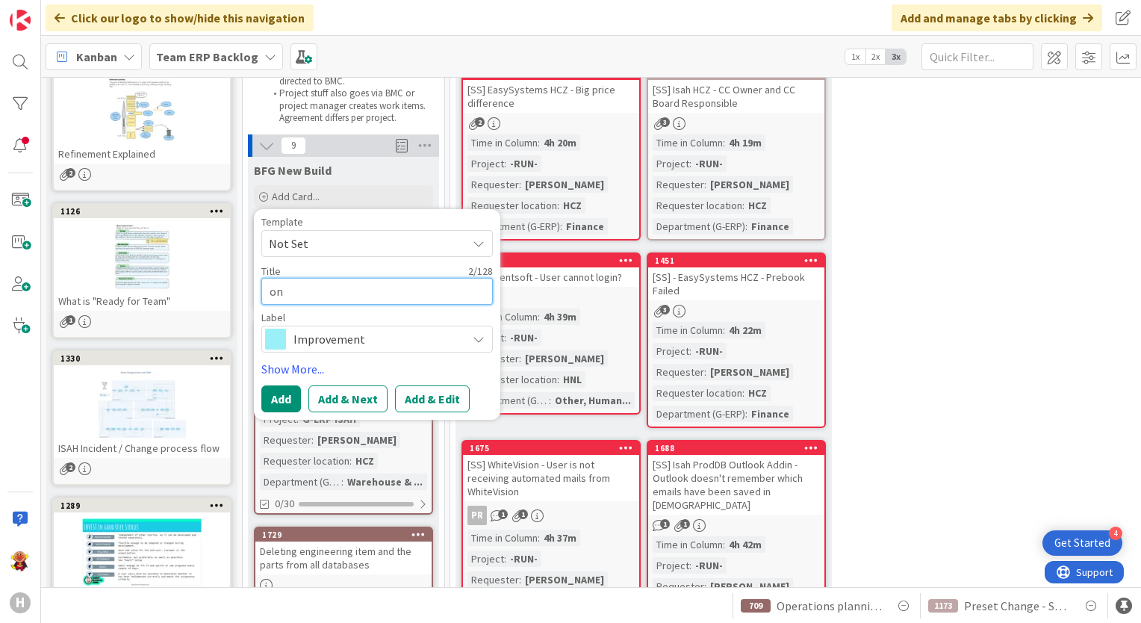
type textarea "onb"
type textarea "x"
type textarea "onbo"
type textarea "x"
type textarea "onboa"
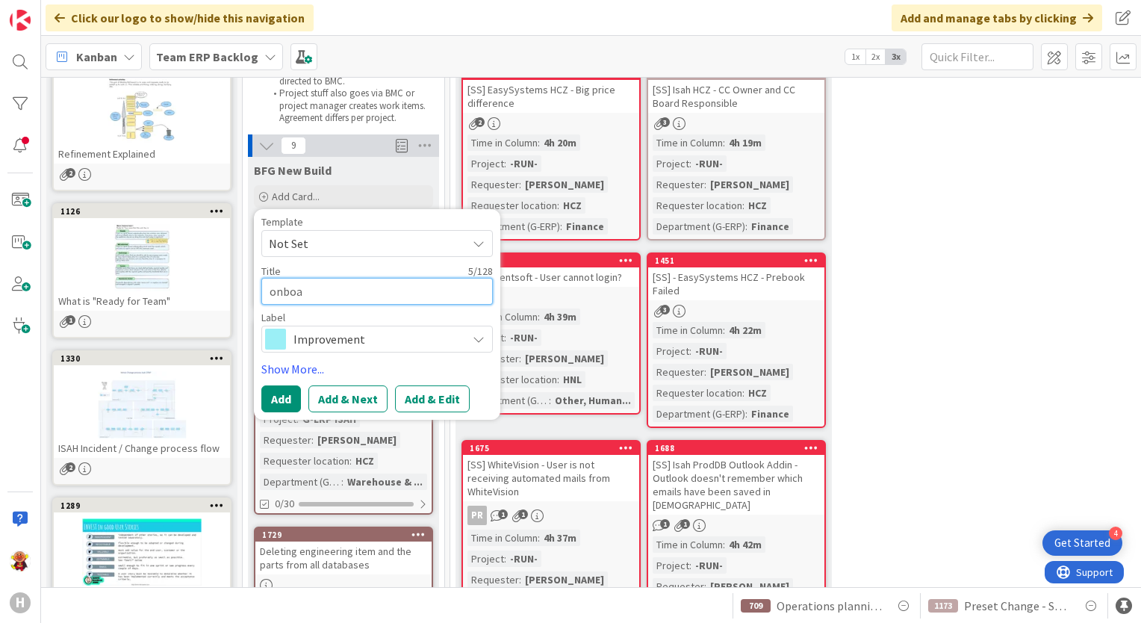
type textarea "x"
type textarea "onboar"
type textarea "x"
type textarea "onboard"
type textarea "x"
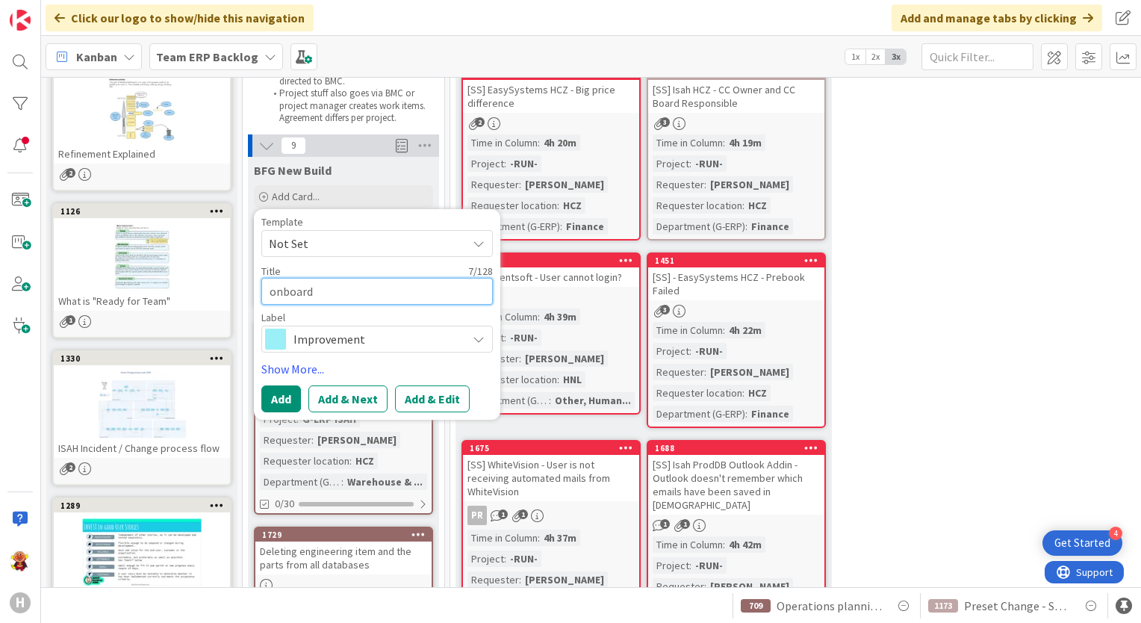
type textarea "onboardi"
type textarea "x"
type textarea "onboardin"
type textarea "x"
type textarea "onboarding"
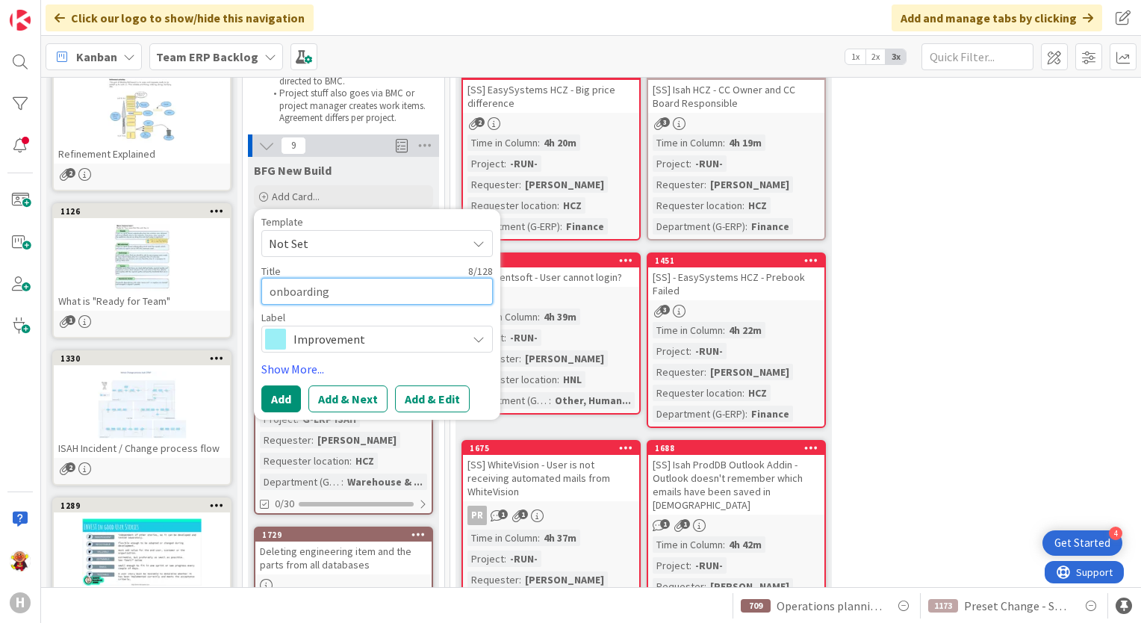
type textarea "x"
type textarea "onboarding"
type textarea "x"
type textarea "onboarding M"
type textarea "x"
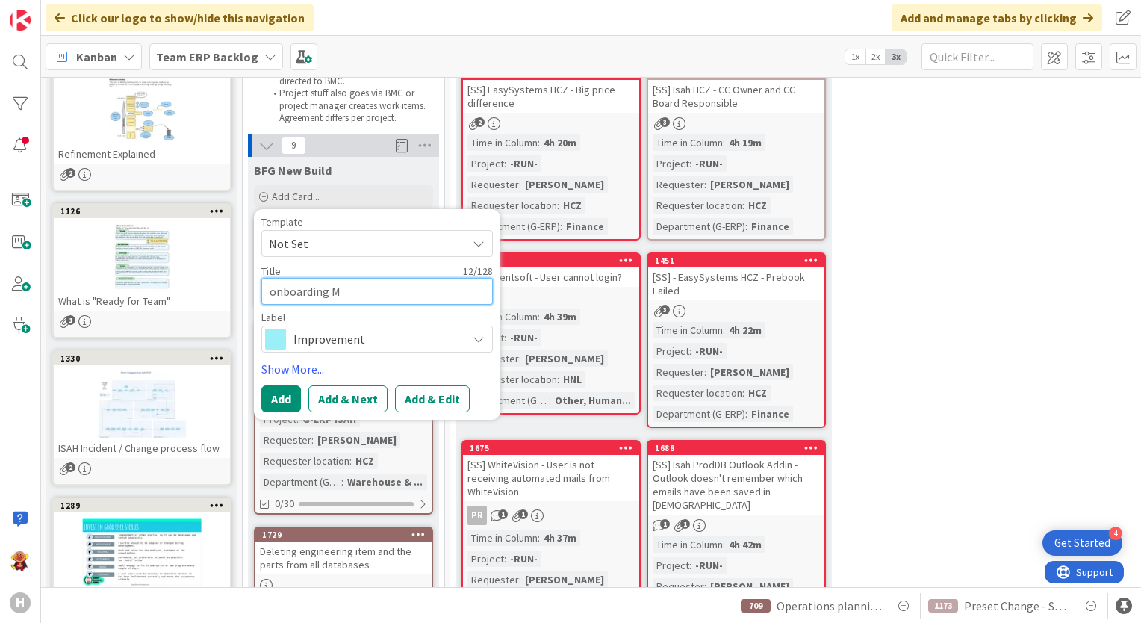
type textarea "onboarding Mi"
type textarea "x"
type textarea "onboarding Mia"
type textarea "x"
type textarea "onboarding Mia/"
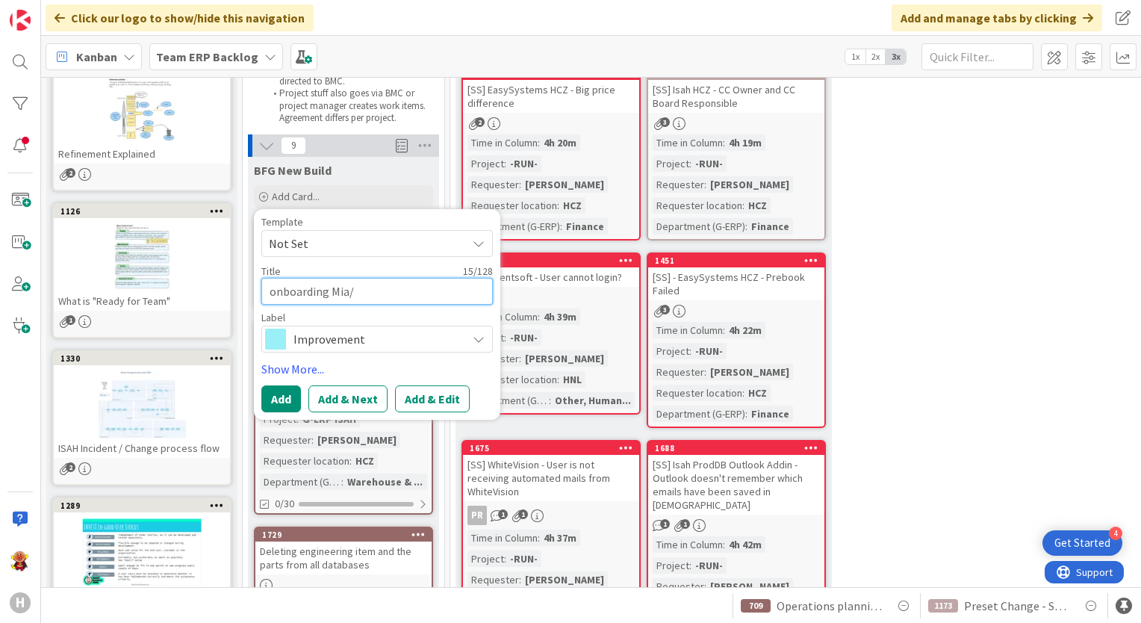
type textarea "x"
type textarea "onboarding Mia/A"
type textarea "x"
type textarea "onboarding Mia/Al"
type textarea "x"
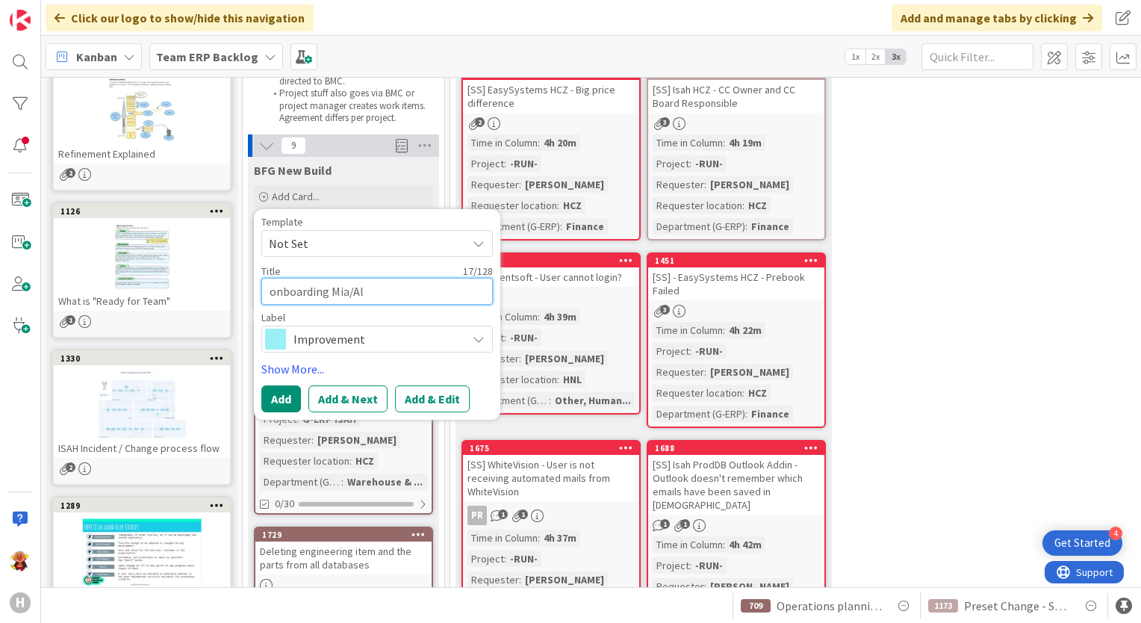
type textarea "onboarding Mia/Ale"
type textarea "x"
type textarea "onboarding Mia/Alex"
type textarea "x"
type textarea "onboarding Mia/Alex/"
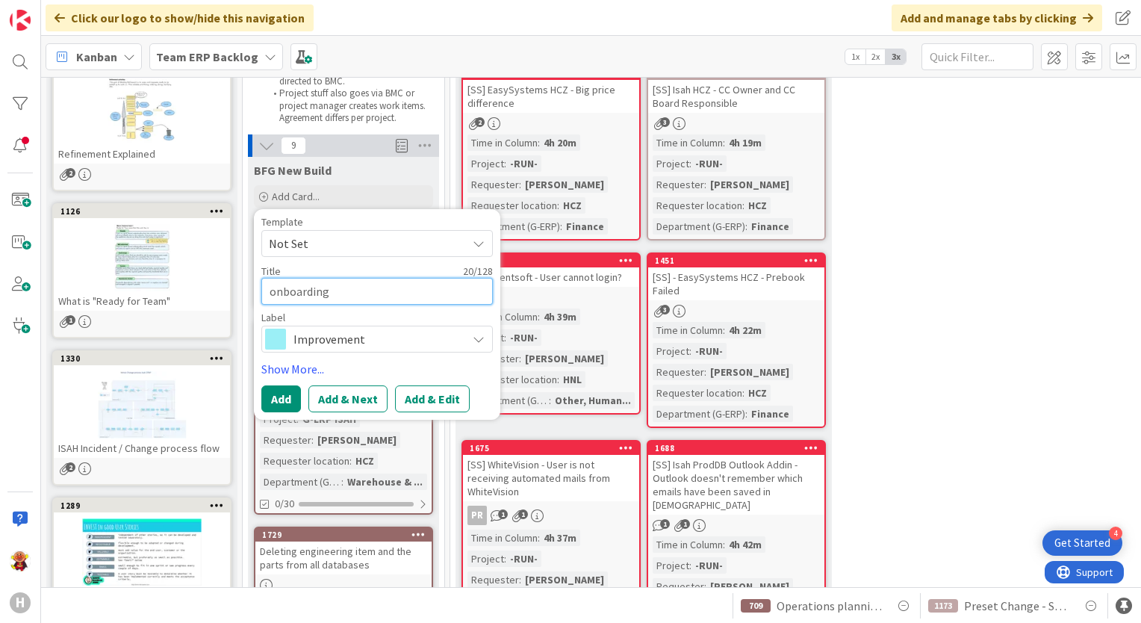
type textarea "x"
type textarea "onboarding Mia/Alex/L"
type textarea "x"
type textarea "onboarding Mia/Alex/Le"
type textarea "x"
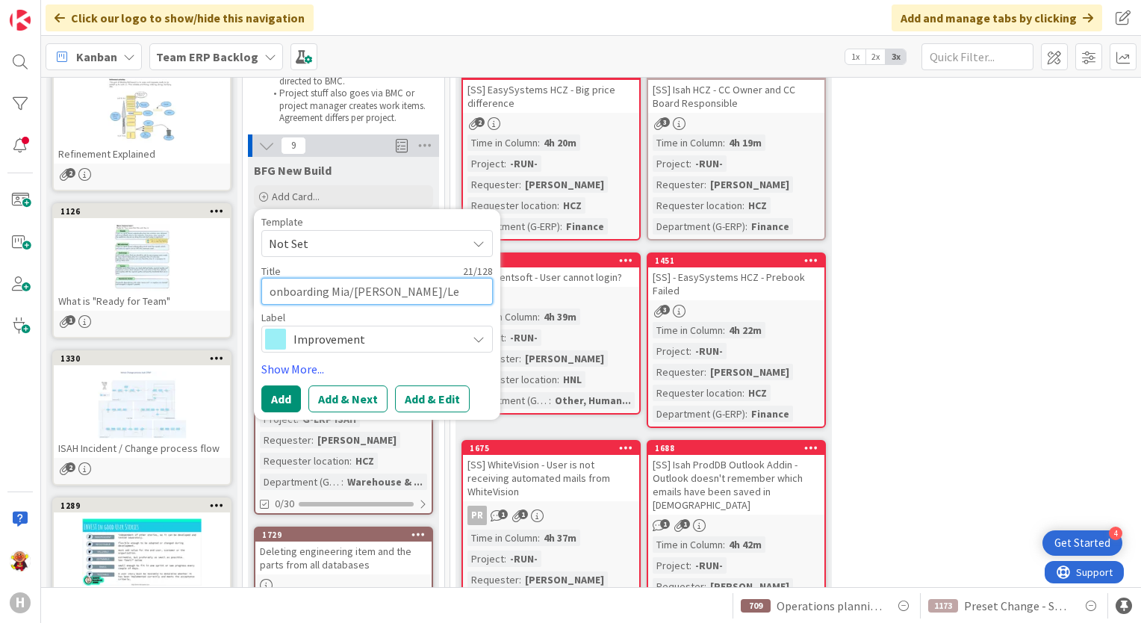
type textarea "onboarding Mia/Alex/Leo"
type textarea "x"
type textarea "onboarding Mia/Alex/Leo"
type textarea "x"
type textarea "onboarding Mia/Alex/Leo"
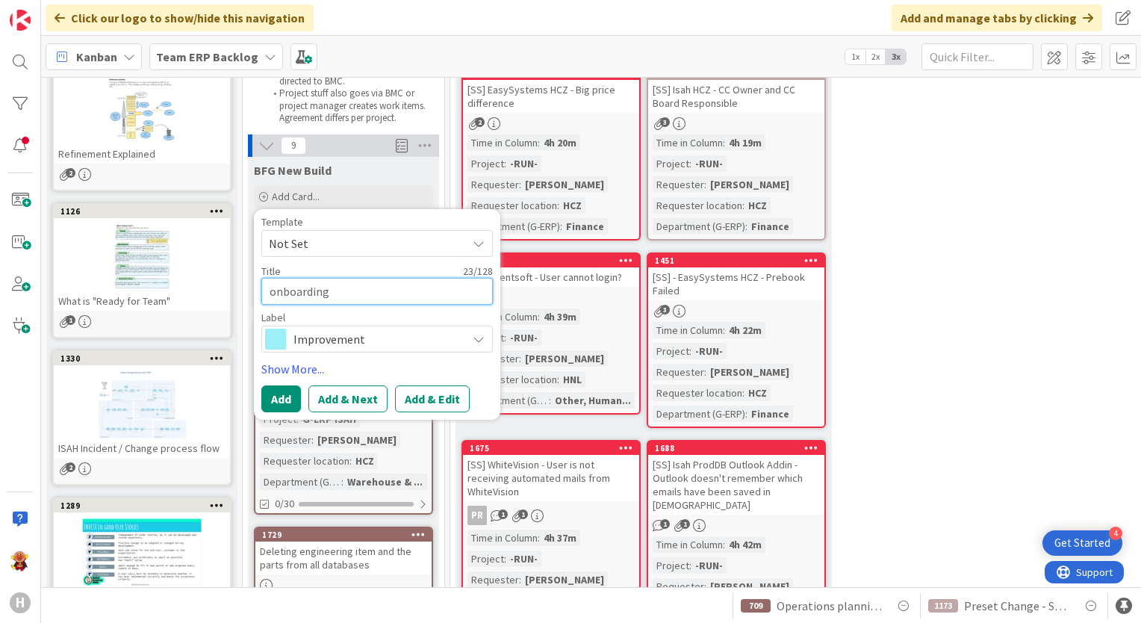
type textarea "x"
type textarea "onboarding Mia/Alex/Leo"
type textarea "x"
type textarea "onboarding Mia/Alex/Leo f"
type textarea "x"
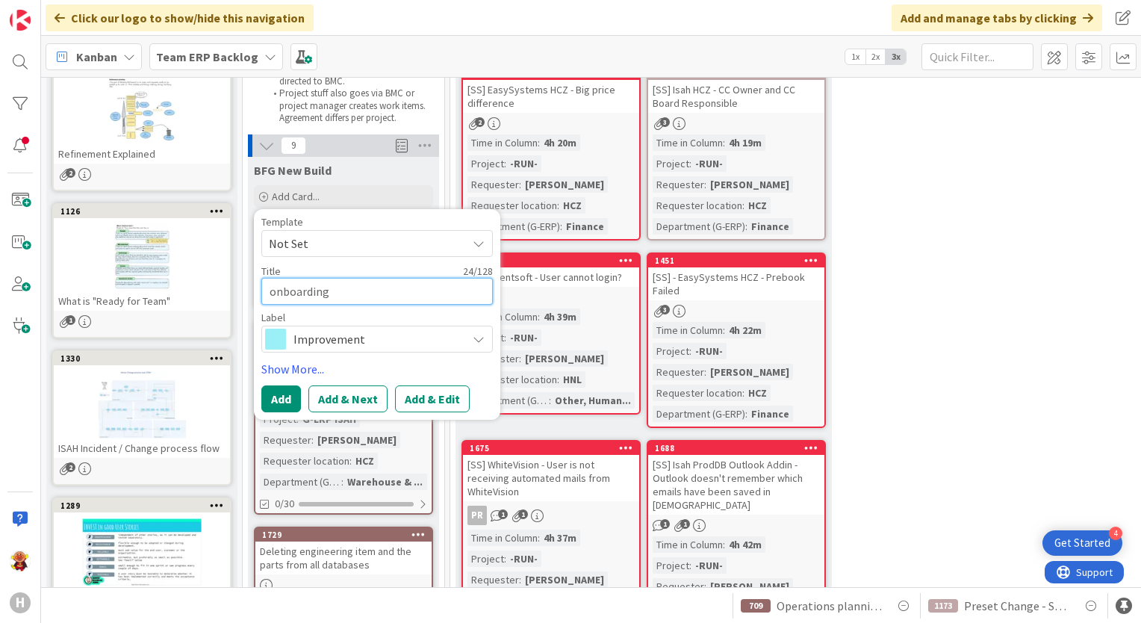
type textarea "onboarding Mia/Alex/Leo fo"
type textarea "x"
type textarea "onboarding Mia/Alex/Leo for"
type textarea "x"
type textarea "onboarding Mia/Alex/Leo for t"
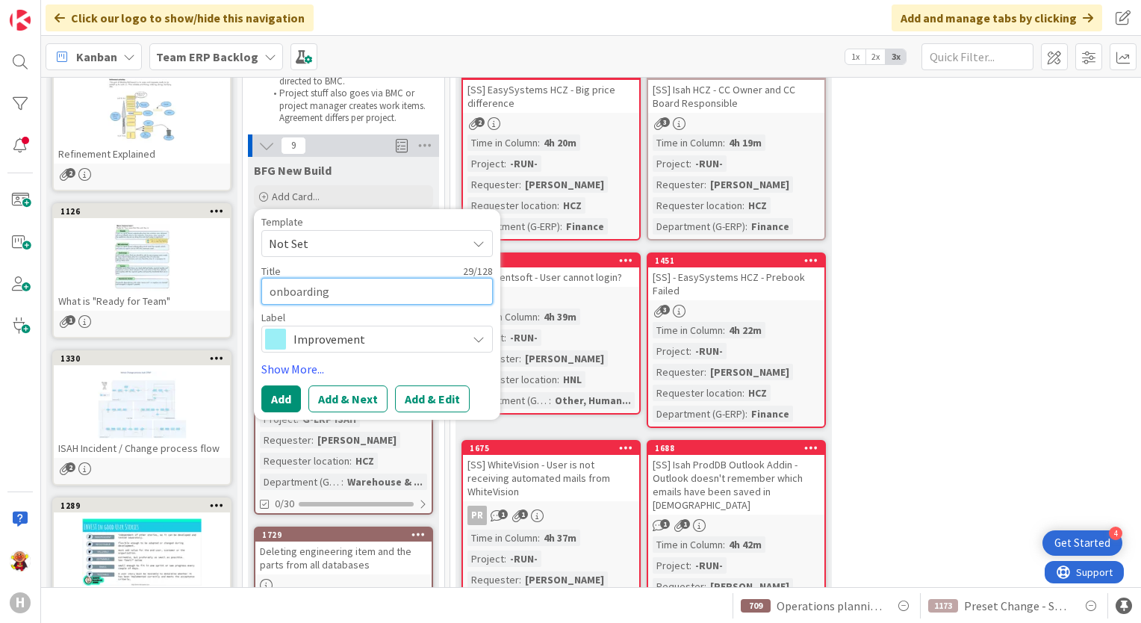
type textarea "x"
type textarea "onboarding Mia/Alex/Leo for th"
type textarea "x"
type textarea "onboarding Mia/Alex/Leo for the"
type textarea "x"
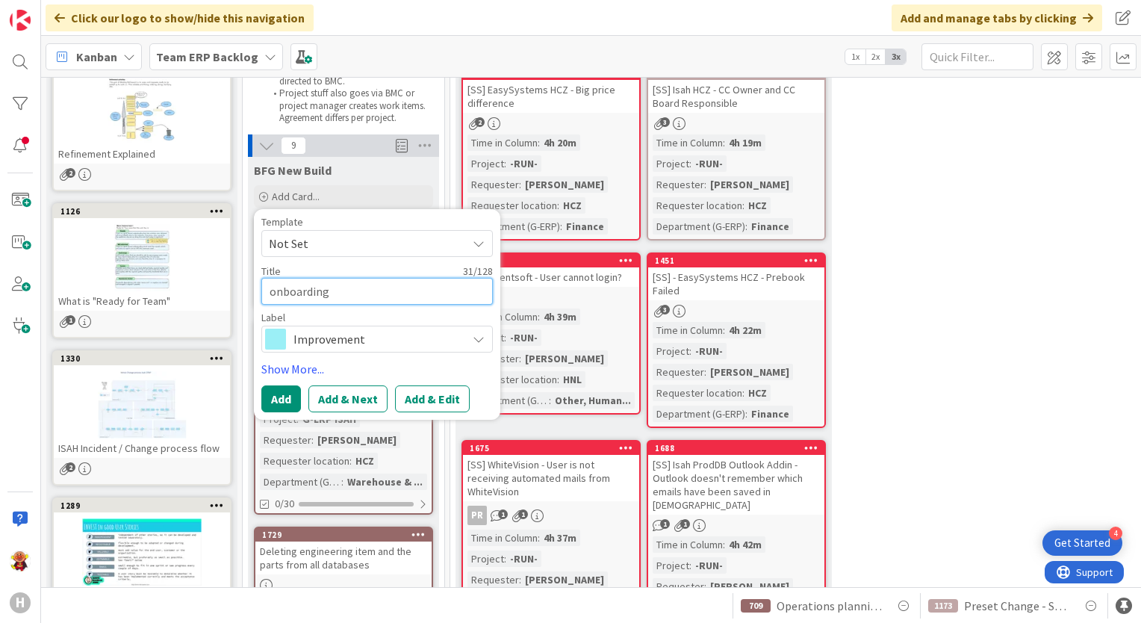
type textarea "onboarding Mia/Alex/Leo for the"
type textarea "x"
type textarea "onboarding Mia/Alex/Leo for the t"
type textarea "x"
type textarea "onboarding Mia/Alex/Leo for the to"
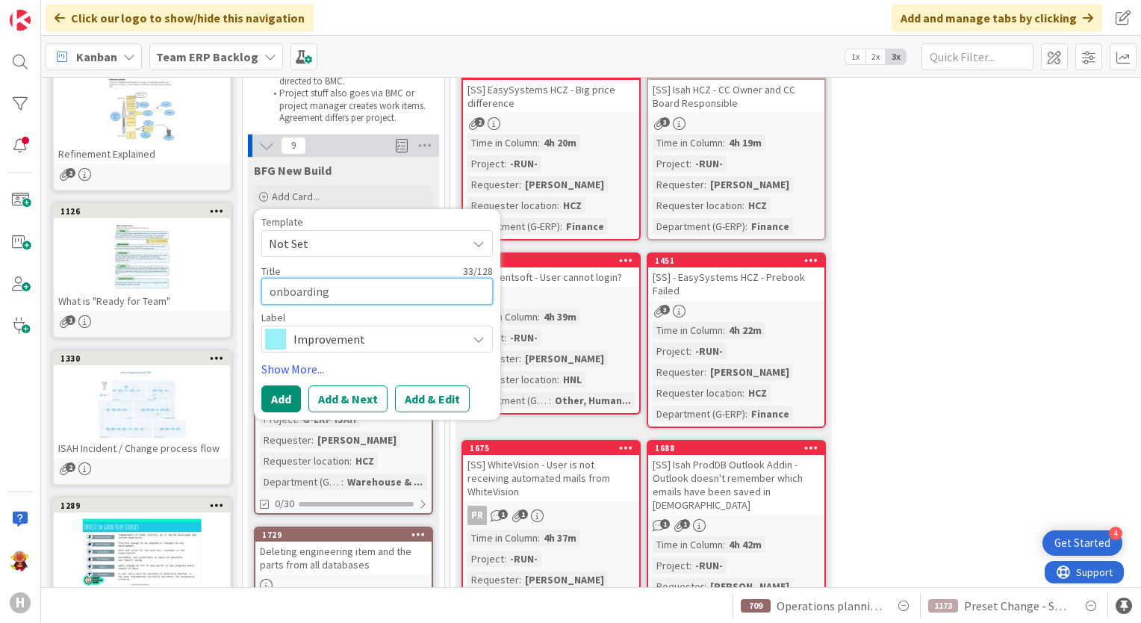
type textarea "x"
type textarea "onboarding Mia/Alex/Leo for the top"
type textarea "x"
click at [272, 294] on textarea "onboarding Mia/Alex/Leo for this project" at bounding box center [377, 291] width 232 height 27
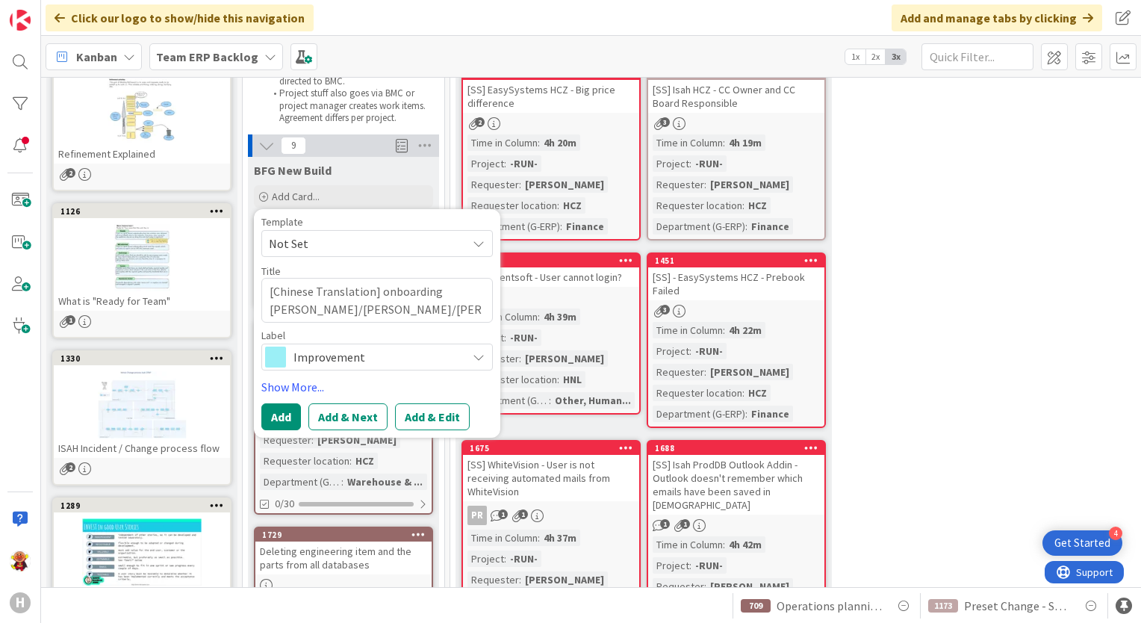
click at [341, 360] on span "Improvement" at bounding box center [377, 357] width 166 height 21
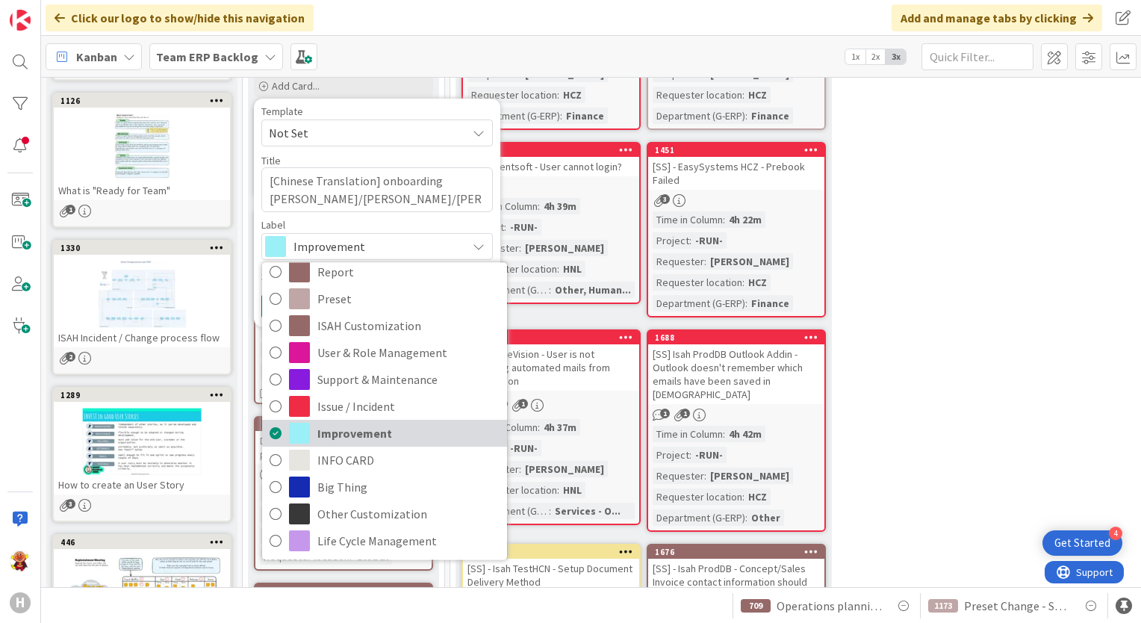
scroll to position [373, 0]
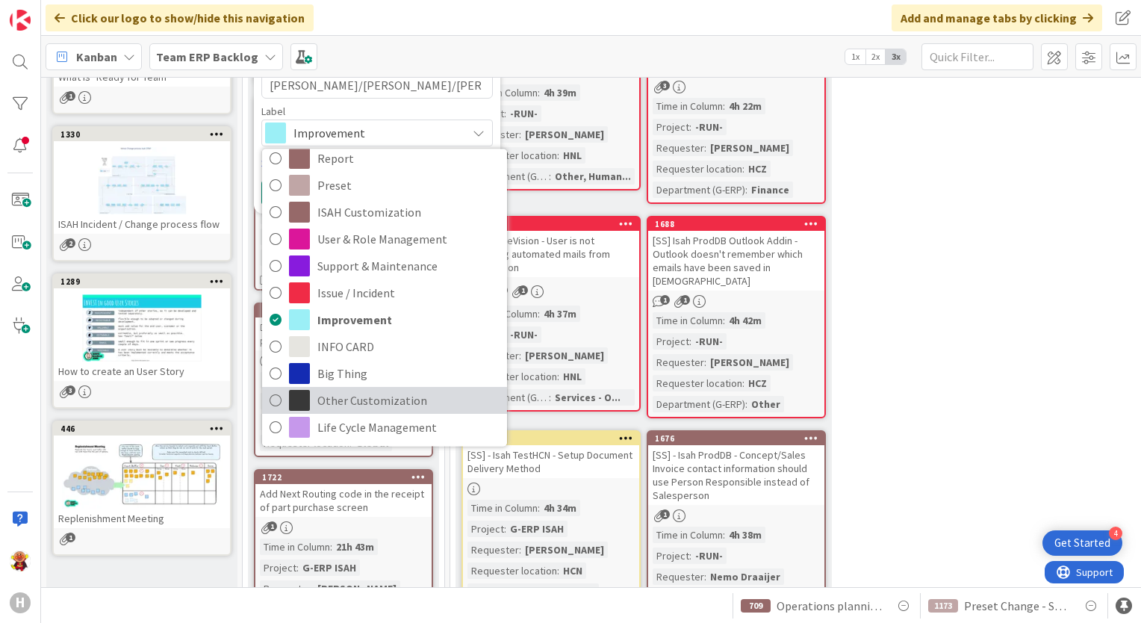
click at [362, 389] on span "Other Customization" at bounding box center [408, 400] width 182 height 22
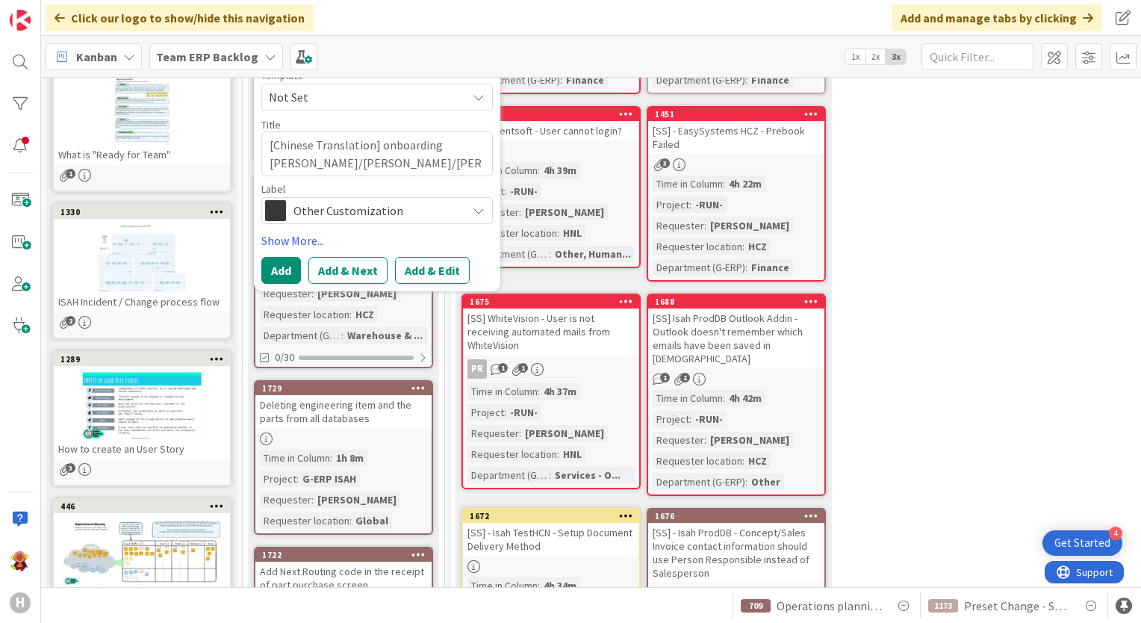
scroll to position [224, 0]
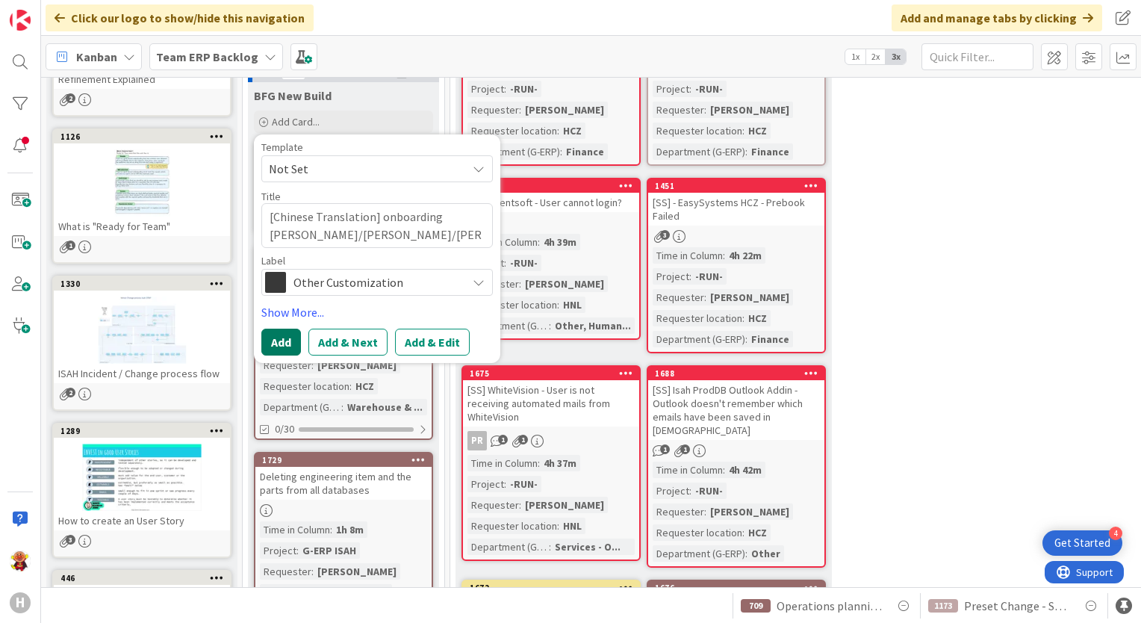
click at [273, 342] on button "Add" at bounding box center [281, 342] width 40 height 27
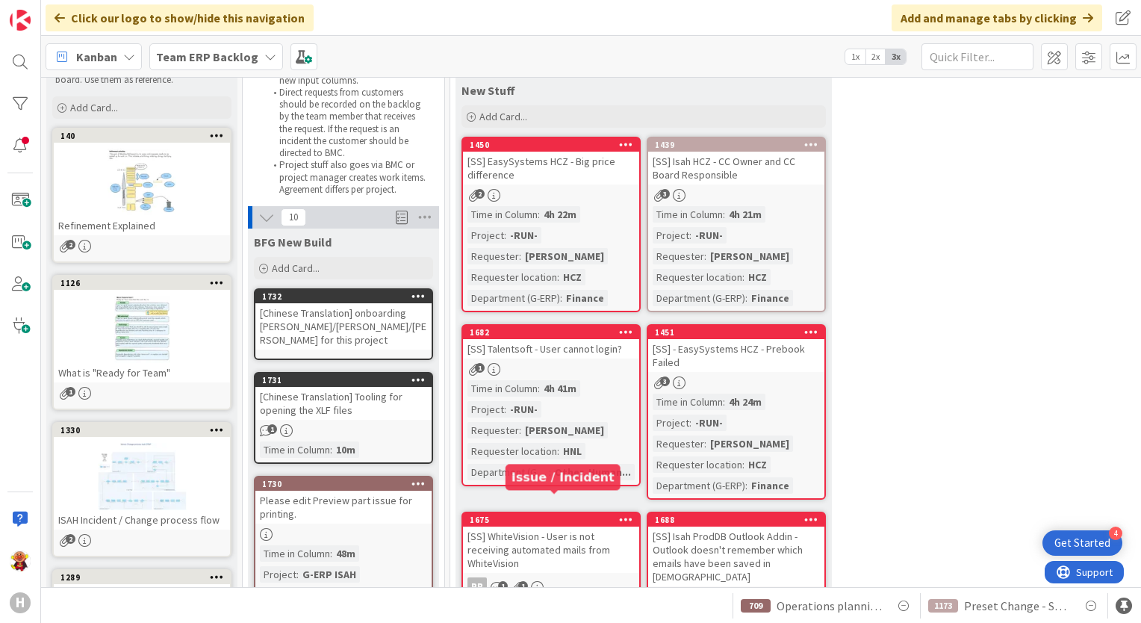
scroll to position [75, 0]
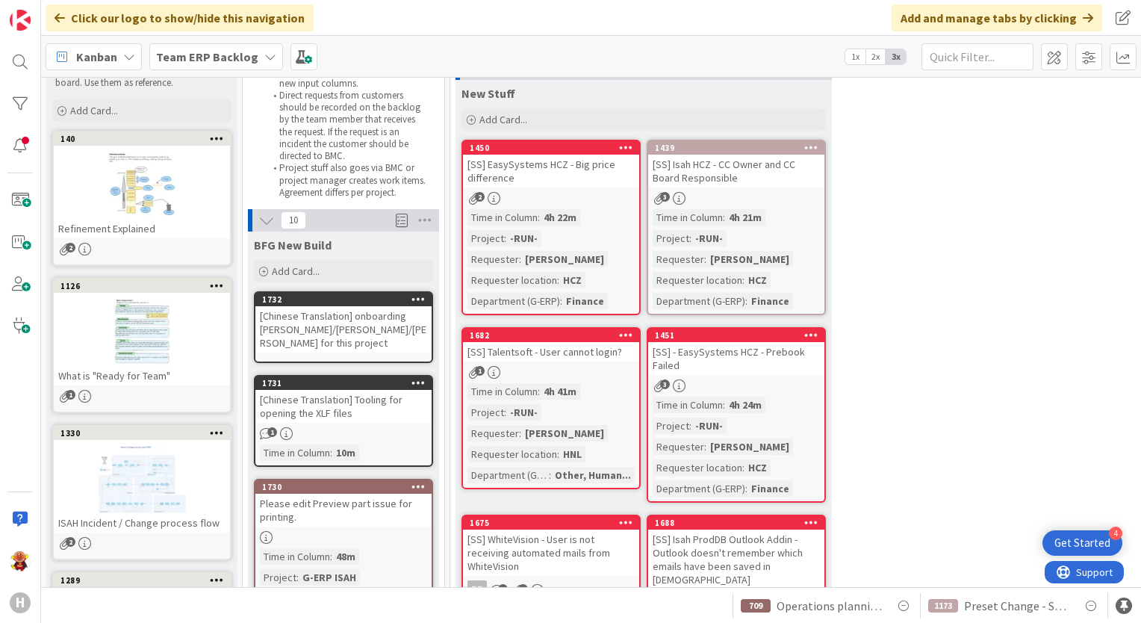
click at [359, 313] on div "[Chinese Translation] onboarding Mia/Alex/Leo for this project" at bounding box center [343, 329] width 176 height 46
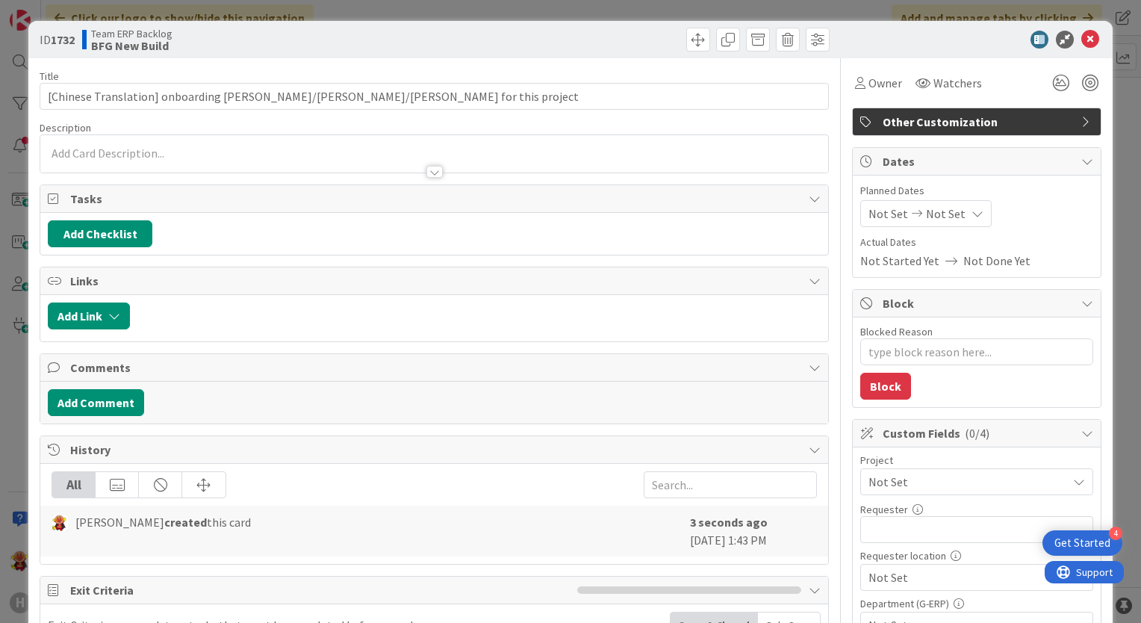
click at [346, 158] on div at bounding box center [434, 165] width 788 height 16
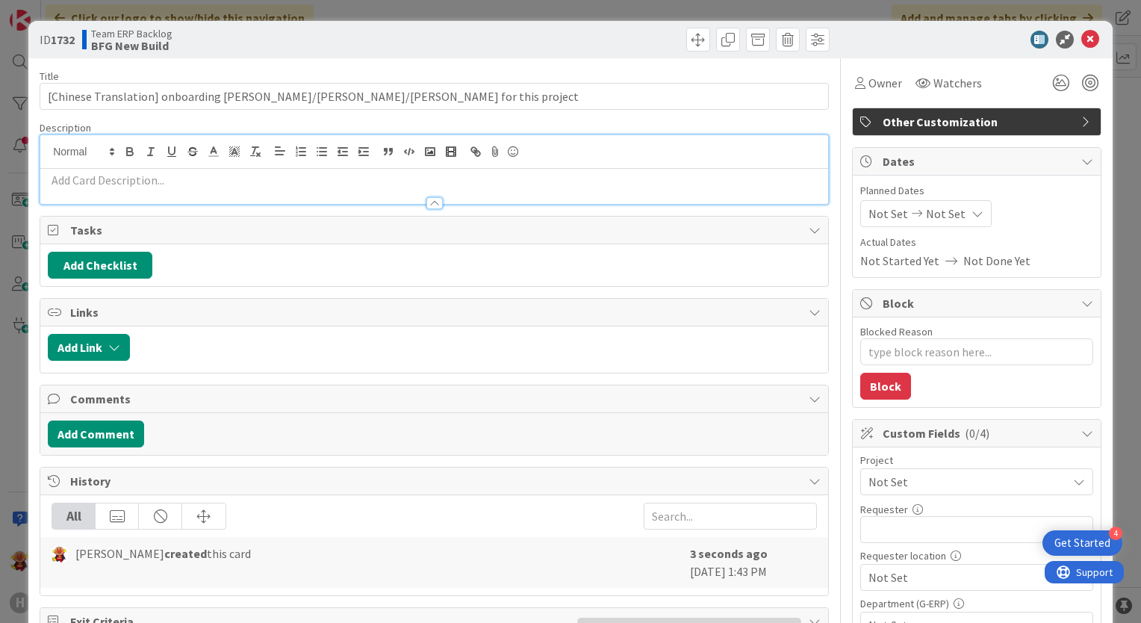
click at [332, 184] on p at bounding box center [434, 180] width 773 height 17
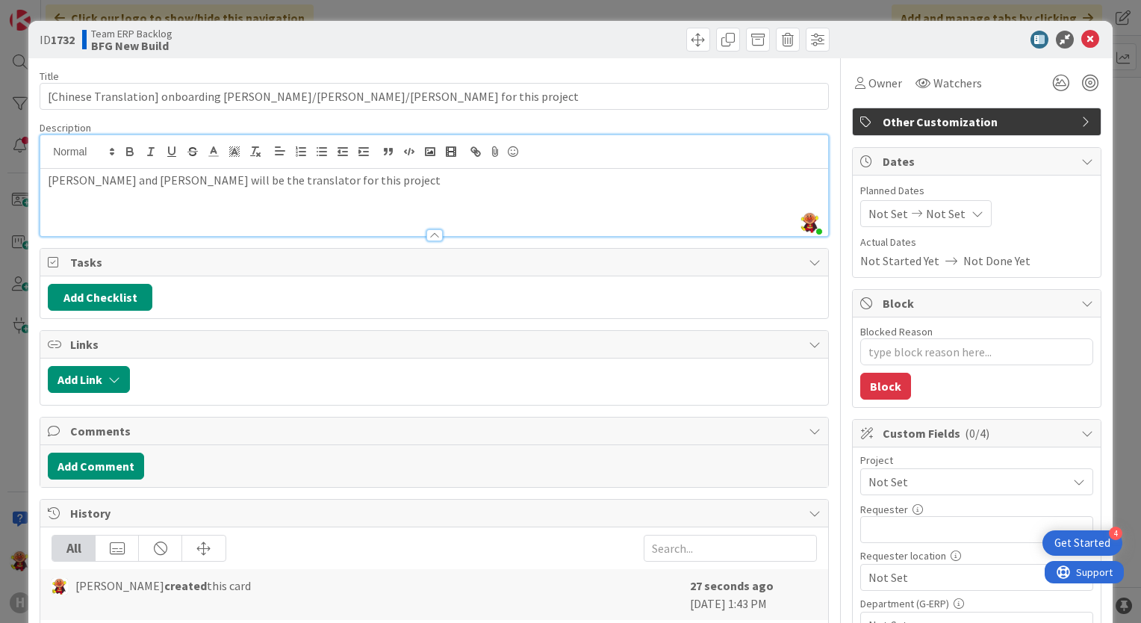
drag, startPoint x: 457, startPoint y: 188, endPoint x: 502, endPoint y: 199, distance: 46.0
click at [457, 189] on div "Mia, Alex and Leo will be the translator for this project" at bounding box center [434, 202] width 788 height 67
click at [1082, 40] on icon at bounding box center [1091, 40] width 18 height 18
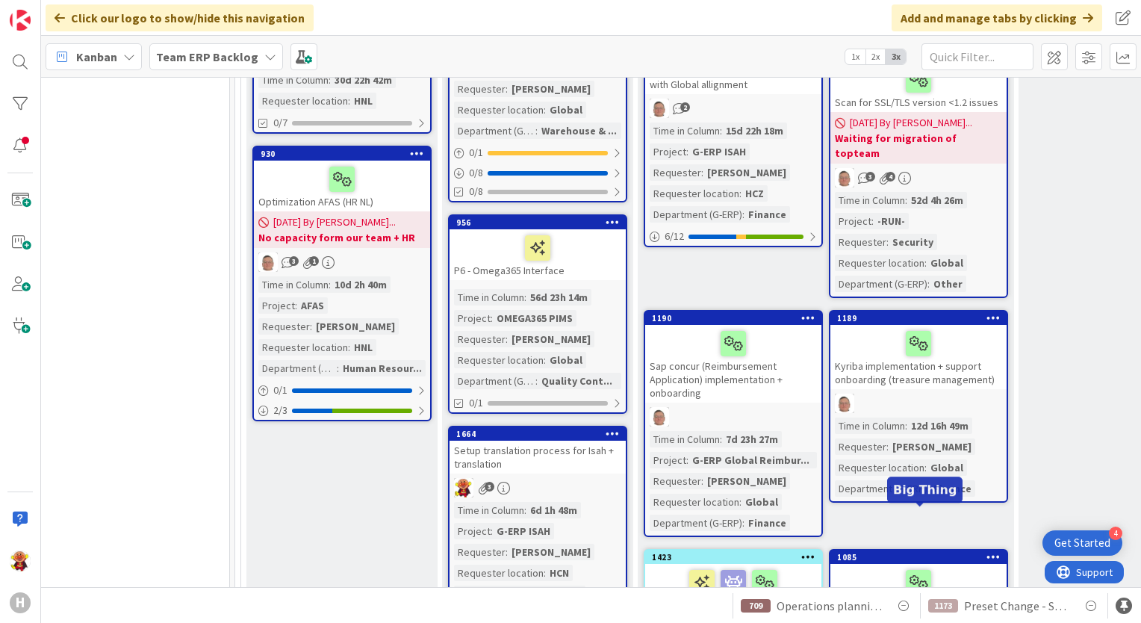
scroll to position [523, 1413]
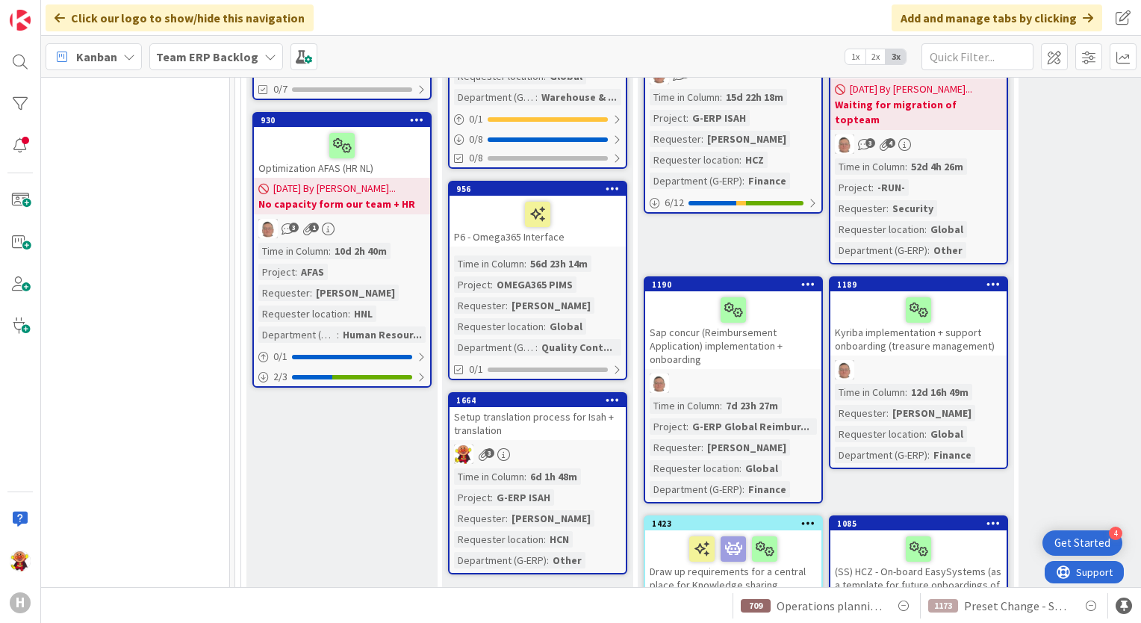
click at [602, 453] on div "3" at bounding box center [538, 453] width 176 height 19
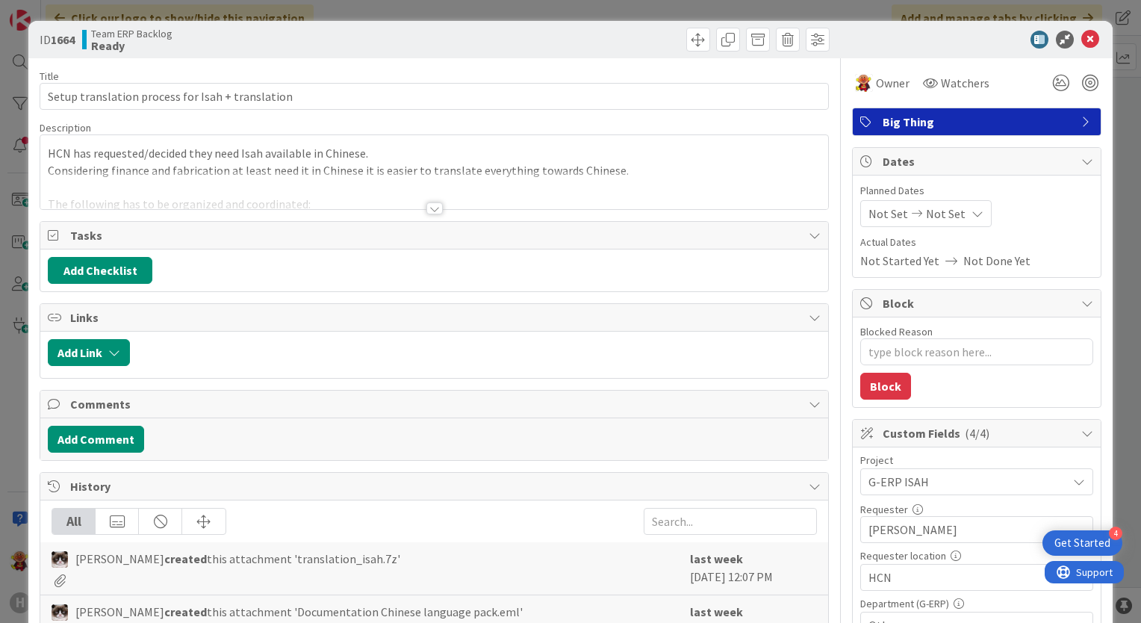
click at [431, 209] on div at bounding box center [434, 208] width 16 height 12
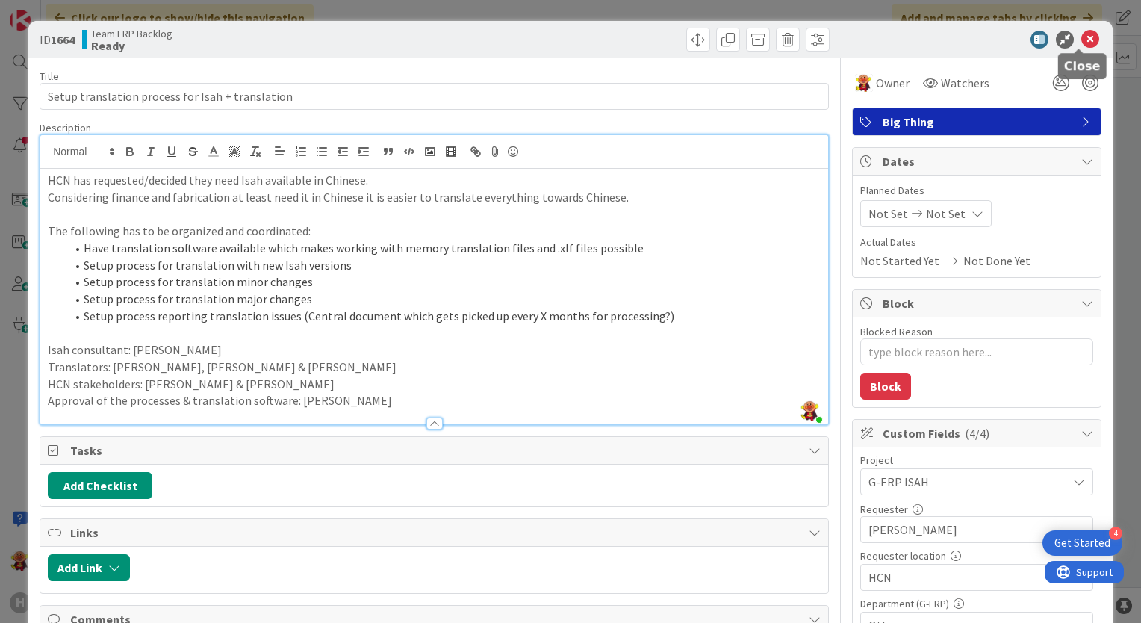
click at [1082, 39] on icon at bounding box center [1091, 40] width 18 height 18
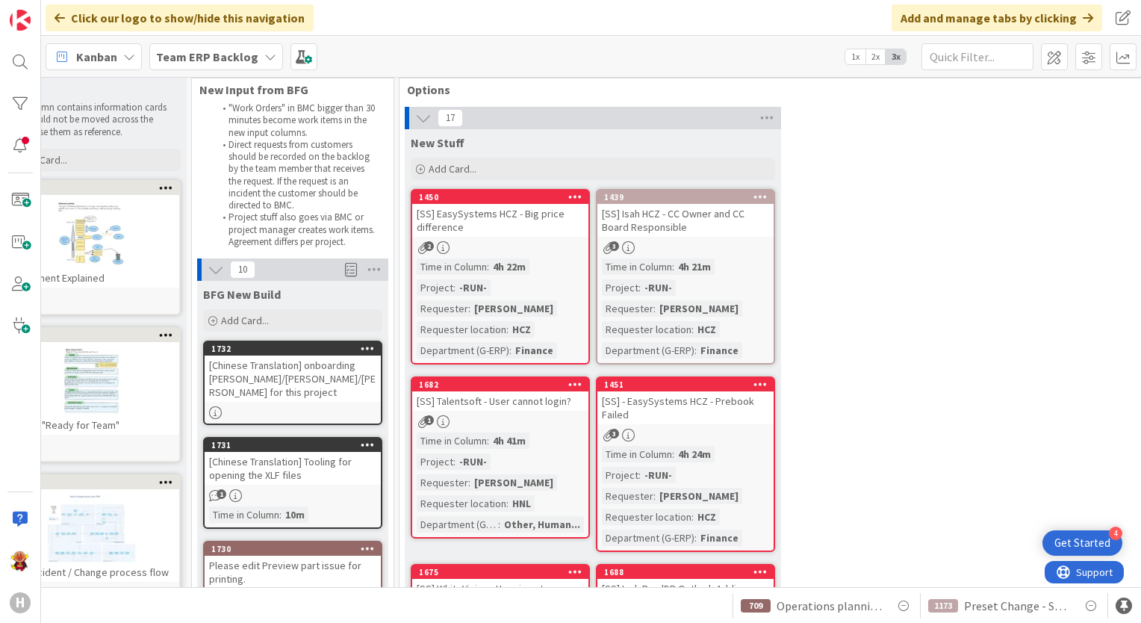
scroll to position [0, 51]
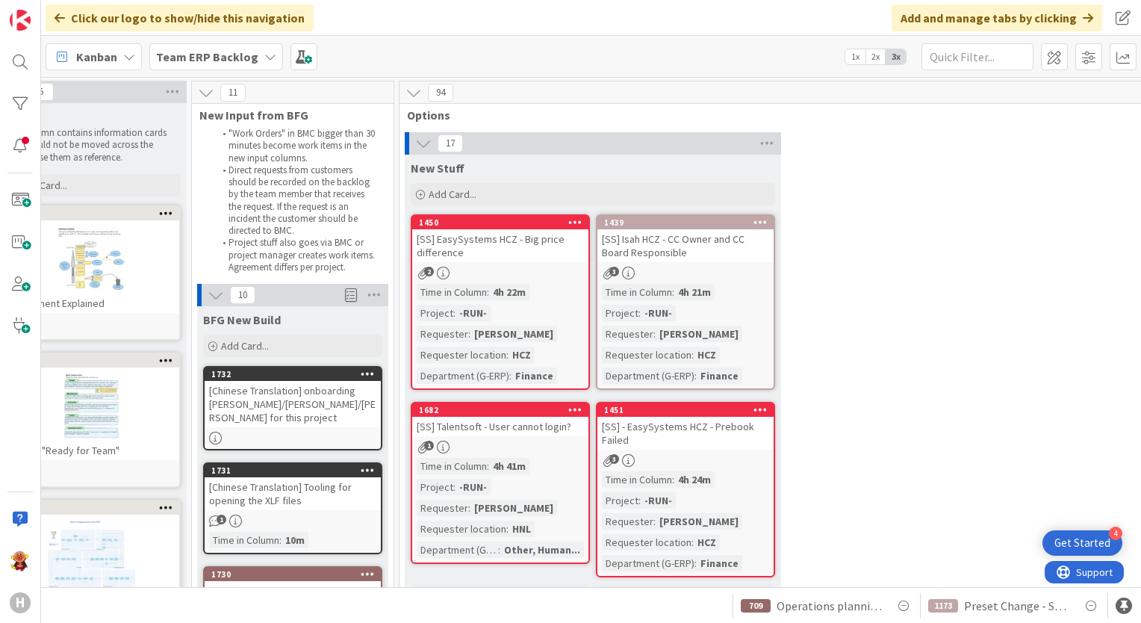
click at [292, 387] on div "[Chinese Translation] onboarding Mia/Alex/Leo for this project" at bounding box center [293, 404] width 176 height 46
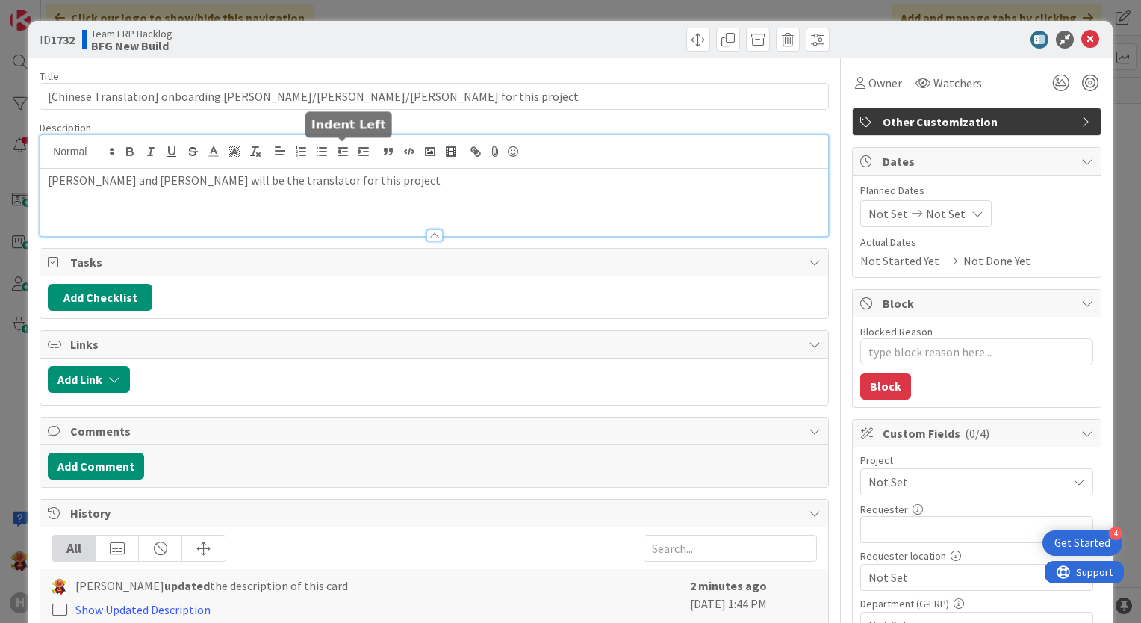
click at [336, 154] on div "Mia, Alex and Leo will be the translator for this project" at bounding box center [434, 185] width 788 height 101
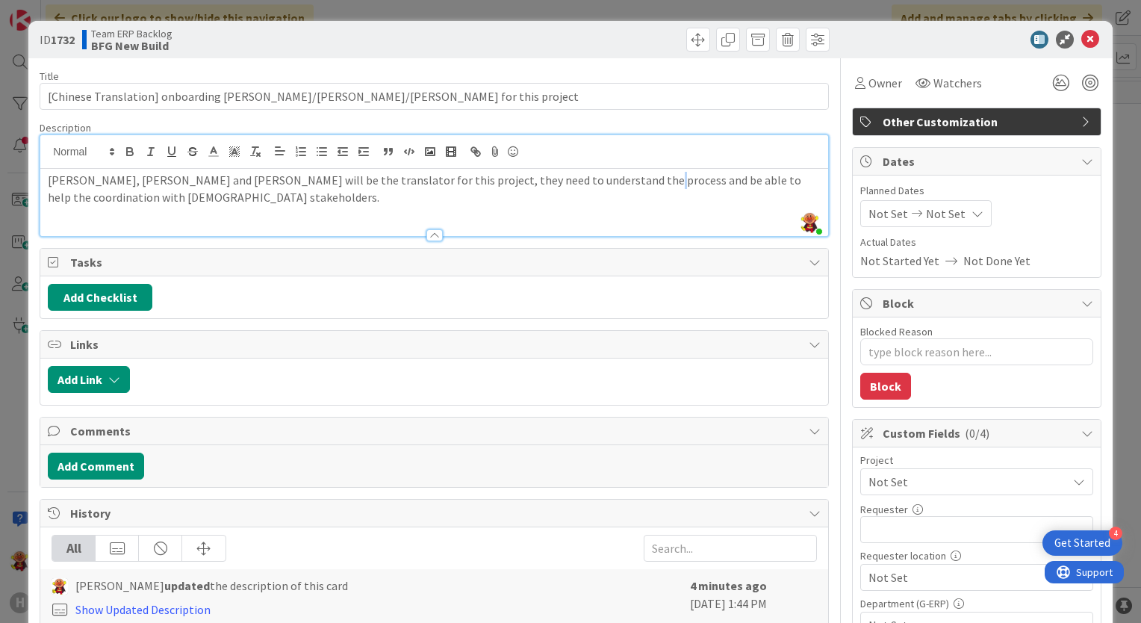
click at [603, 181] on p "Mia, Alex and Leo will be the translator for this project, they need to underst…" at bounding box center [434, 189] width 773 height 34
click at [754, 193] on p "Mia, Alex and Leo will be the translator for this project, they need to underst…" at bounding box center [434, 189] width 773 height 34
drag, startPoint x: 280, startPoint y: 182, endPoint x: 312, endPoint y: 179, distance: 32.3
click at [312, 179] on p "Mia, Alex and Leo will be the translator for this project, they need to underst…" at bounding box center [434, 189] width 773 height 34
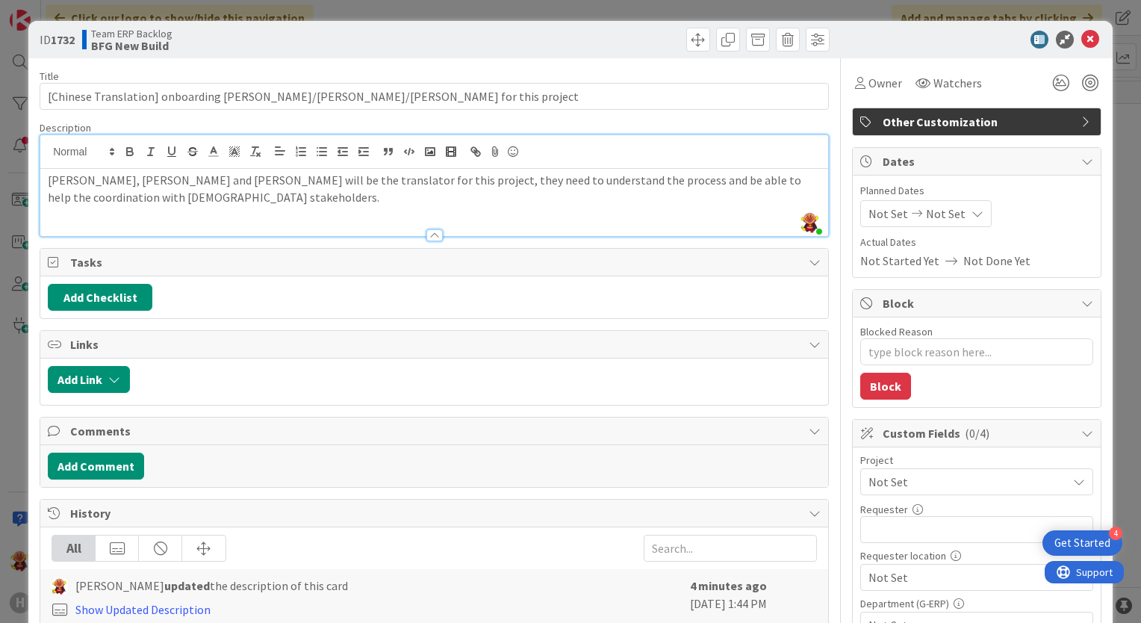
click at [284, 217] on div "Mia, Alex and Leo will be the translator for this project, they need to underst…" at bounding box center [434, 202] width 788 height 67
click at [1085, 36] on icon at bounding box center [1091, 40] width 18 height 18
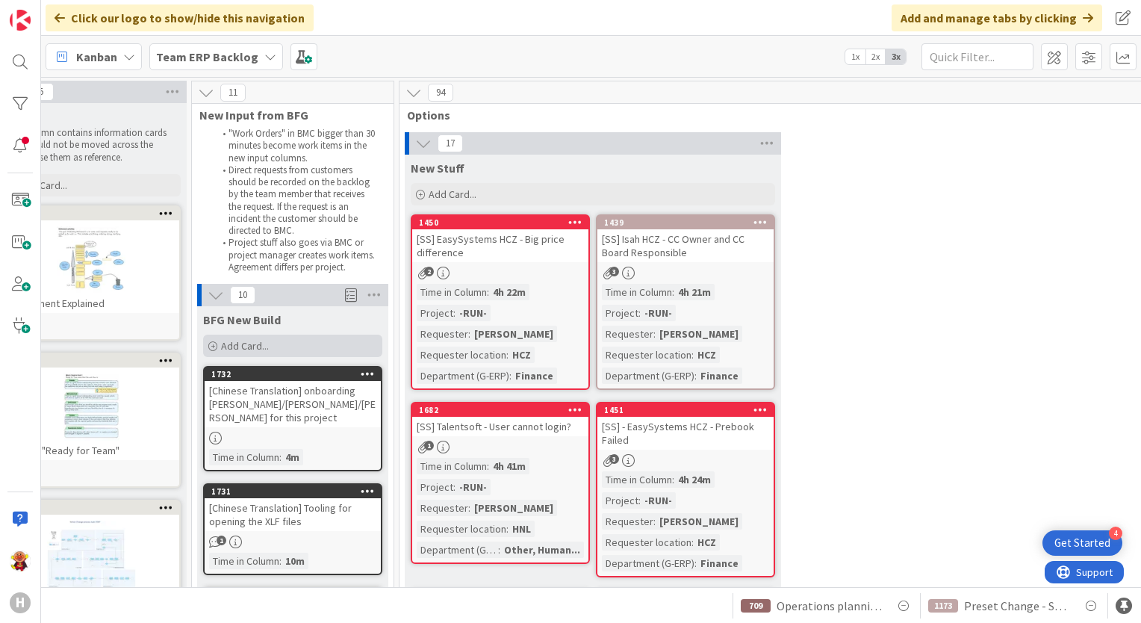
click at [238, 344] on span "Add Card..." at bounding box center [245, 345] width 48 height 13
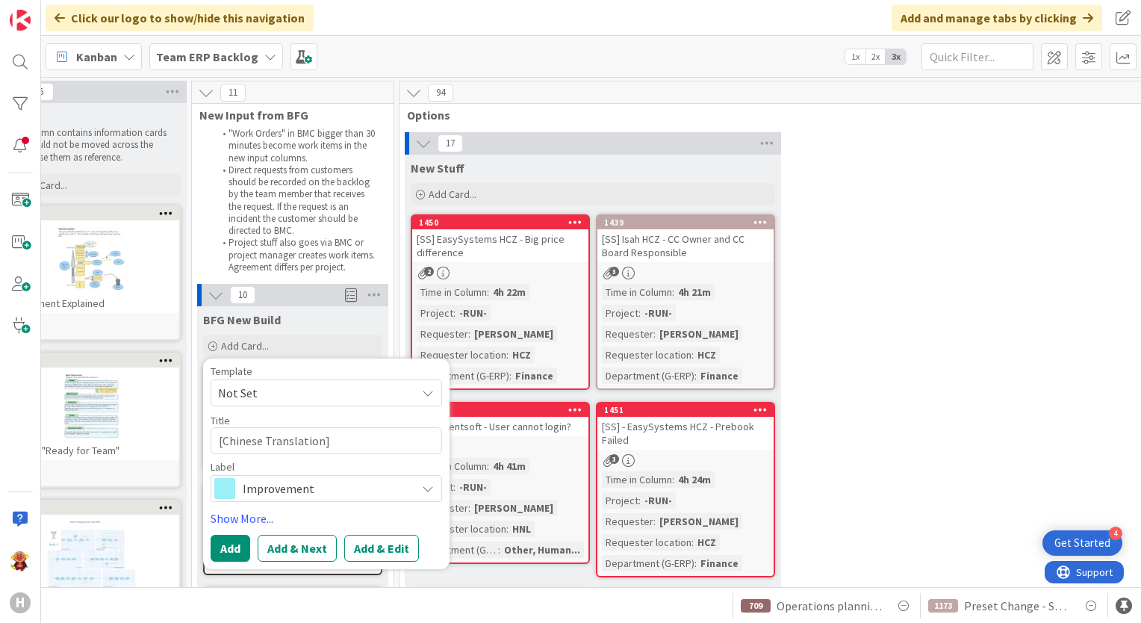
click at [403, 495] on span "Improvement" at bounding box center [326, 488] width 166 height 21
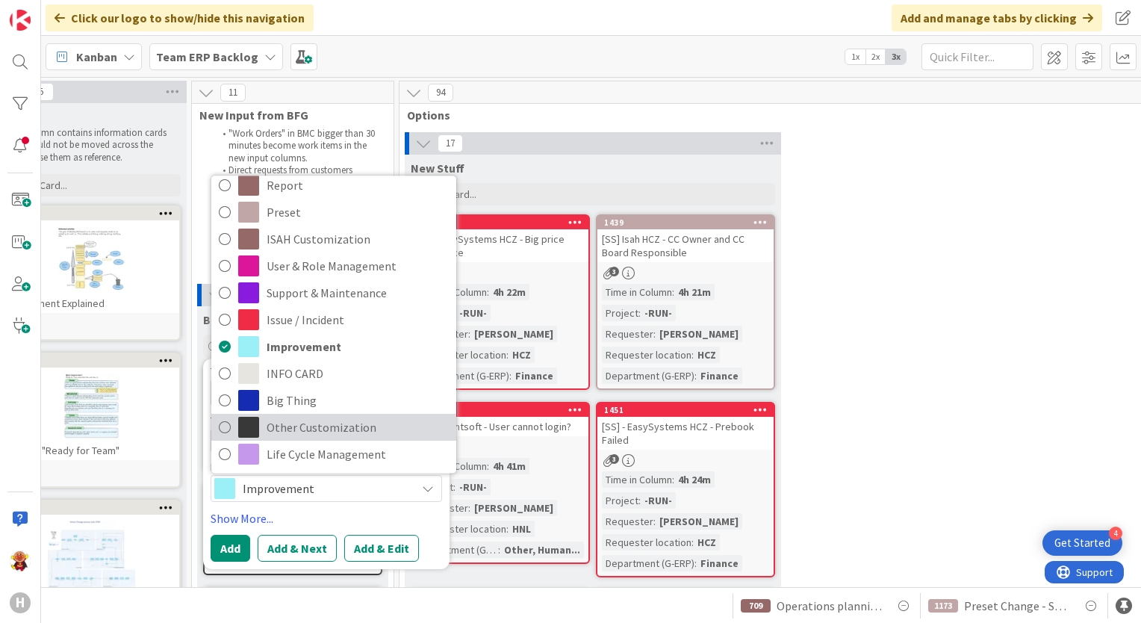
click at [383, 417] on span "Other Customization" at bounding box center [358, 427] width 182 height 22
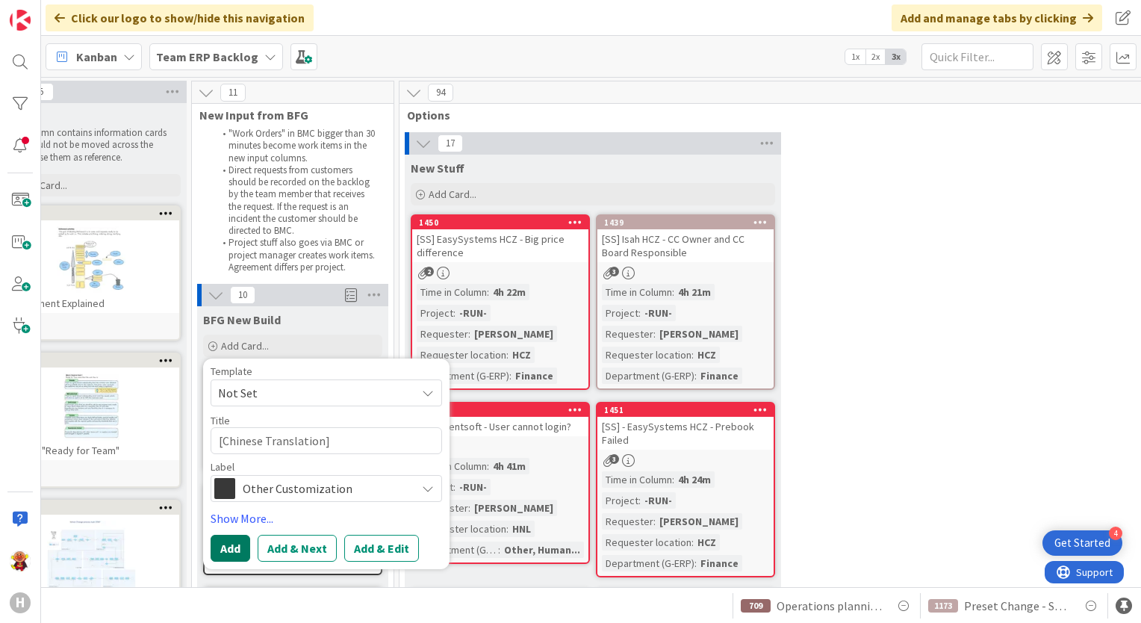
click at [241, 541] on button "Add" at bounding box center [231, 548] width 40 height 27
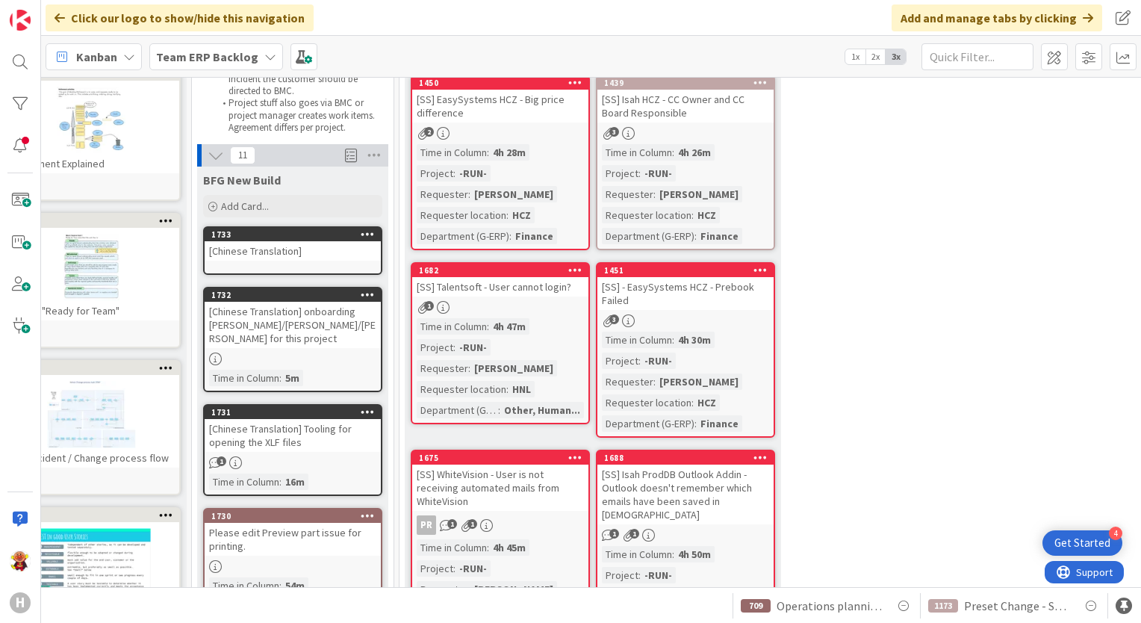
scroll to position [149, 51]
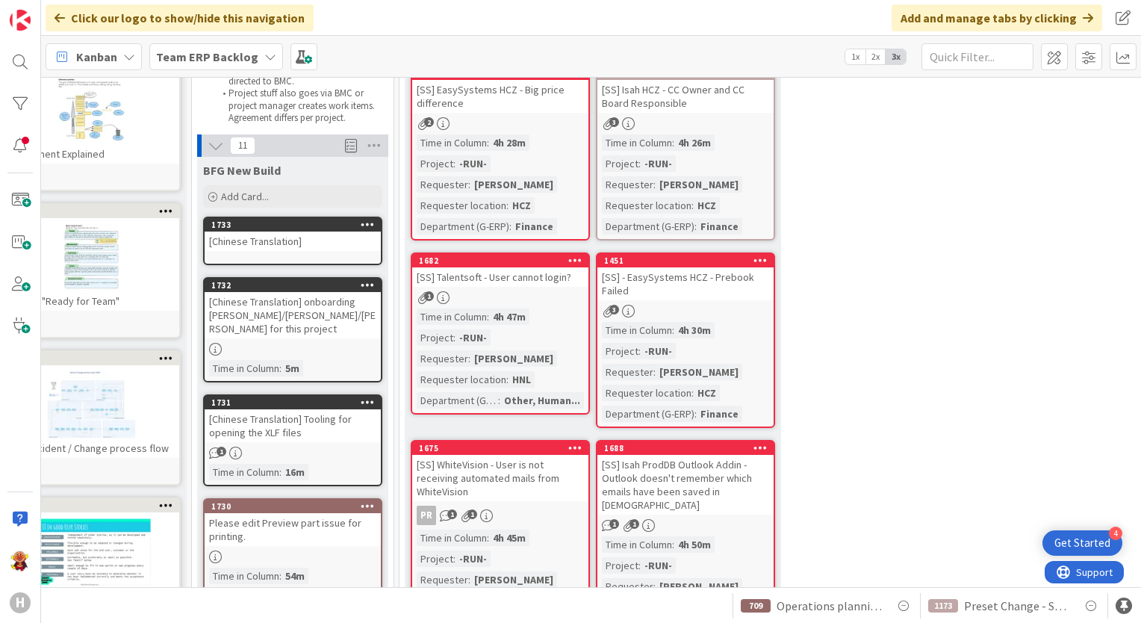
click at [323, 245] on div "[Chinese Translation]" at bounding box center [293, 241] width 176 height 19
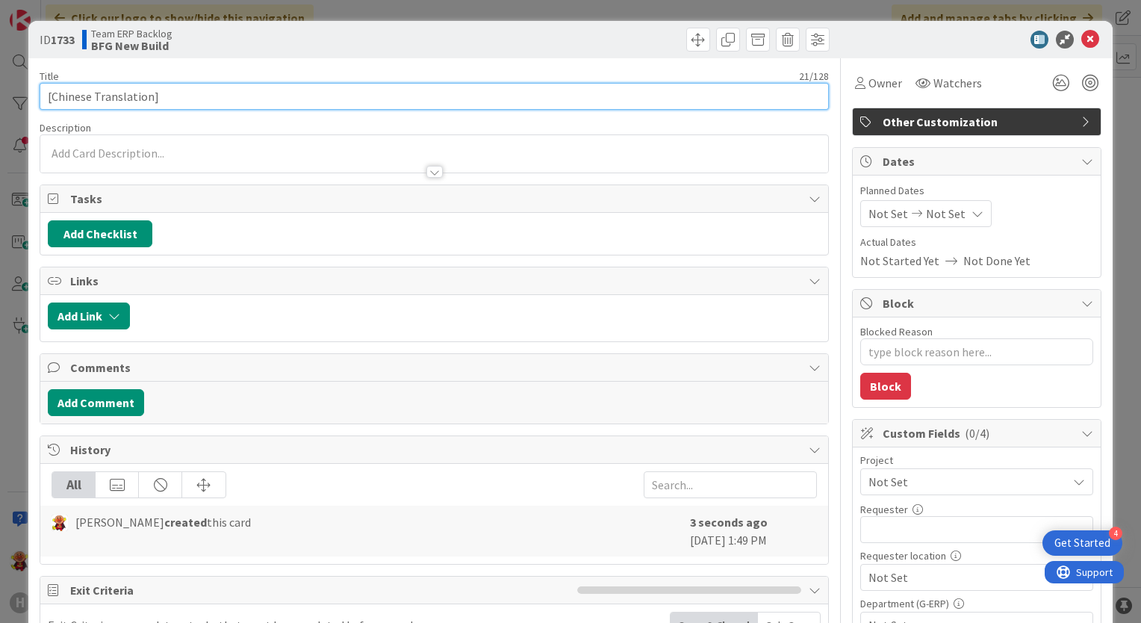
click at [208, 89] on input "[Chinese Translation]" at bounding box center [434, 96] width 789 height 27
drag, startPoint x: 168, startPoint y: 95, endPoint x: 179, endPoint y: 115, distance: 23.1
click at [168, 95] on input "[Chinese Translation] Process" at bounding box center [434, 96] width 789 height 27
drag, startPoint x: 241, startPoint y: 94, endPoint x: 155, endPoint y: 100, distance: 85.4
click at [155, 100] on input "[Chinese Translation] Process" at bounding box center [434, 96] width 789 height 27
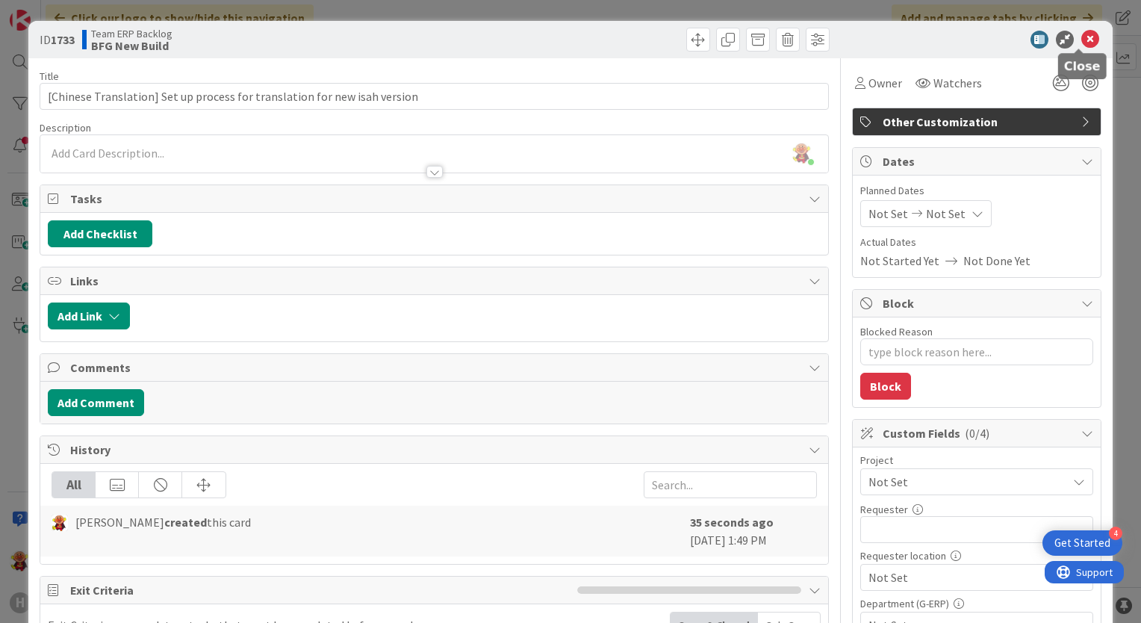
click at [1082, 40] on icon at bounding box center [1091, 40] width 18 height 18
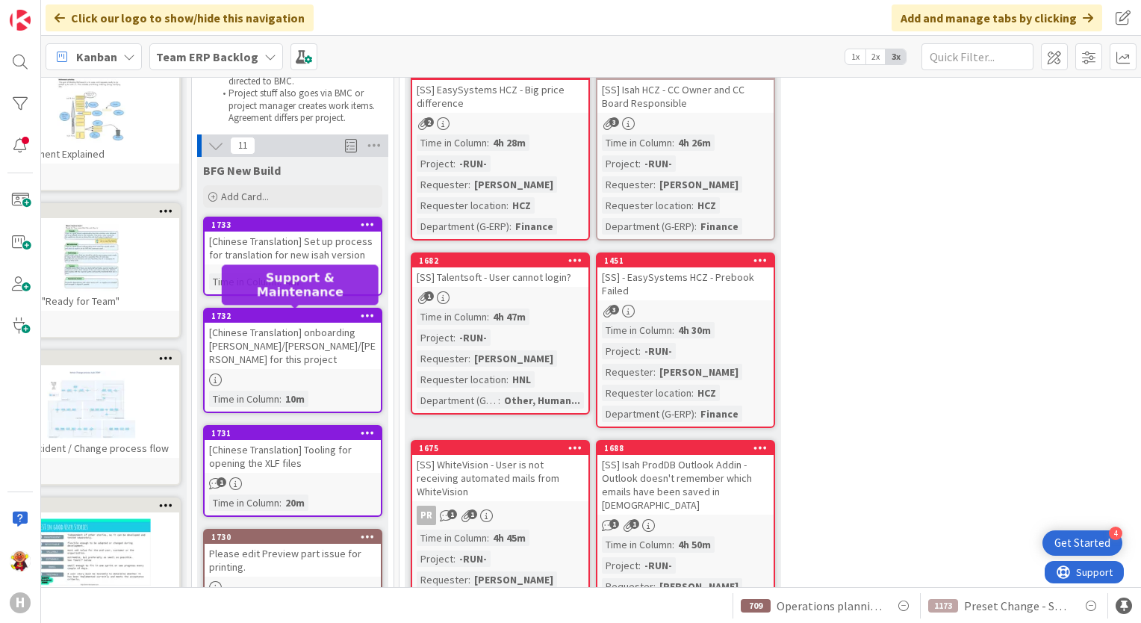
click at [316, 315] on div "1732" at bounding box center [296, 316] width 170 height 10
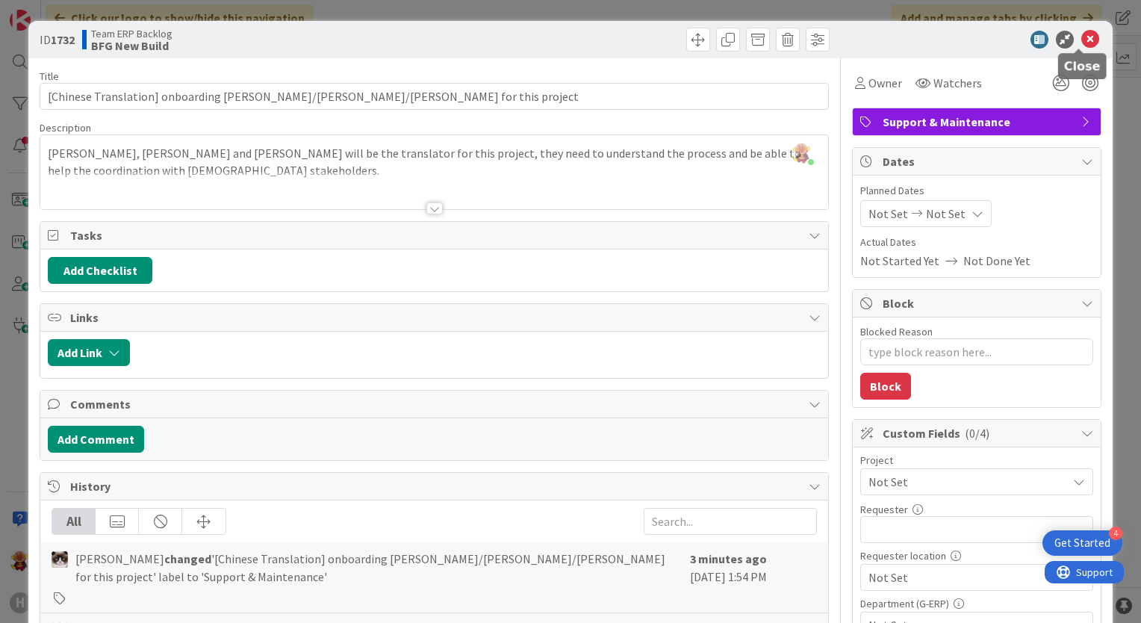
click at [1082, 38] on icon at bounding box center [1091, 40] width 18 height 18
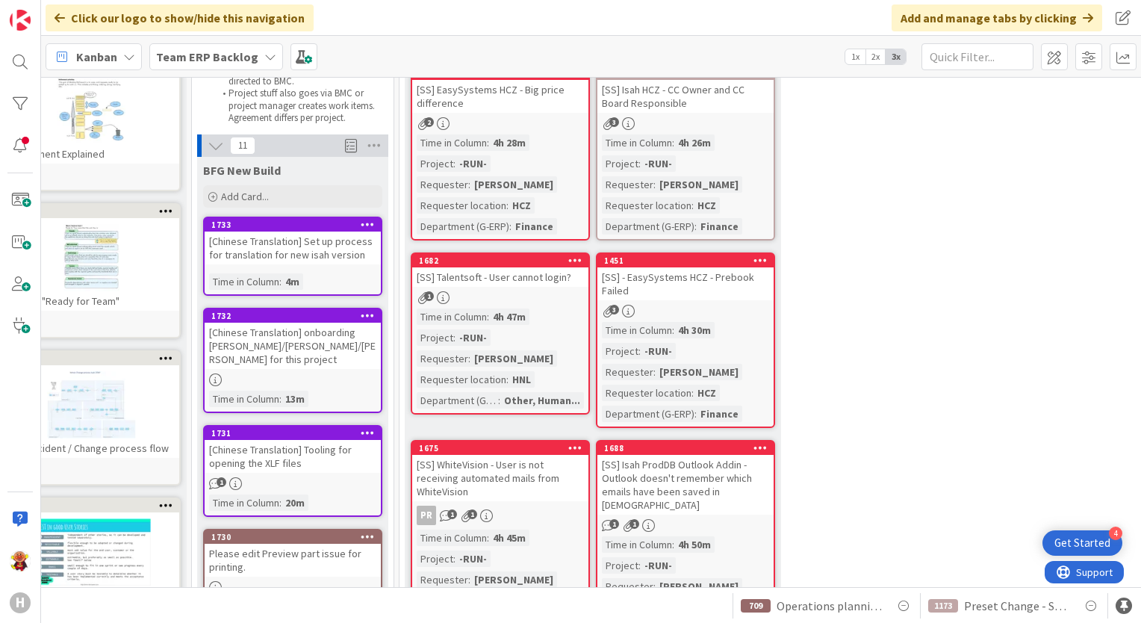
click at [338, 447] on div "[Chinese Translation] Tooling for opening the XLF files" at bounding box center [293, 456] width 176 height 33
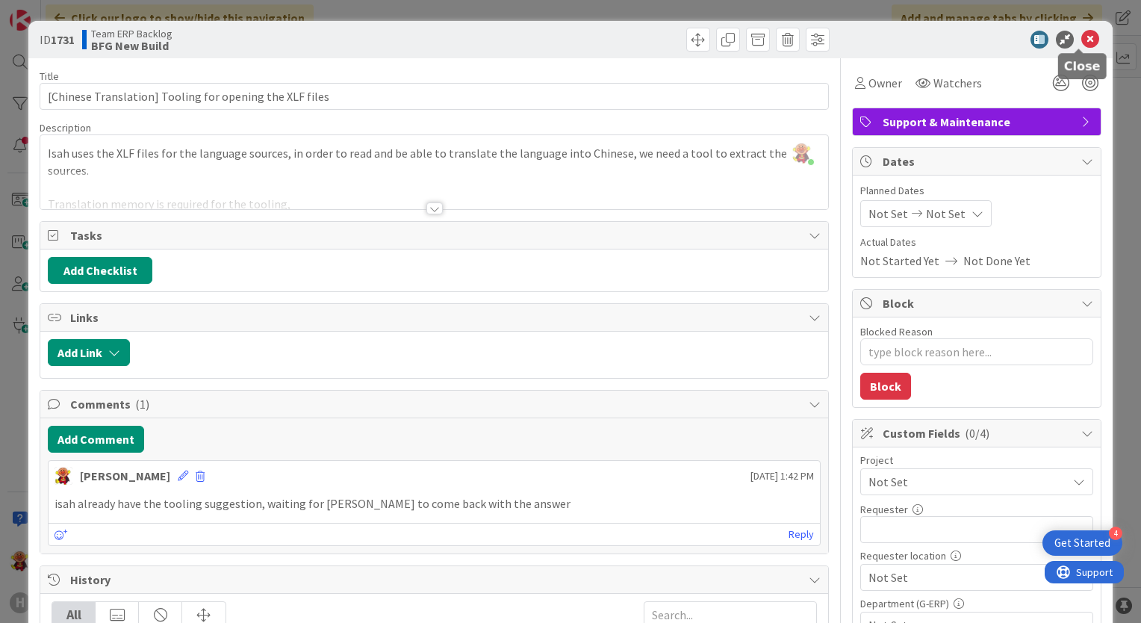
click at [1082, 43] on icon at bounding box center [1091, 40] width 18 height 18
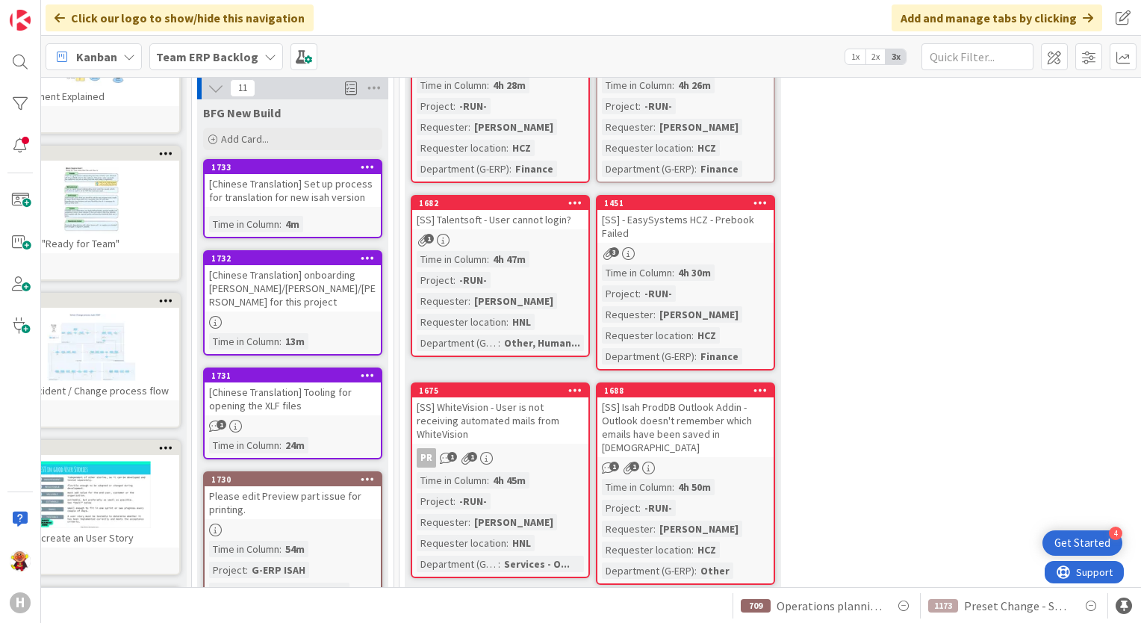
scroll to position [299, 51]
